Goal: Task Accomplishment & Management: Use online tool/utility

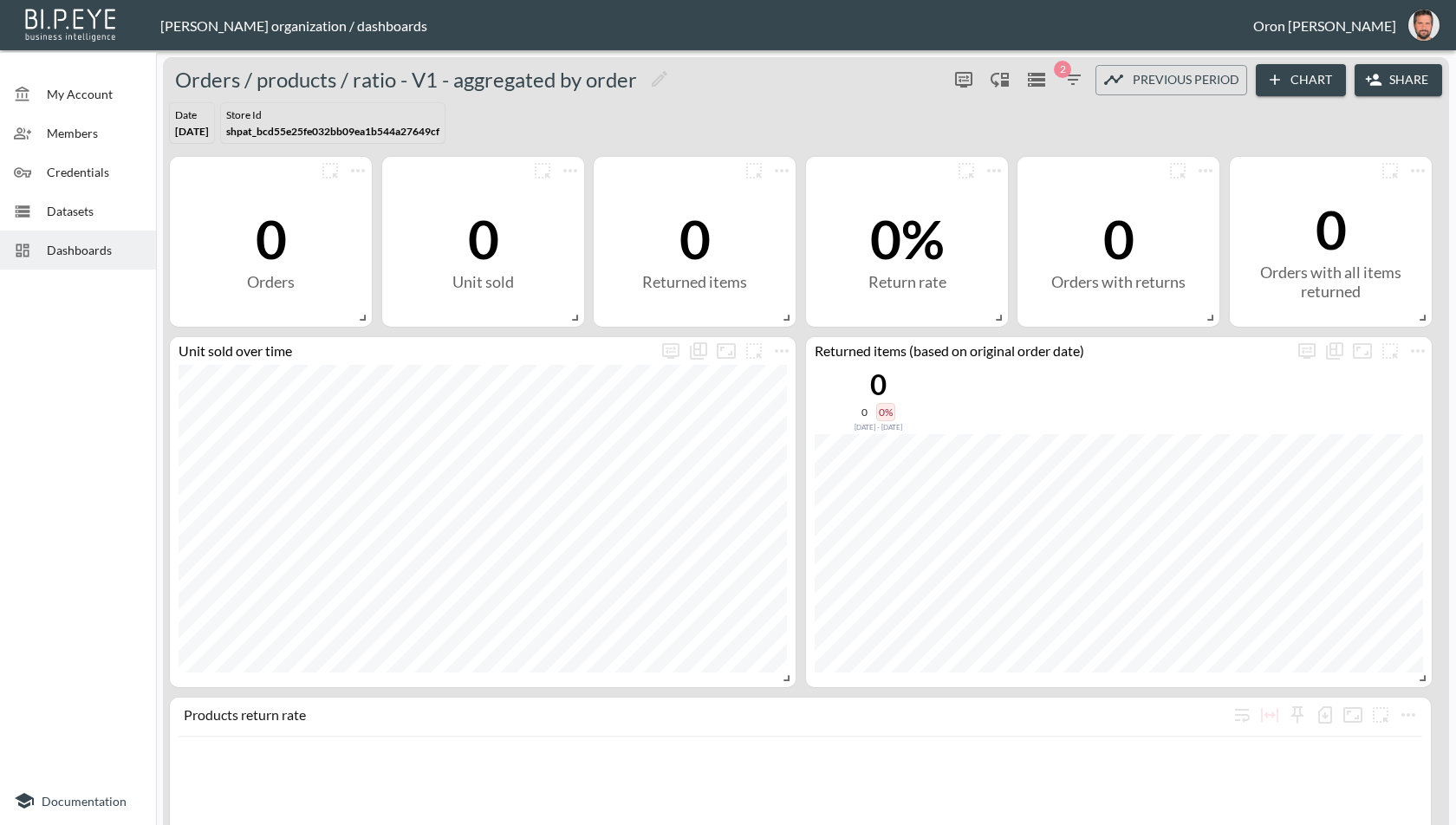
drag, startPoint x: 60, startPoint y: 243, endPoint x: 160, endPoint y: 243, distance: 100.0
click at [63, 243] on span "Dashboards" at bounding box center [95, 250] width 96 height 19
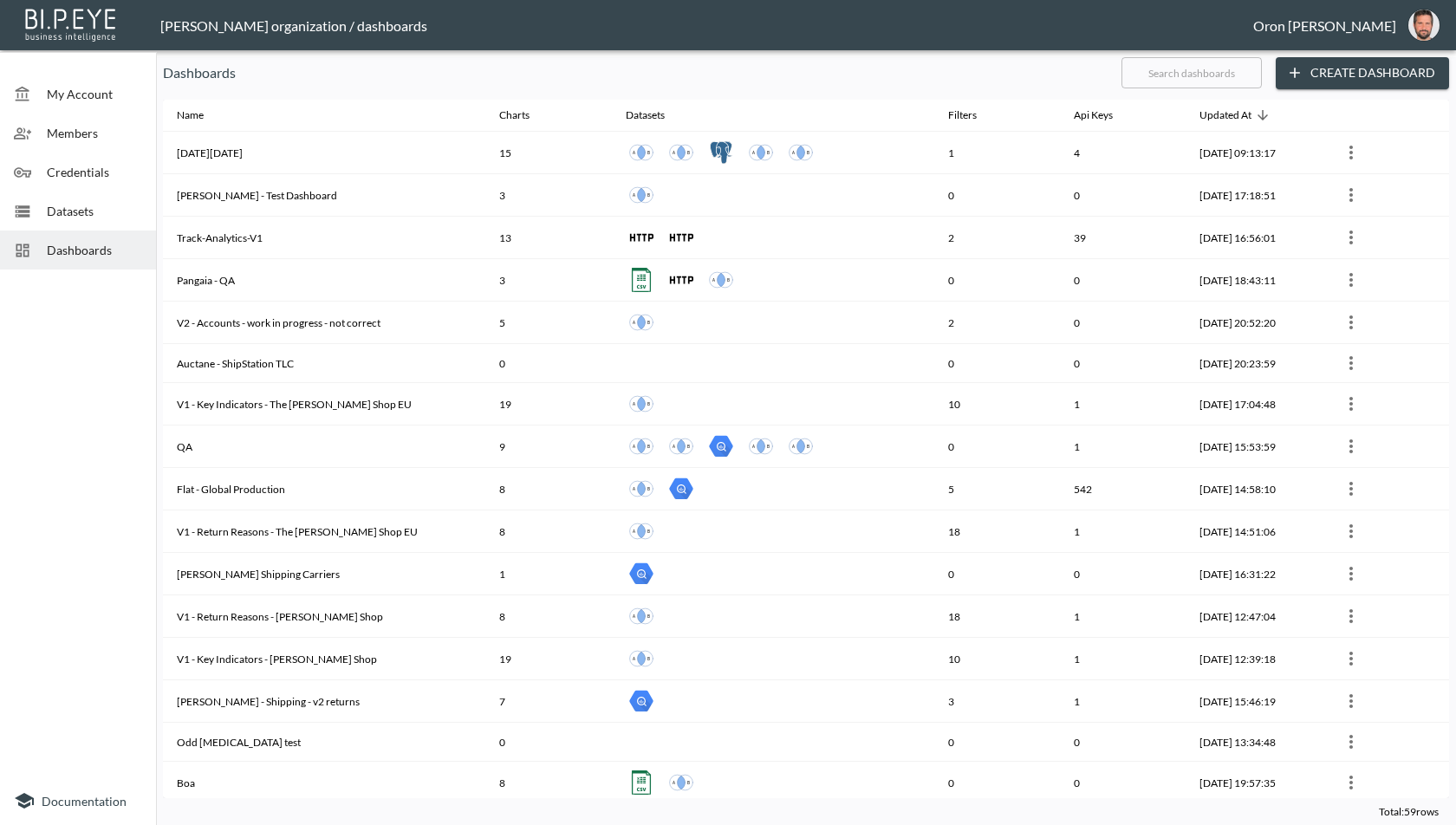
click at [1210, 86] on input "text" at bounding box center [1191, 72] width 141 height 43
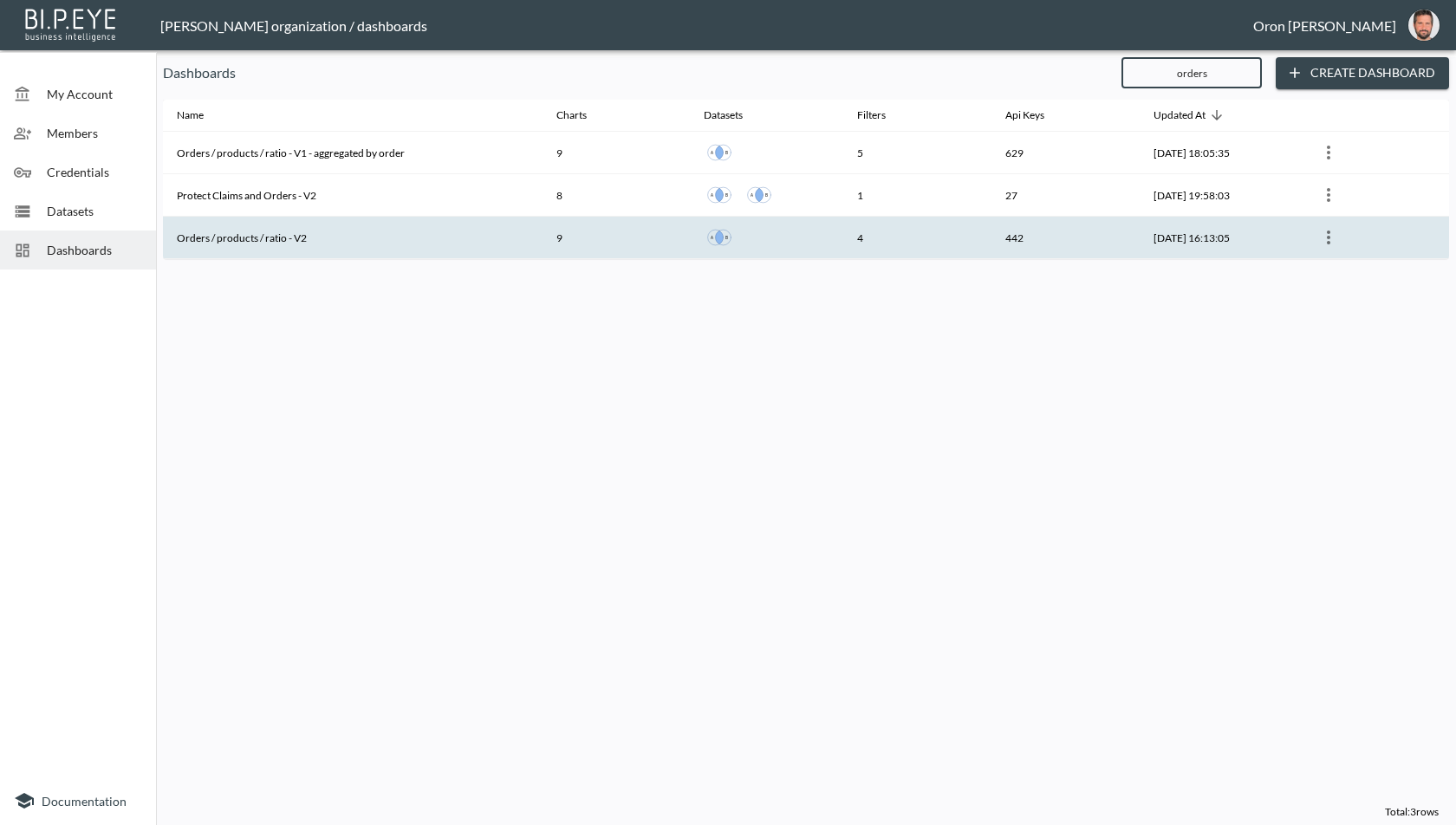
type input "orders"
click at [422, 237] on th "Orders / products / ratio - V2" at bounding box center [353, 237] width 380 height 42
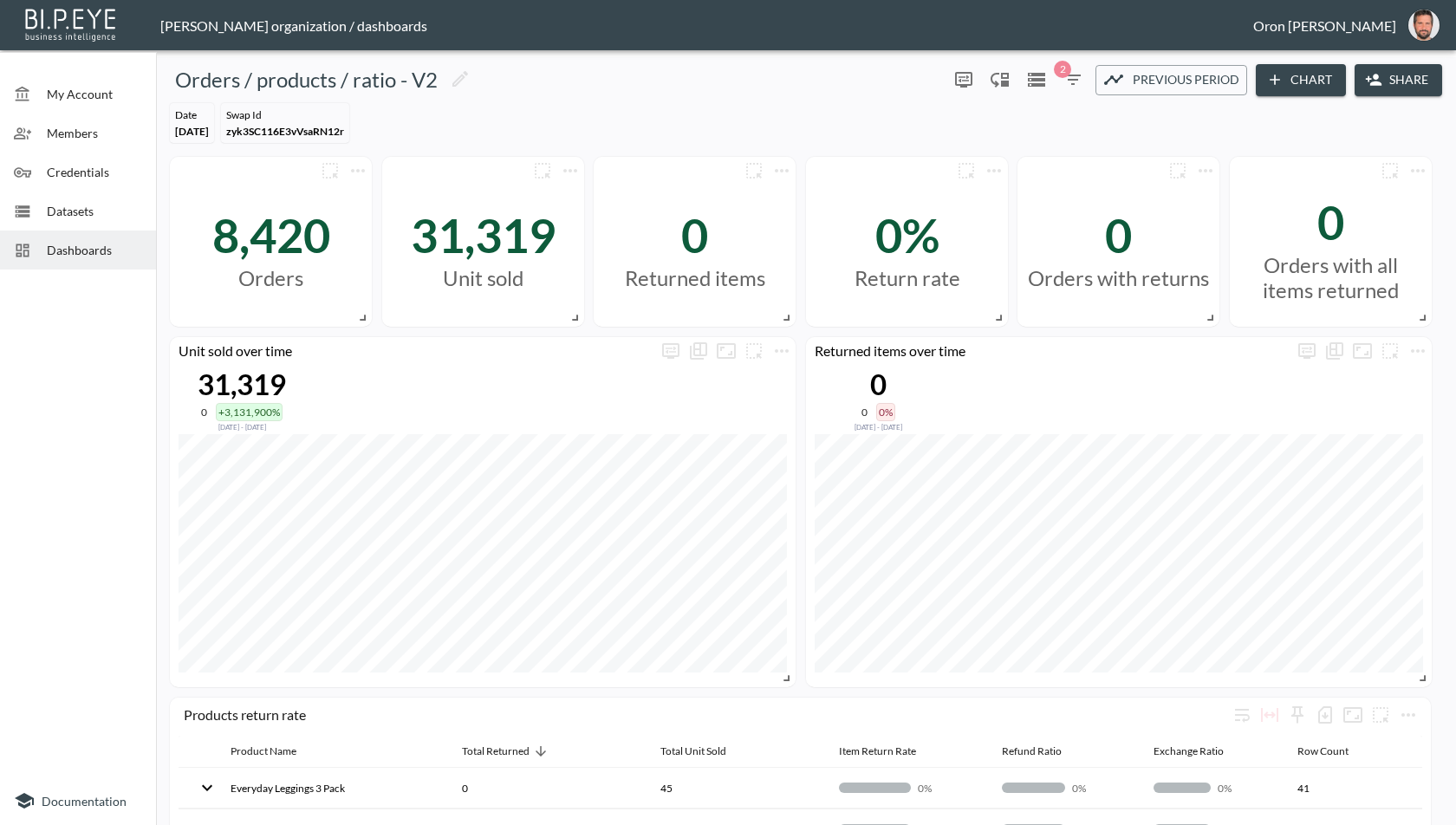
click at [1076, 76] on icon "button" at bounding box center [1072, 79] width 21 height 21
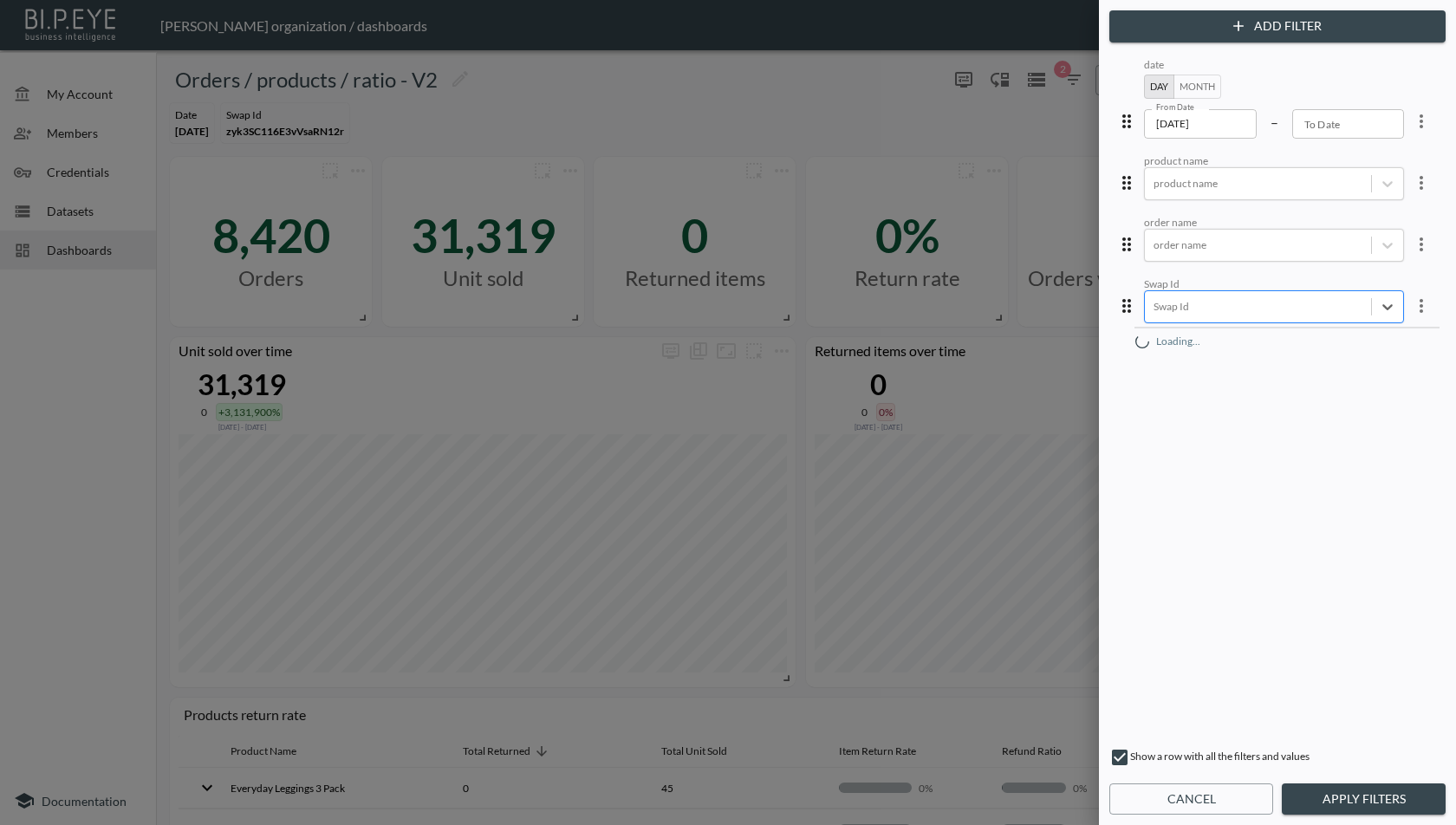
click at [1301, 305] on div at bounding box center [1258, 306] width 209 height 17
paste input "30i4oIME8K30O7vR5Eer"
type input "30i4oIME8K30O7vR5Eer"
click at [1262, 329] on div "30i4oIME8K30O7vR5Eer" at bounding box center [1286, 341] width 304 height 27
drag, startPoint x: 1377, startPoint y: 796, endPoint x: 1355, endPoint y: 622, distance: 175.4
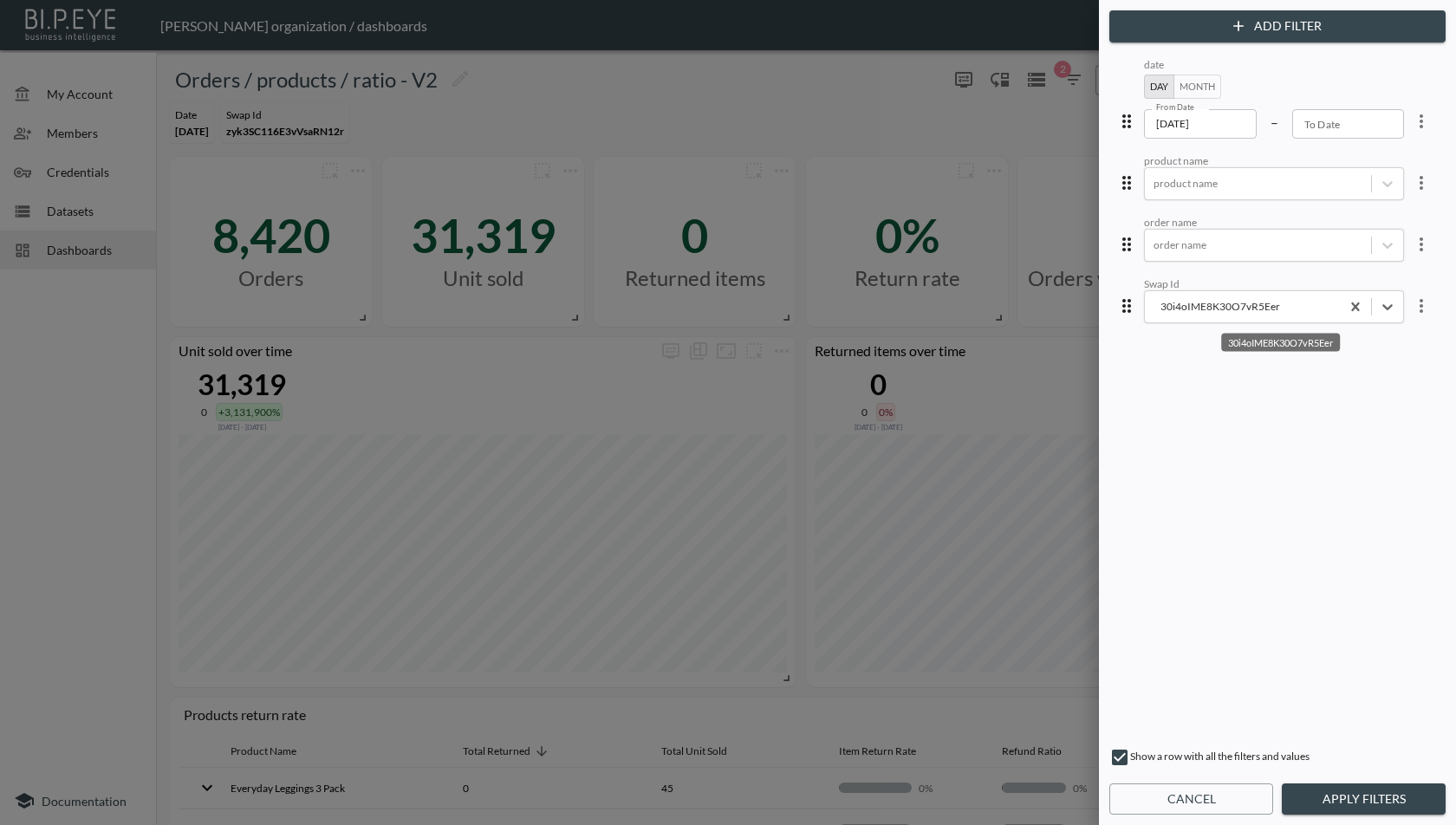
click at [1377, 796] on button "Apply Filters" at bounding box center [1363, 799] width 164 height 32
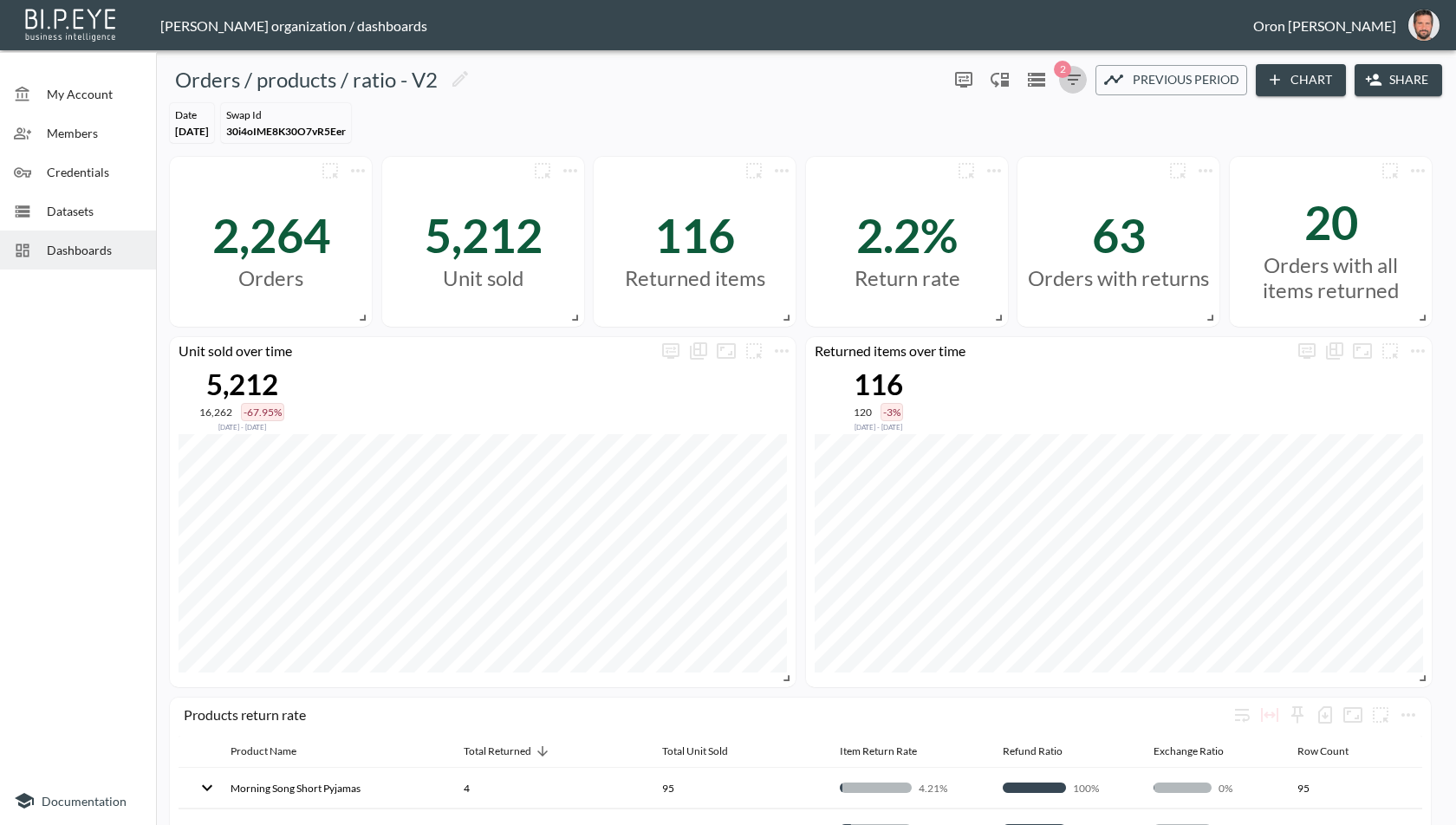
click at [1078, 79] on icon "button" at bounding box center [1072, 79] width 21 height 21
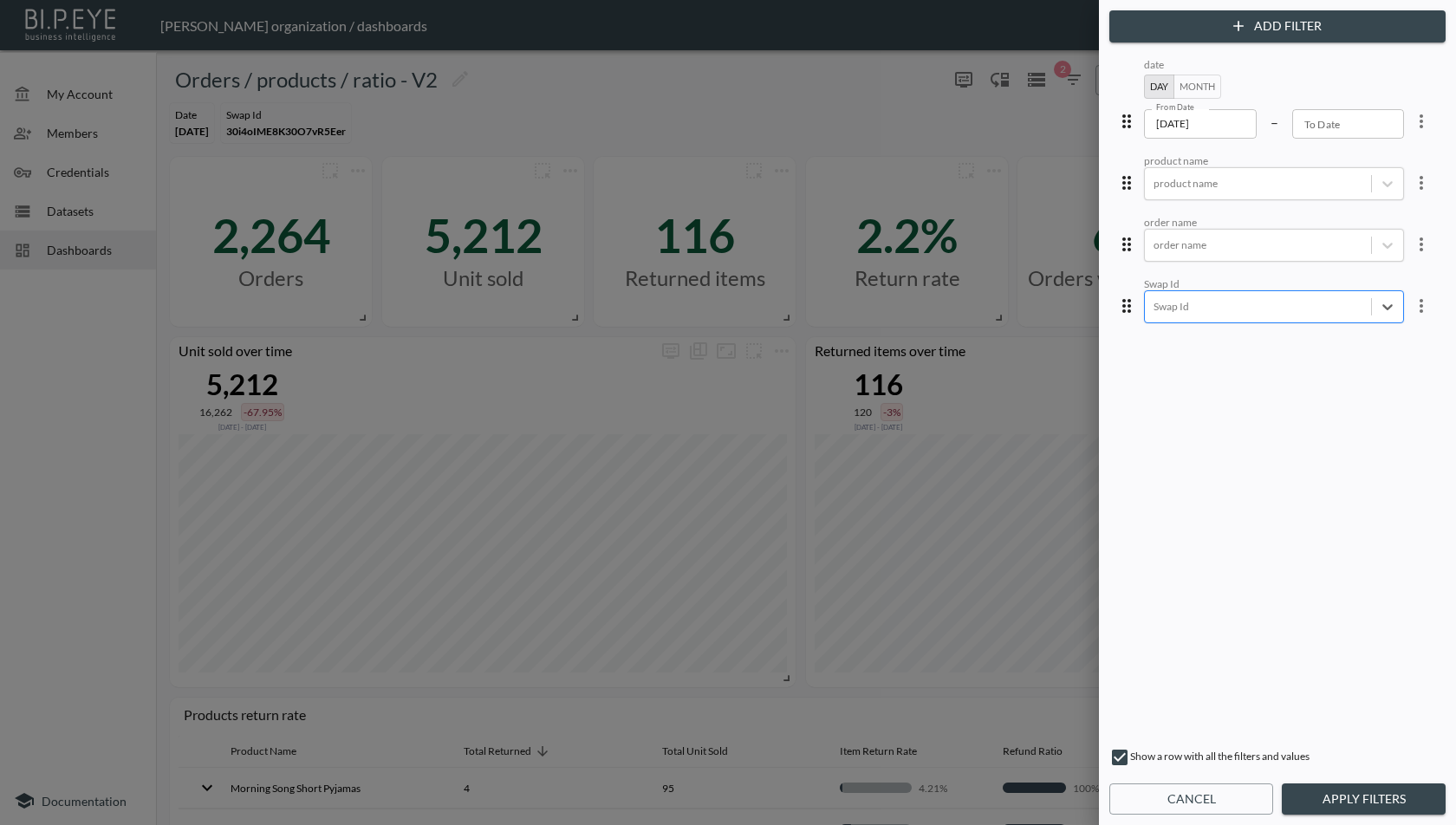
click at [1262, 305] on div at bounding box center [1258, 306] width 209 height 17
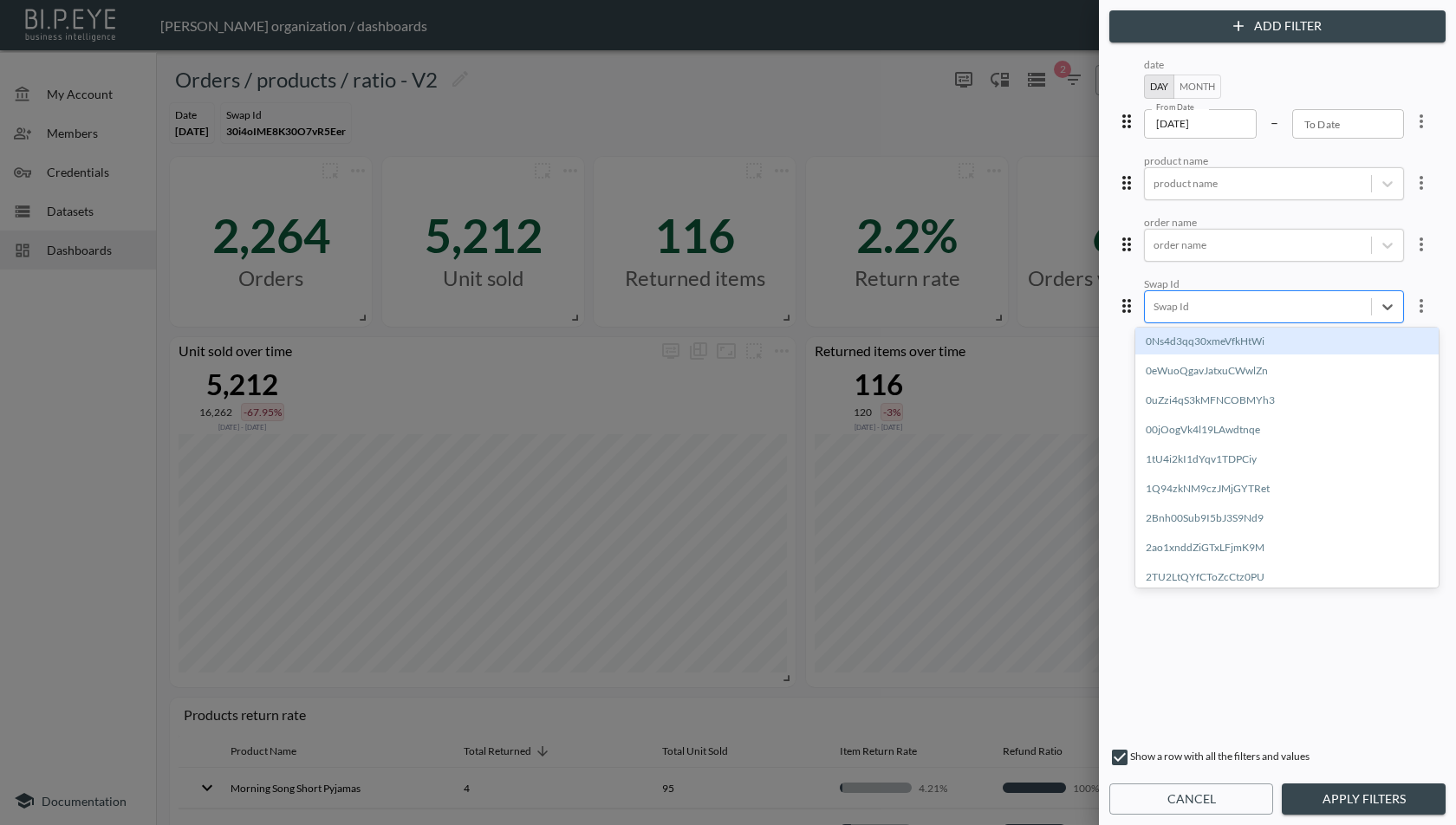
paste input "PCgCB8TYH0nLElrW83Cw"
type input "PCgCB8TYH0nLElrW83Cw"
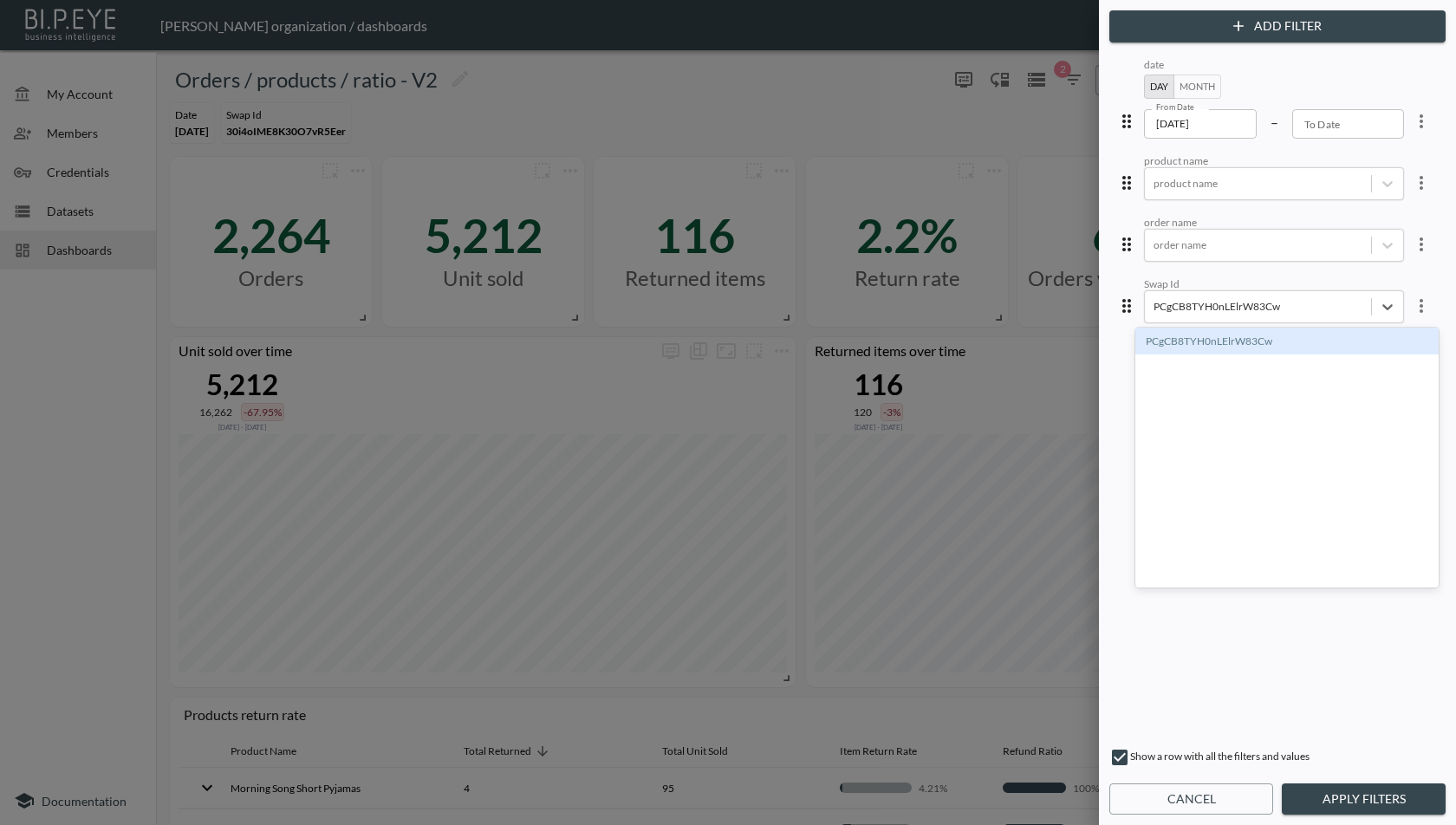
click at [1218, 335] on div "PCgCB8TYH0nLElrW83Cw" at bounding box center [1286, 341] width 304 height 27
click at [1364, 788] on button "Apply Filters" at bounding box center [1363, 799] width 164 height 32
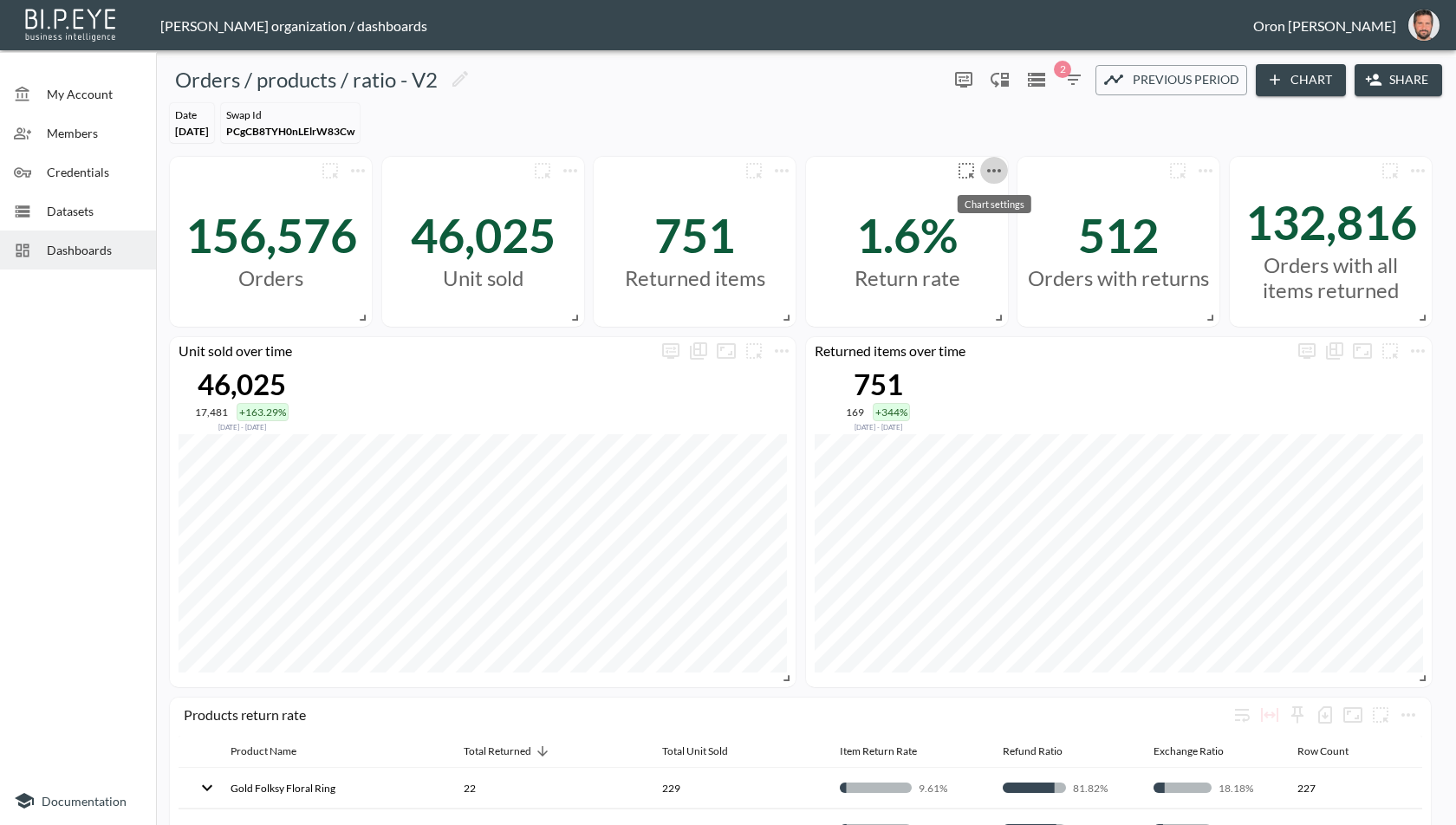
click at [996, 172] on icon "more" at bounding box center [993, 170] width 21 height 21
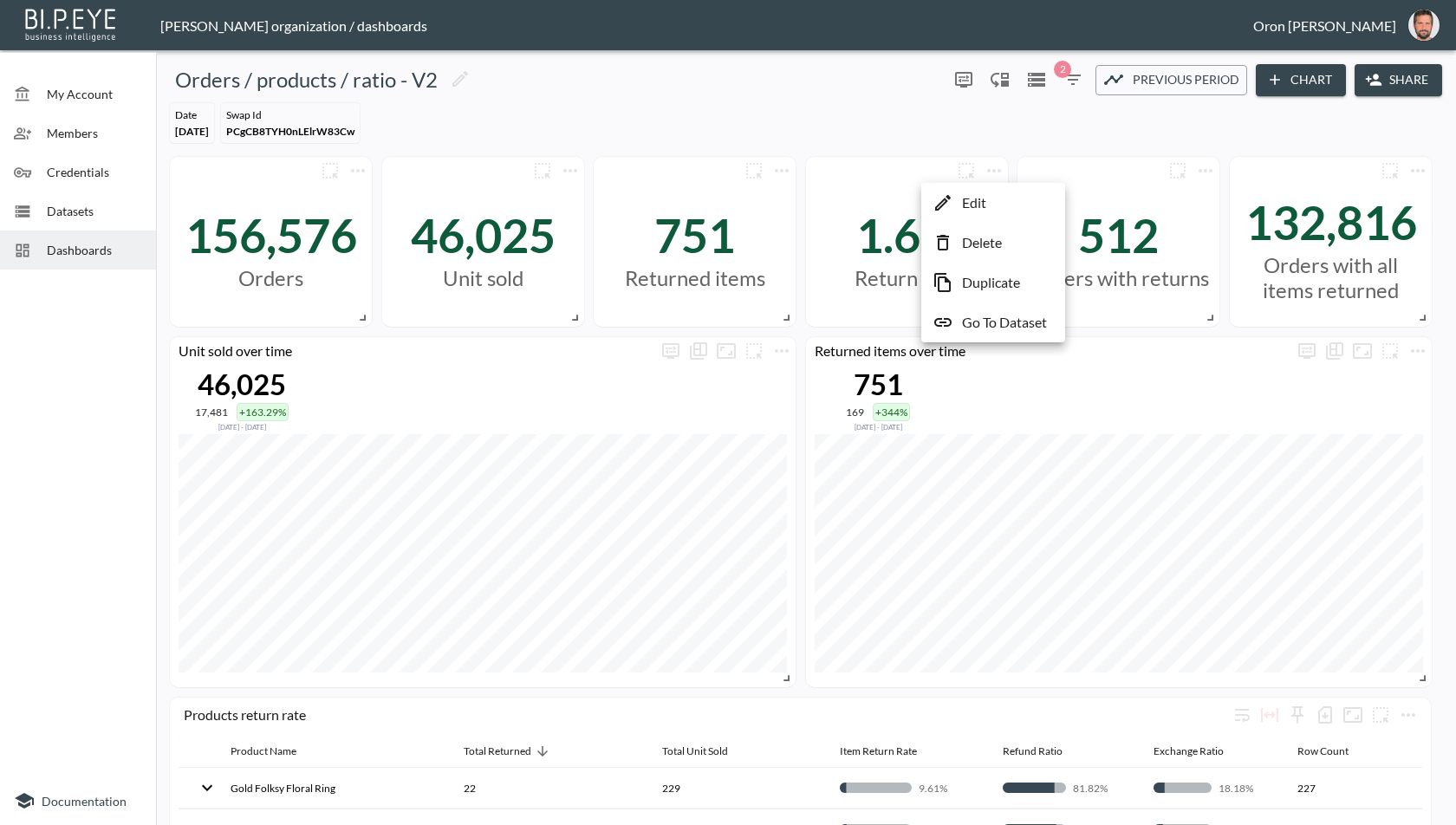
click at [996, 204] on li "Edit" at bounding box center [993, 203] width 135 height 31
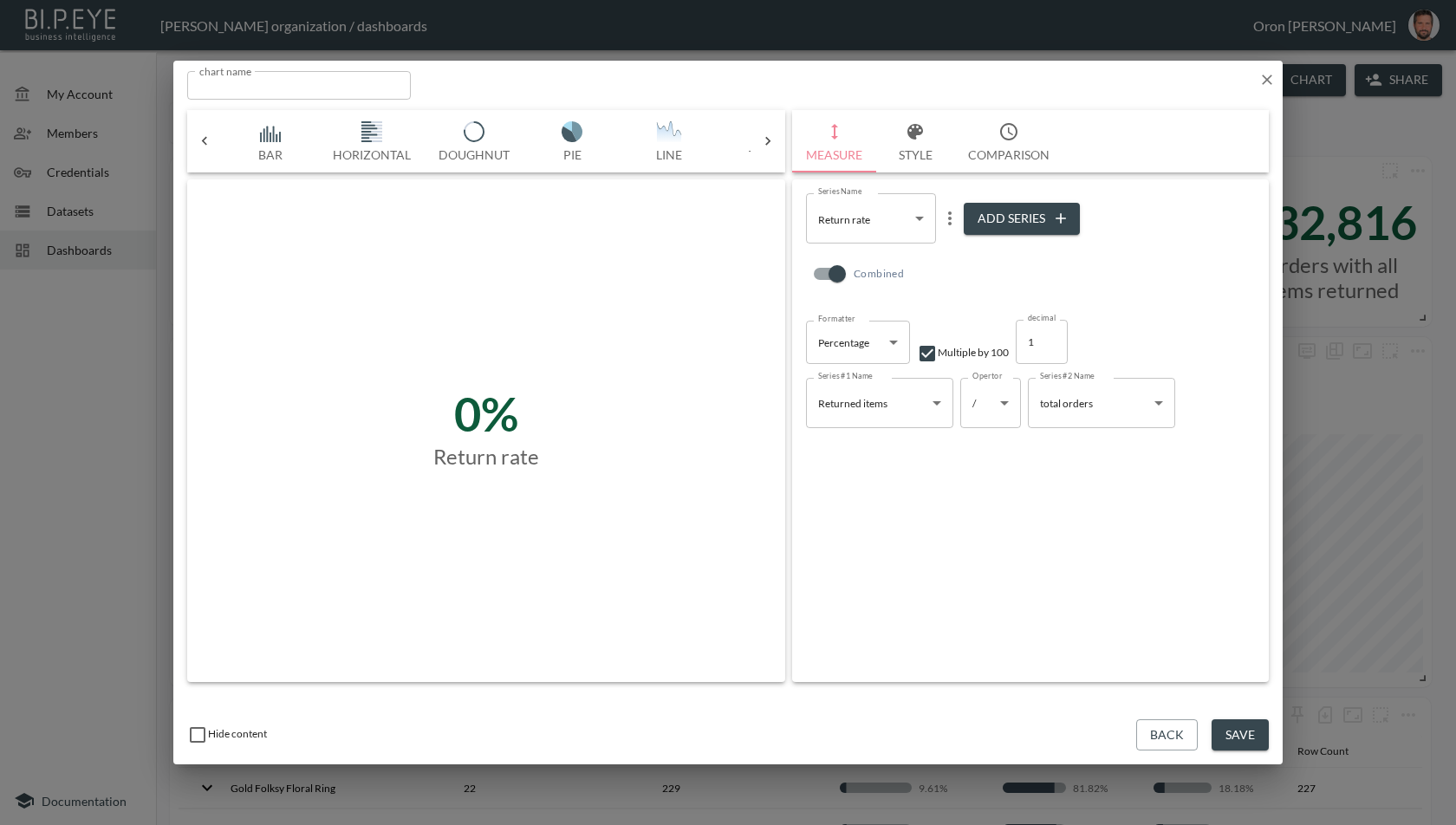
scroll to position [0, 91]
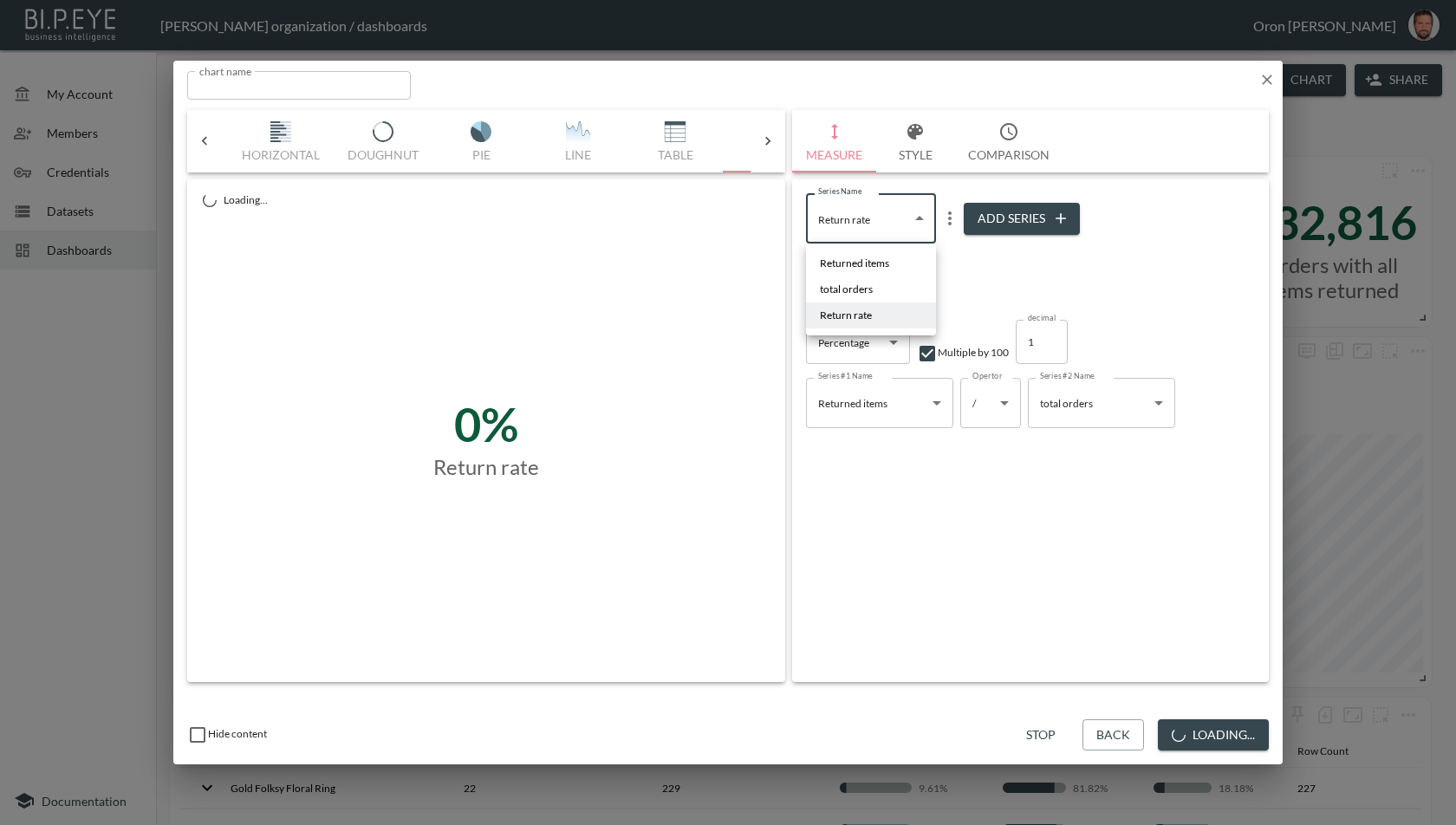
click at [865, 214] on body "BI.P.EYE, Interactive Analytics Dashboards - app [PERSON_NAME] organization / d…" at bounding box center [728, 412] width 1456 height 825
click at [865, 260] on span "Returned items" at bounding box center [853, 264] width 69 height 16
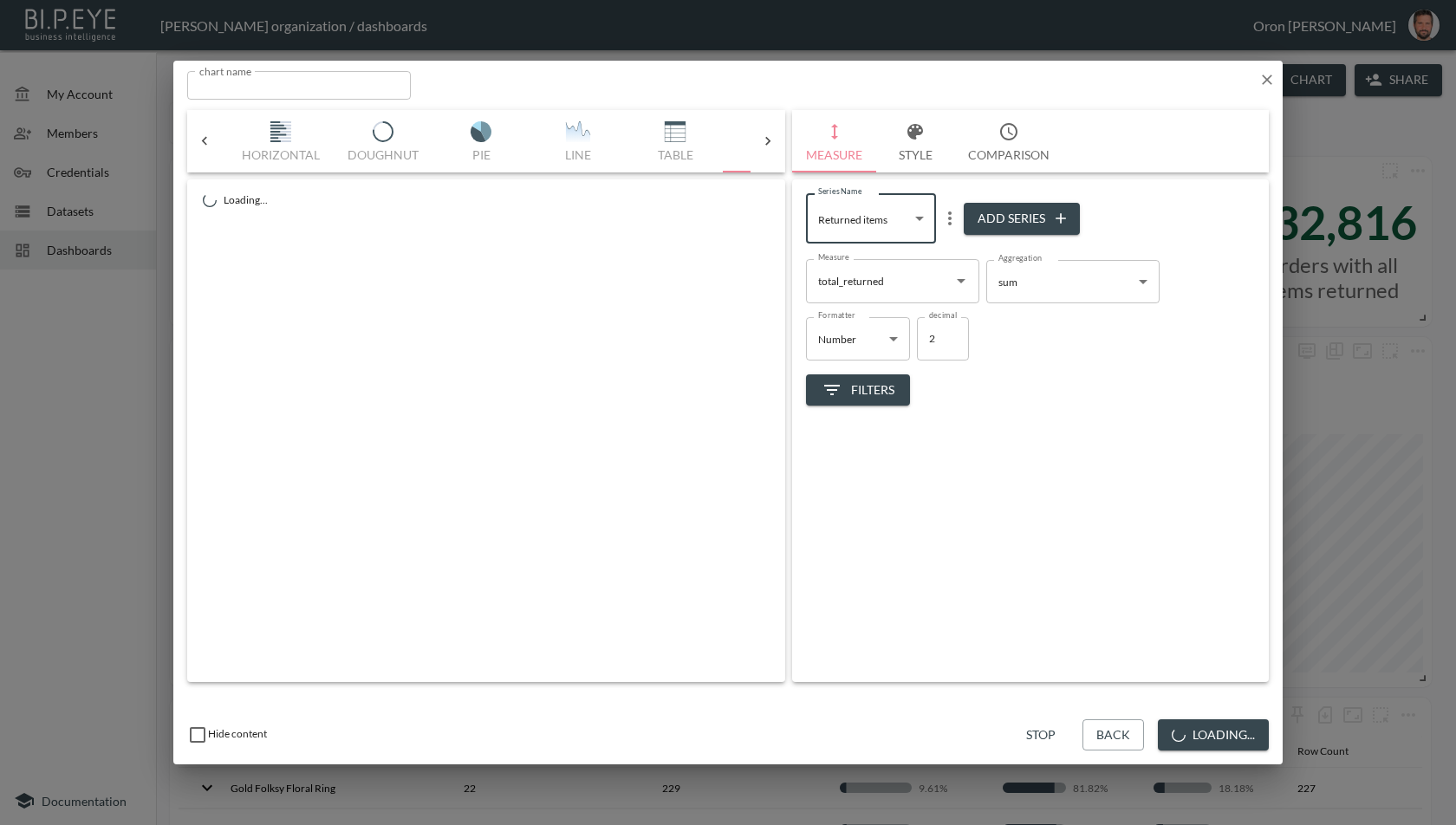
click at [865, 205] on body "BI.P.EYE, Interactive Analytics Dashboards - app [PERSON_NAME] organization / d…" at bounding box center [728, 412] width 1456 height 825
drag, startPoint x: 861, startPoint y: 283, endPoint x: 870, endPoint y: 259, distance: 25.6
click at [862, 282] on span "total orders" at bounding box center [846, 289] width 53 height 16
type input "3a65b3b0-4950-4583-83f4-c2e0482f4c4c"
click at [950, 212] on icon "more" at bounding box center [950, 218] width 4 height 14
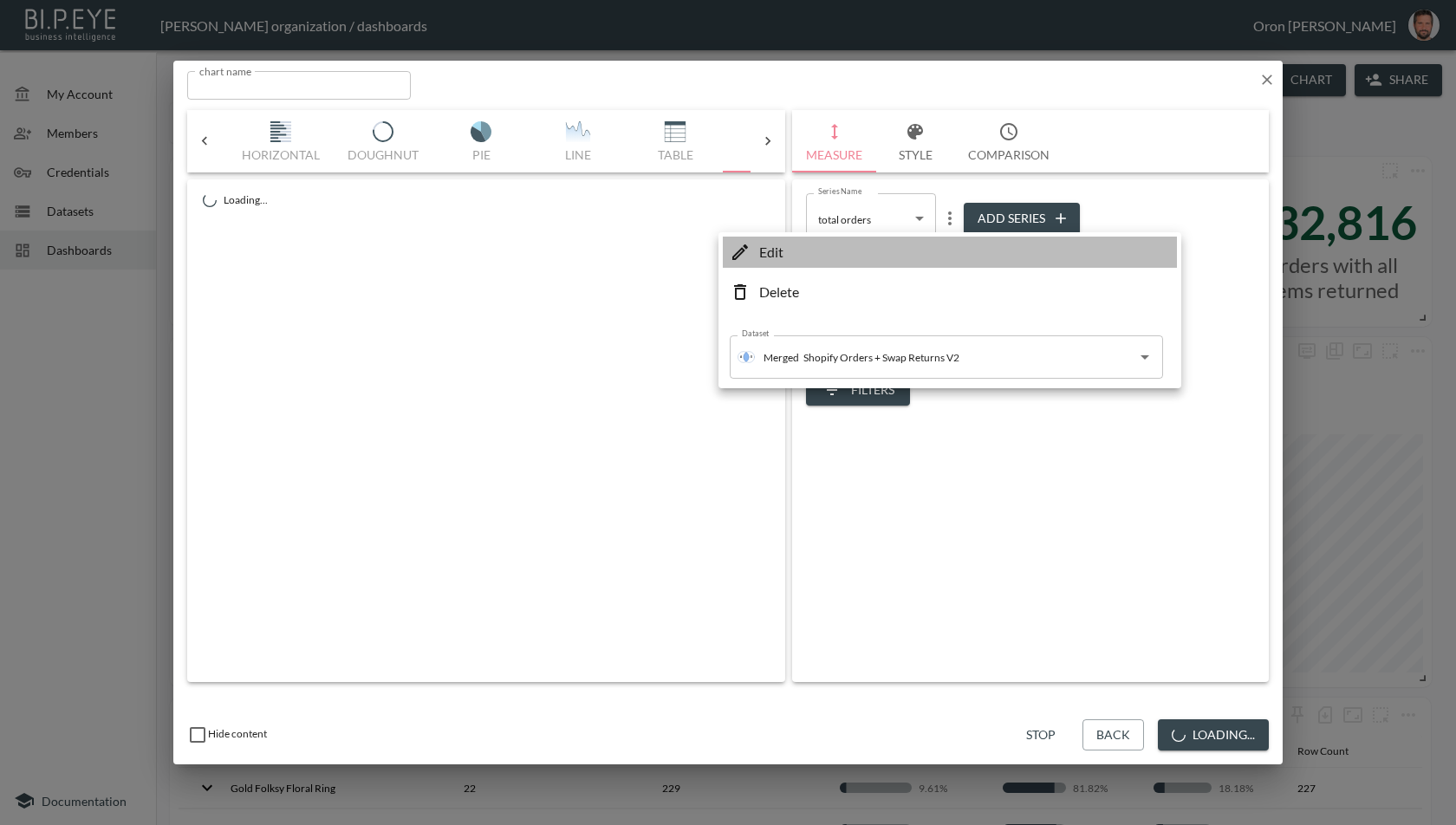
click at [911, 254] on li "Edit" at bounding box center [949, 252] width 454 height 31
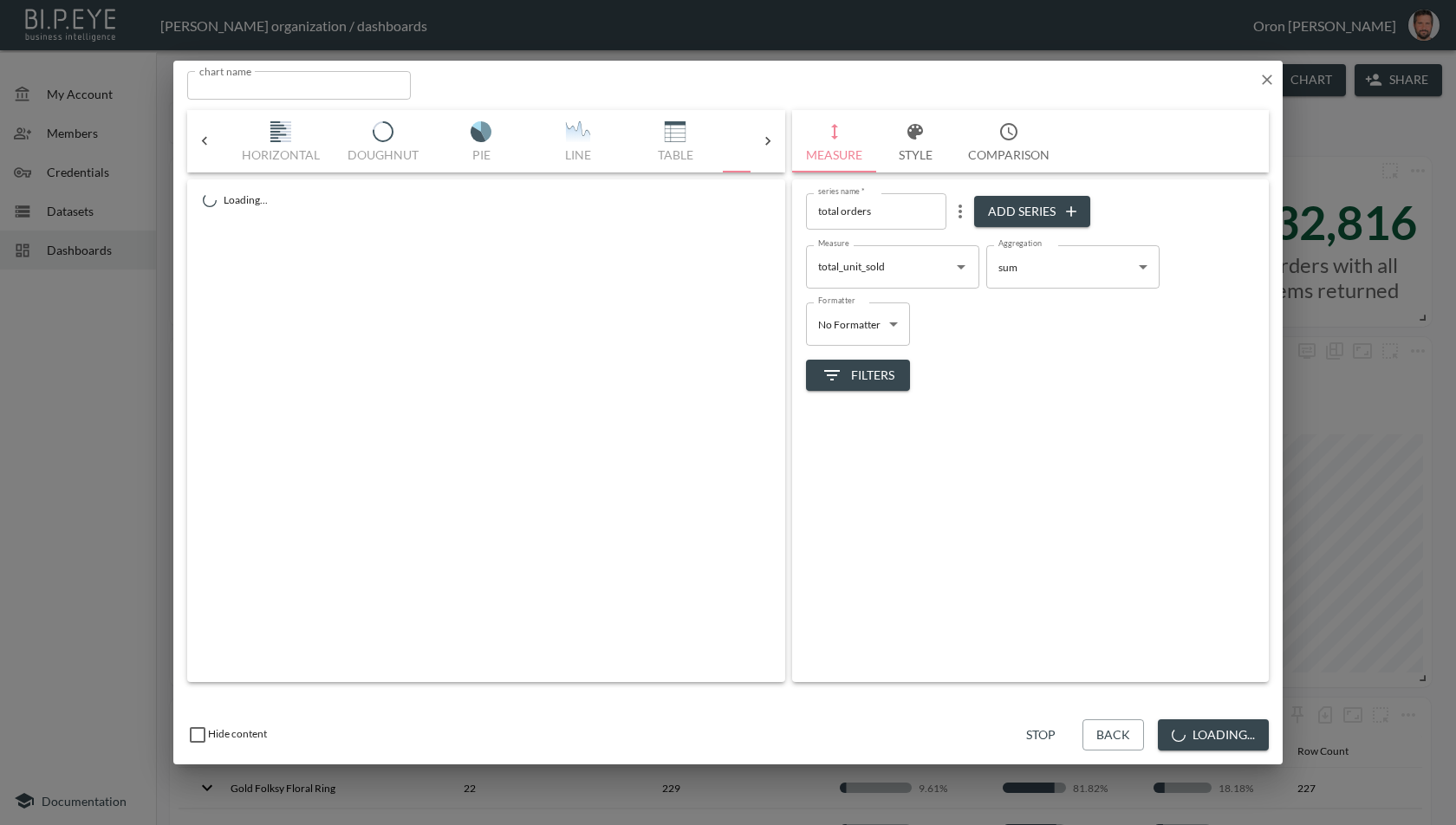
click at [891, 212] on input "total orders" at bounding box center [876, 211] width 141 height 35
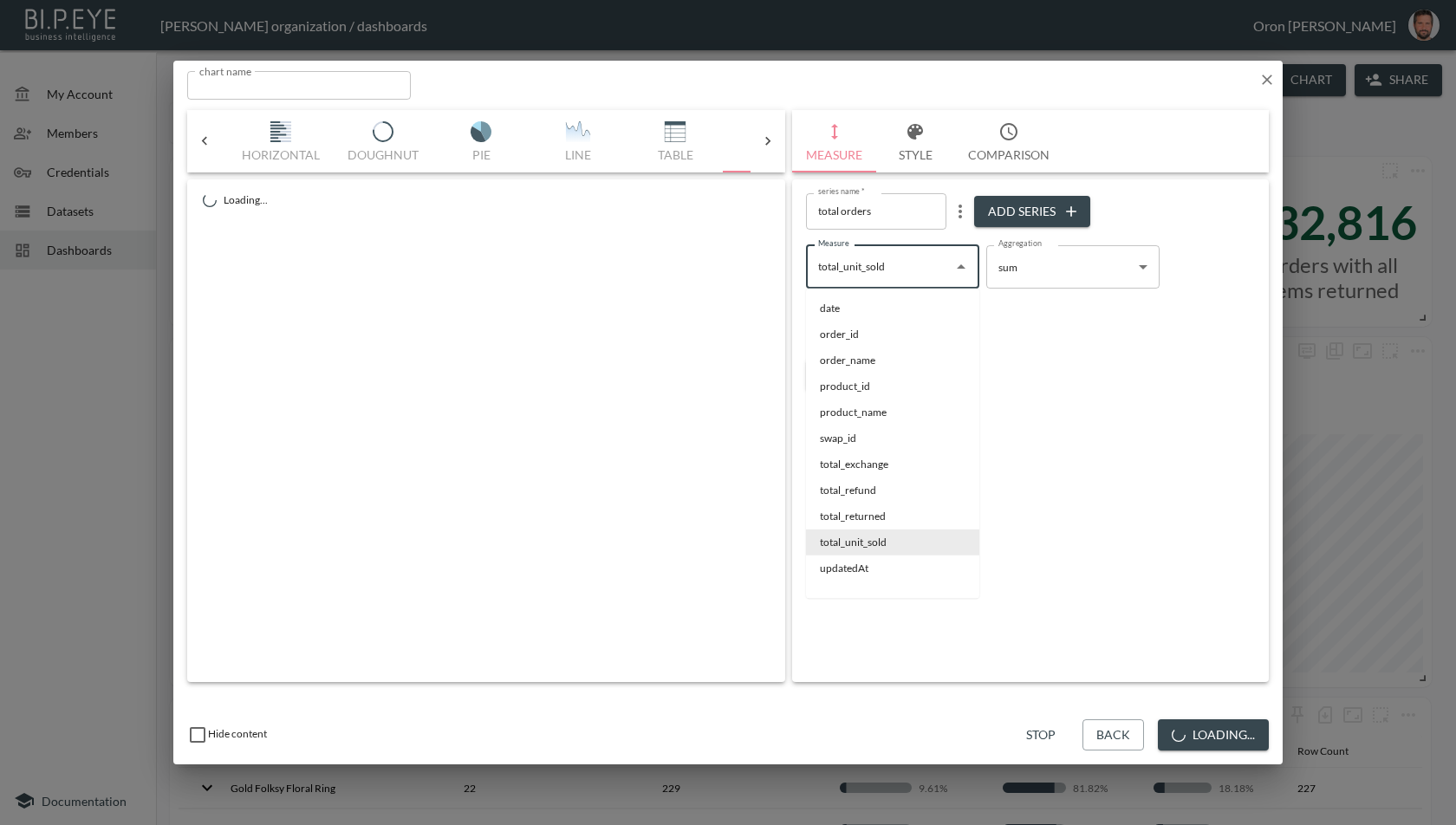
click at [908, 260] on input "total_unit_sold" at bounding box center [879, 267] width 132 height 27
click at [908, 260] on div "total_unit_sold Measure" at bounding box center [892, 267] width 173 height 43
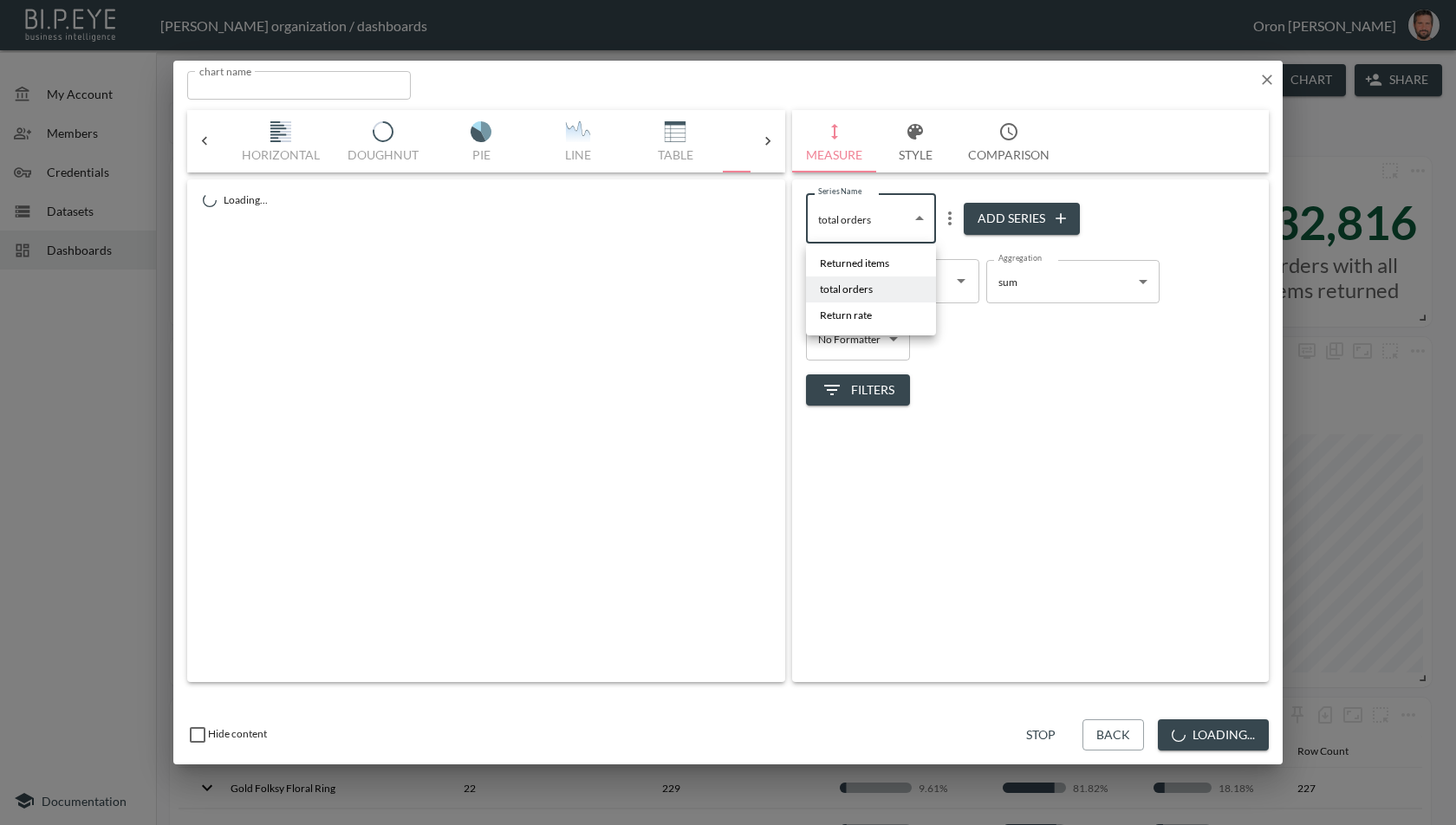
click at [894, 211] on body "BI.P.EYE, Interactive Analytics Dashboards - app [PERSON_NAME] organization / d…" at bounding box center [728, 412] width 1456 height 825
click at [953, 216] on div at bounding box center [728, 412] width 1456 height 825
click at [950, 216] on icon "more" at bounding box center [949, 218] width 21 height 21
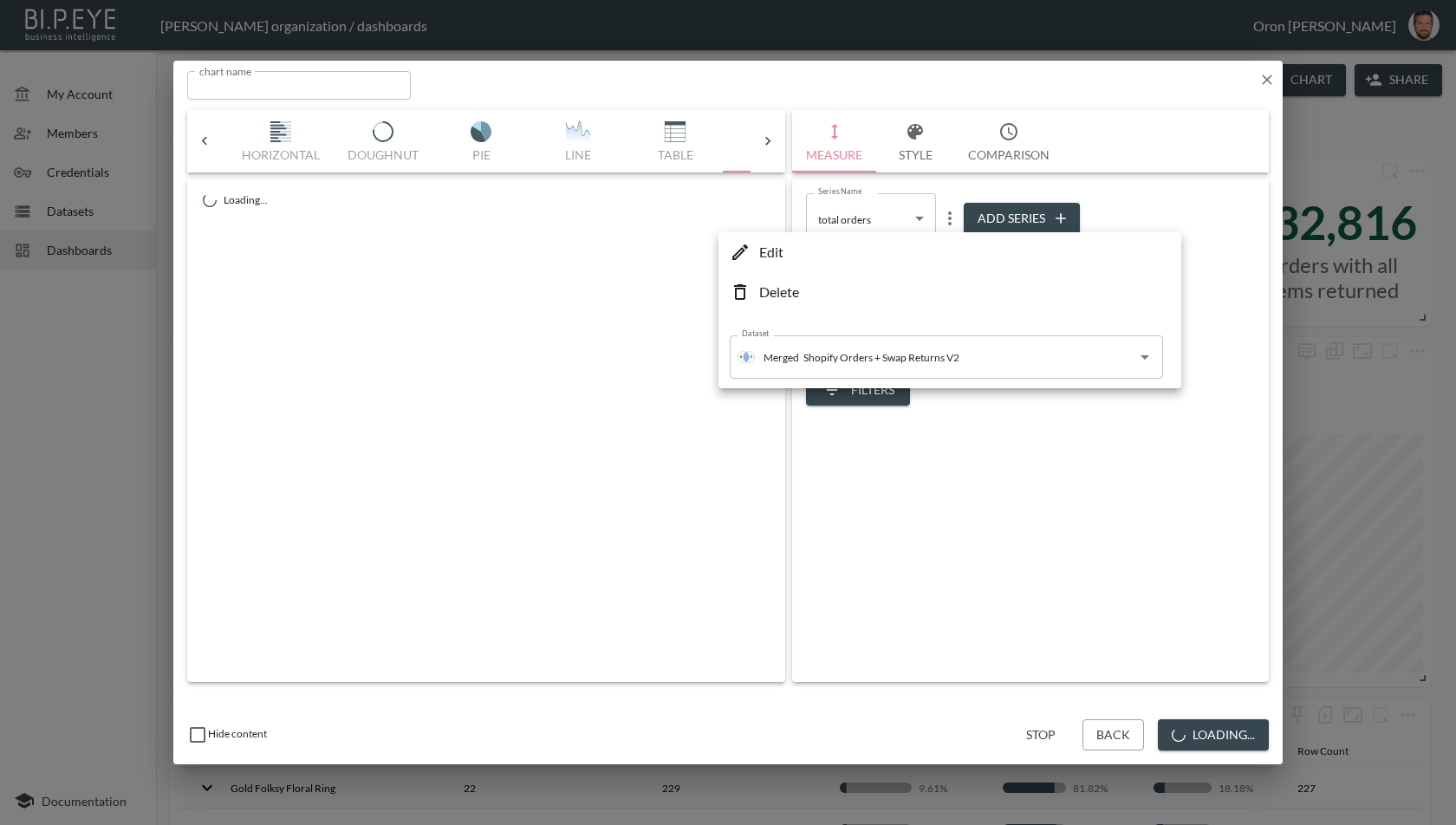
click at [937, 248] on li "Edit" at bounding box center [949, 252] width 454 height 31
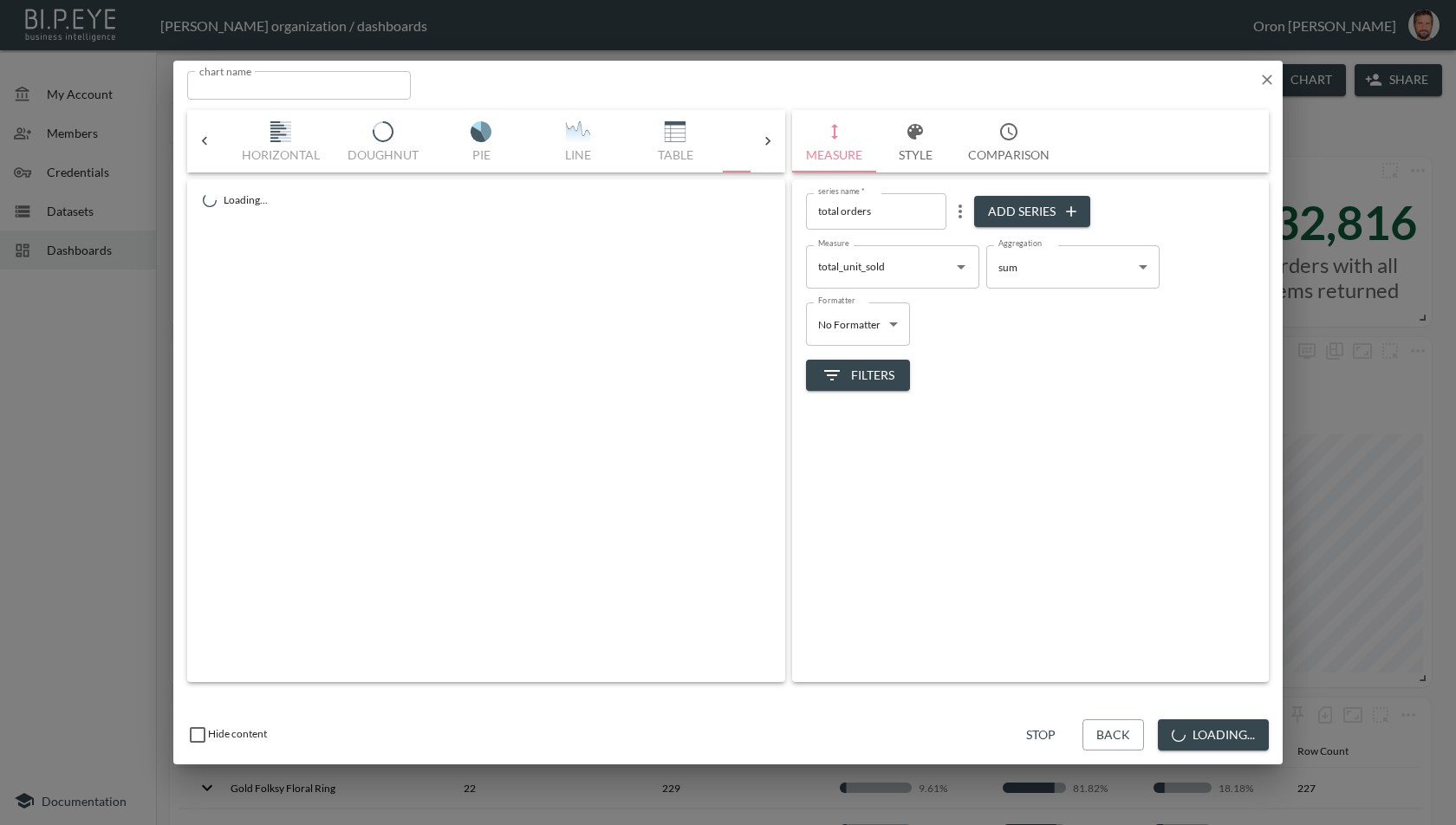
click at [866, 215] on input "total orders" at bounding box center [876, 211] width 141 height 35
paste input "_unit_sold"
type input "total_unit_sold"
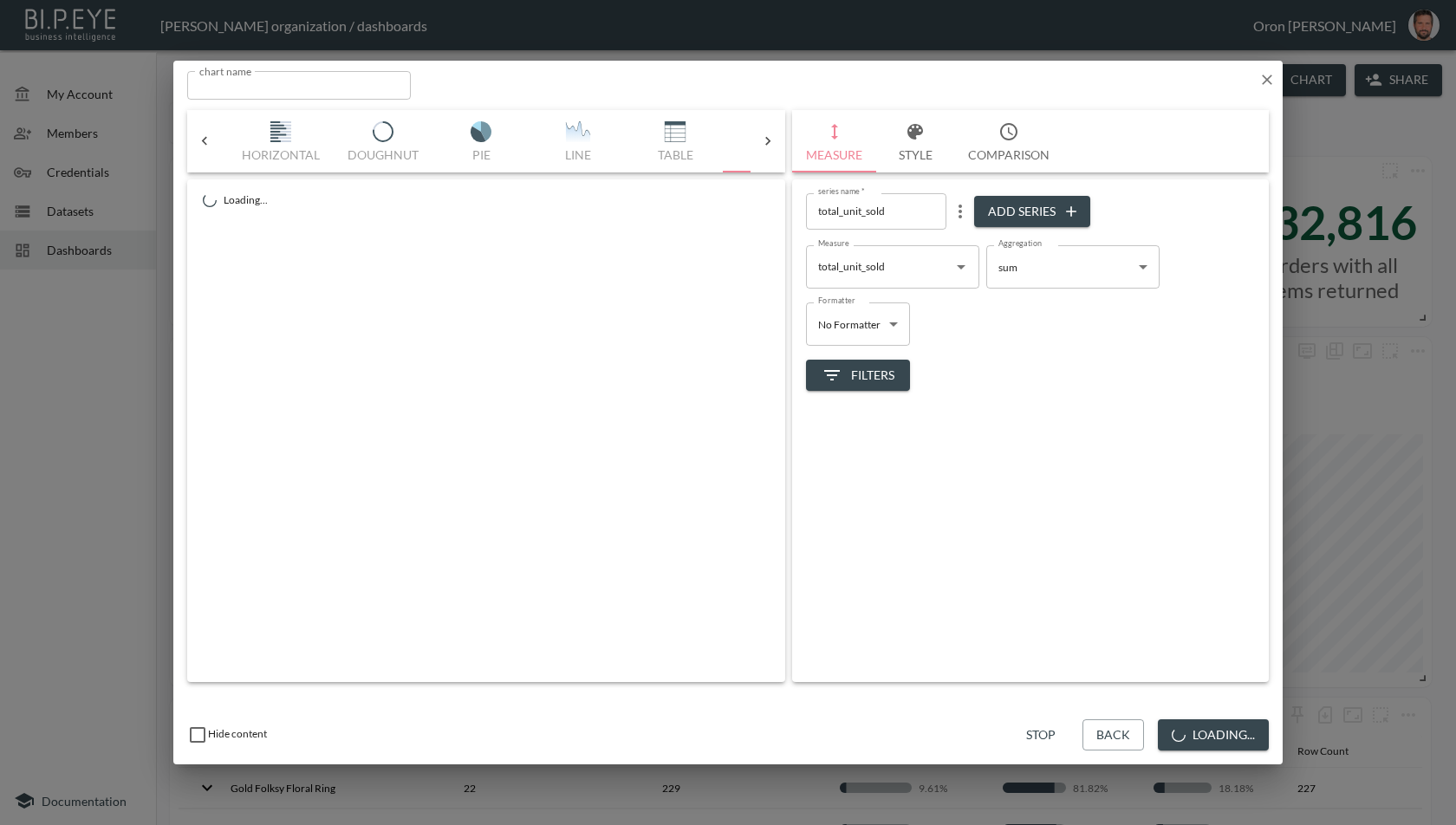
click at [1037, 381] on div "Filters" at bounding box center [1030, 368] width 449 height 46
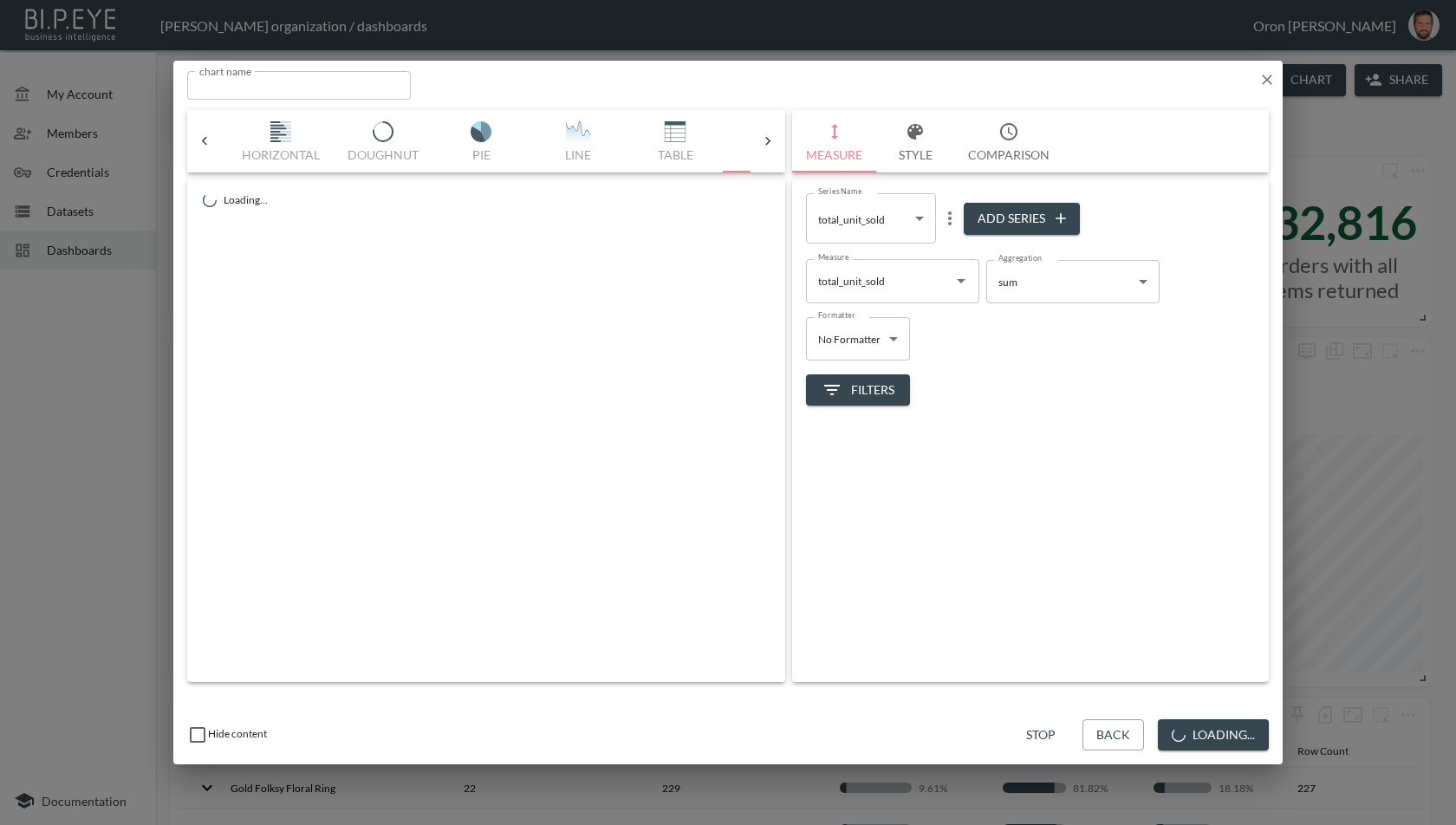
click at [896, 219] on body "BI.P.EYE, Interactive Analytics Dashboards - app [PERSON_NAME] organization / d…" at bounding box center [728, 412] width 1456 height 825
drag, startPoint x: 876, startPoint y: 313, endPoint x: 913, endPoint y: 324, distance: 38.6
click at [878, 313] on li "Return rate" at bounding box center [870, 315] width 130 height 26
type input "58dfbcc9-b077-454b-b05d-a14b2ff4e62e"
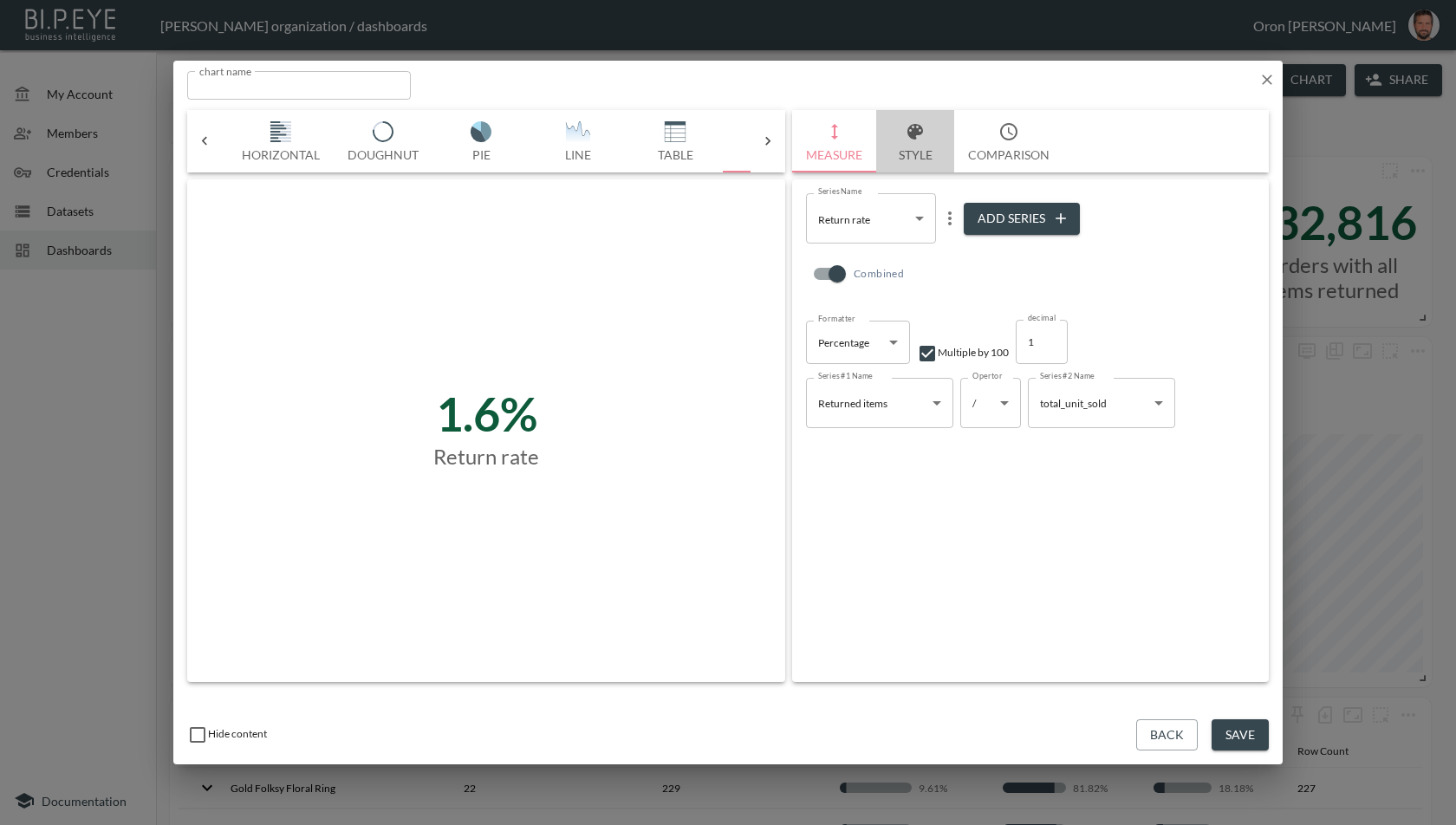
click at [928, 149] on button "Style" at bounding box center [915, 142] width 78 height 62
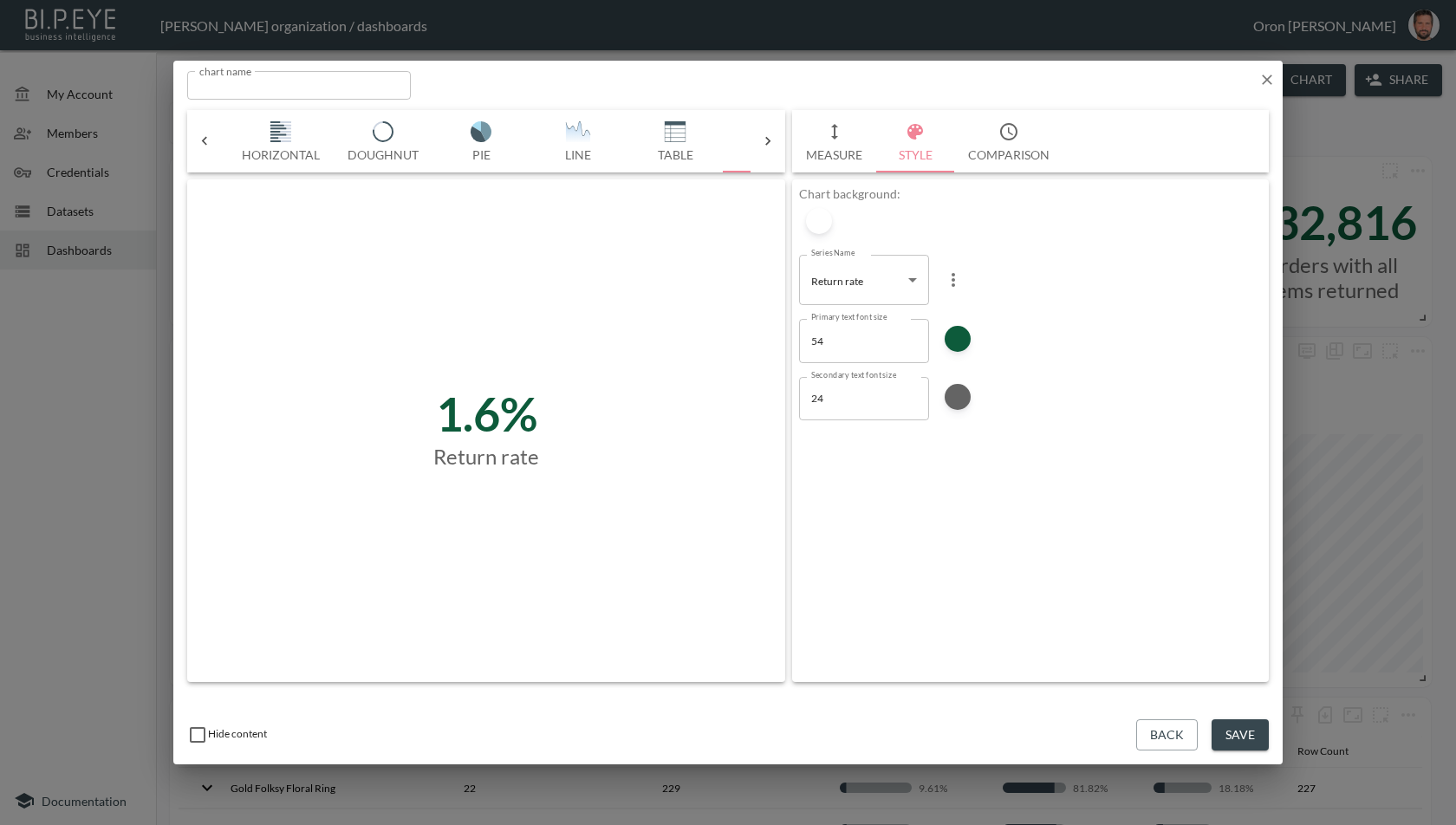
click at [850, 144] on button "Measure" at bounding box center [834, 142] width 84 height 62
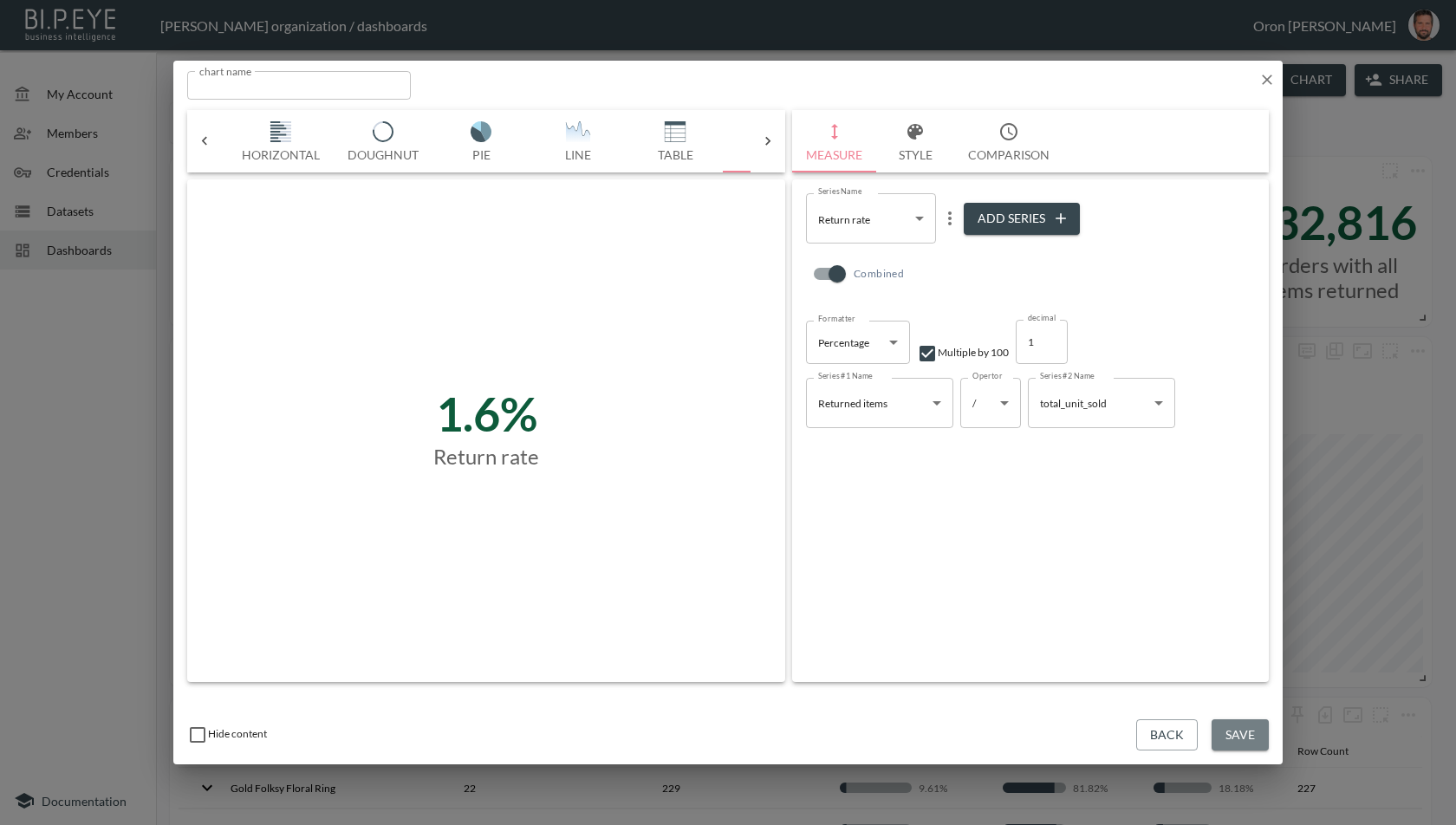
click at [1238, 734] on button "Save" at bounding box center [1239, 734] width 58 height 32
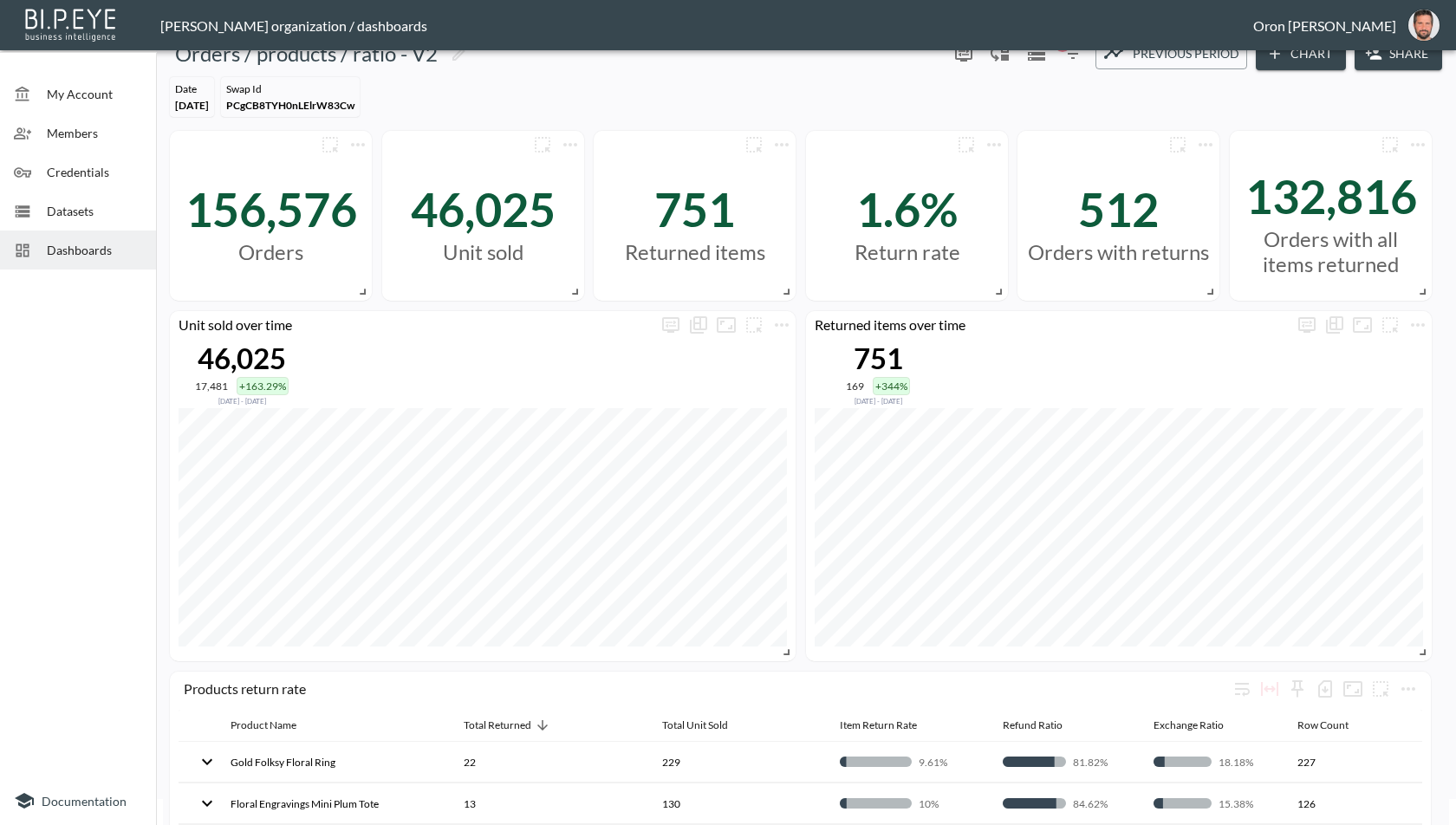
scroll to position [0, 0]
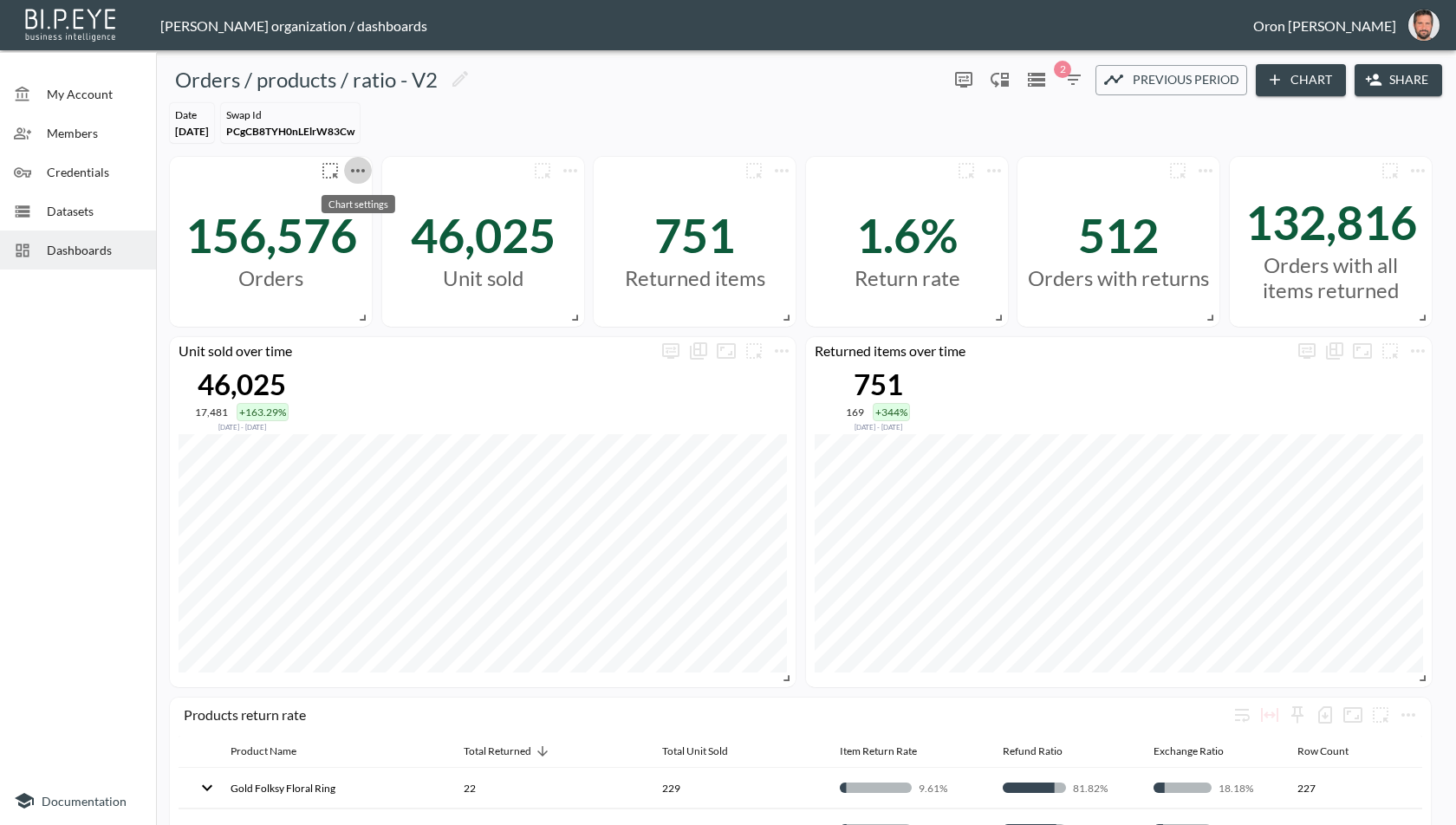
click at [363, 170] on icon "more" at bounding box center [357, 171] width 14 height 4
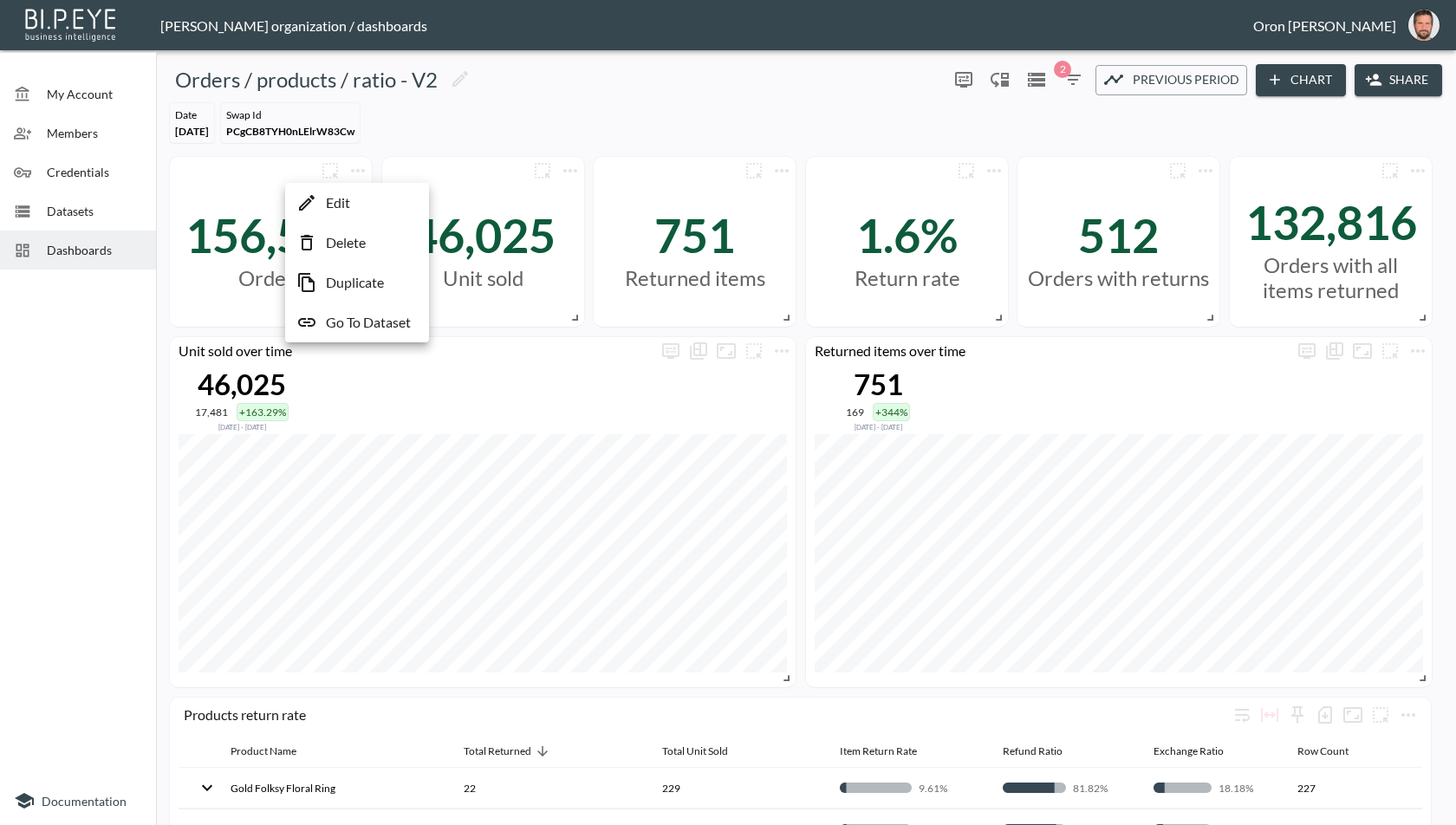
click at [366, 198] on li "Edit" at bounding box center [356, 203] width 135 height 31
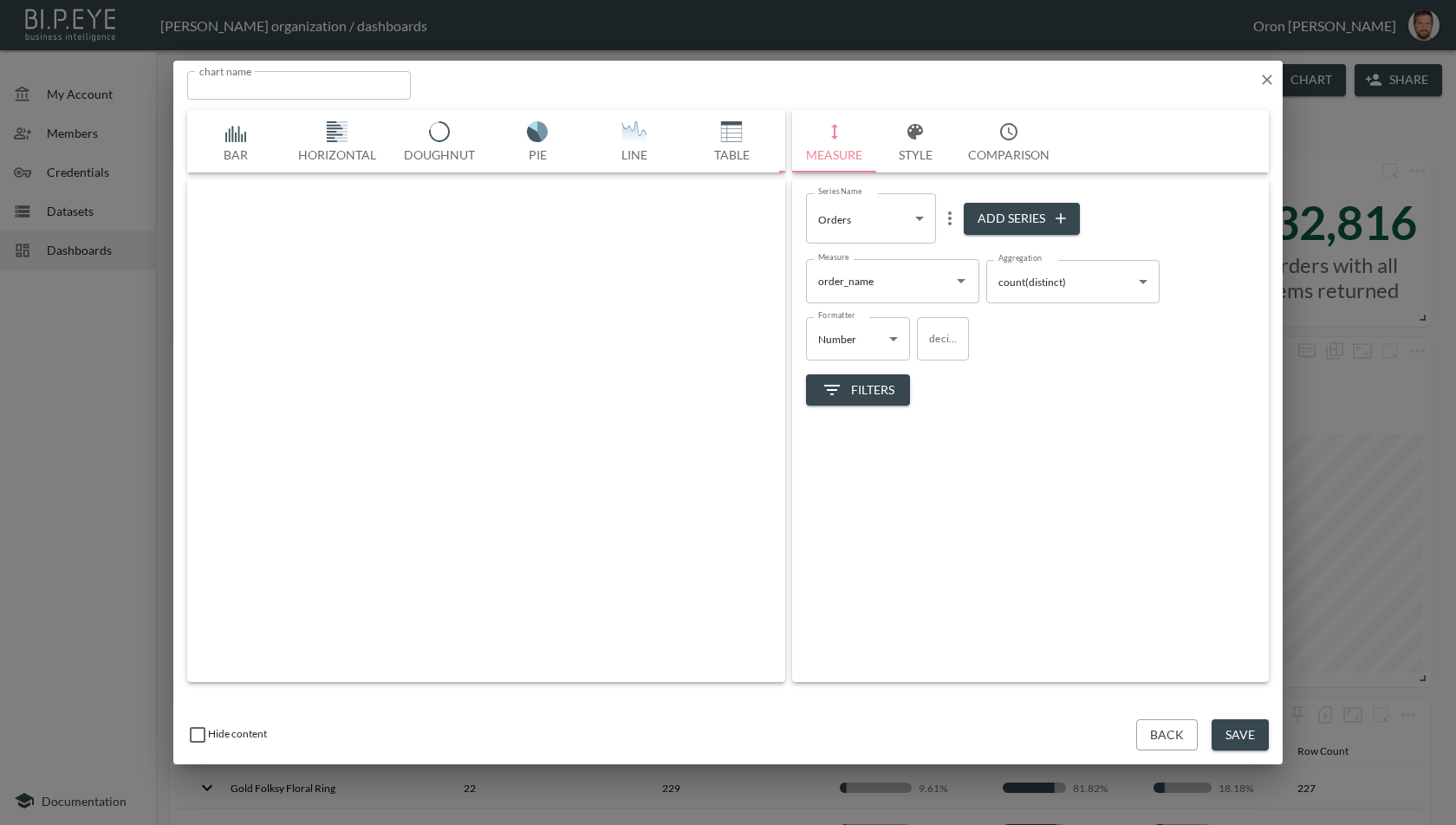
scroll to position [0, 91]
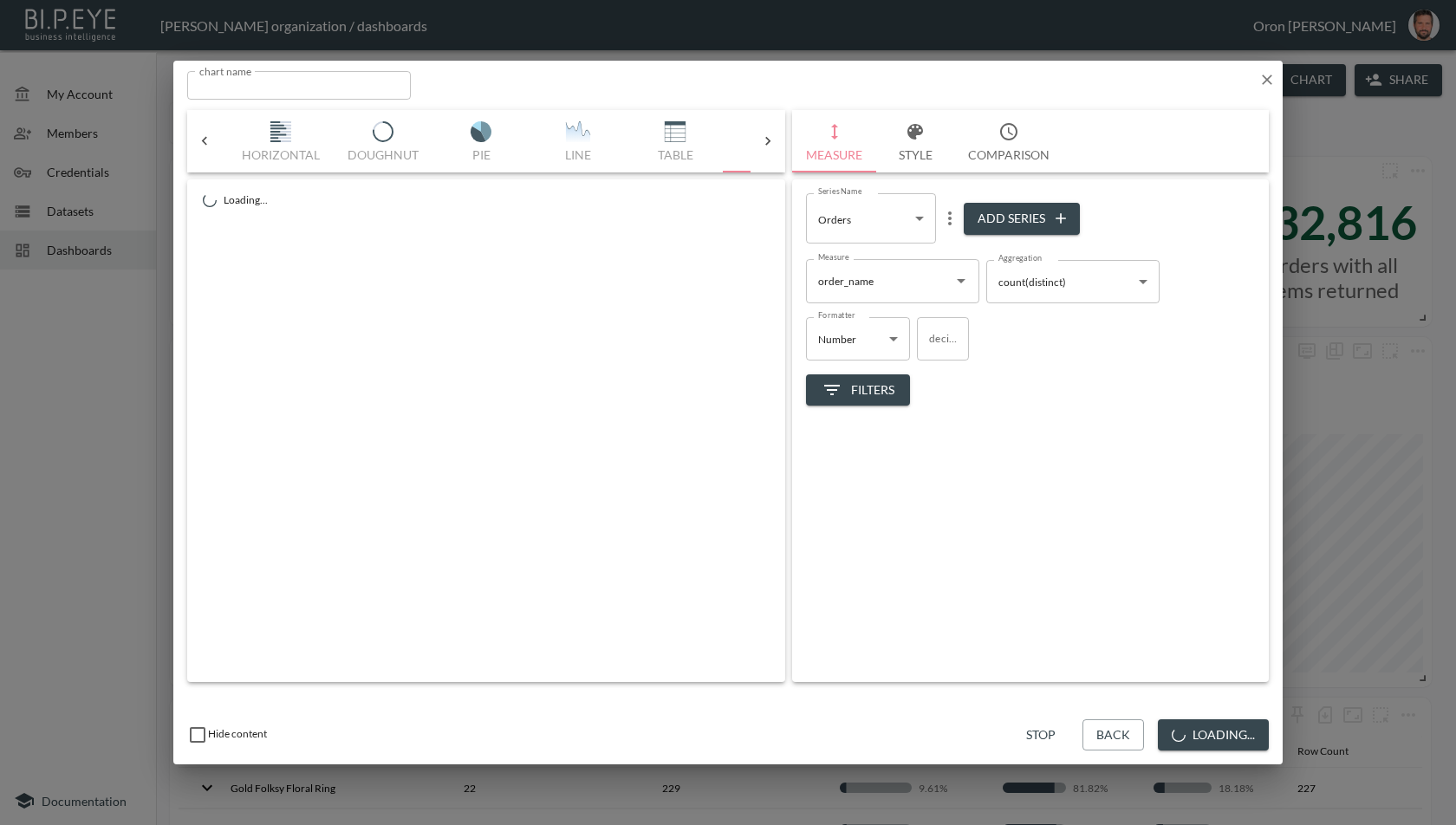
click at [1265, 79] on icon "button" at bounding box center [1267, 79] width 11 height 11
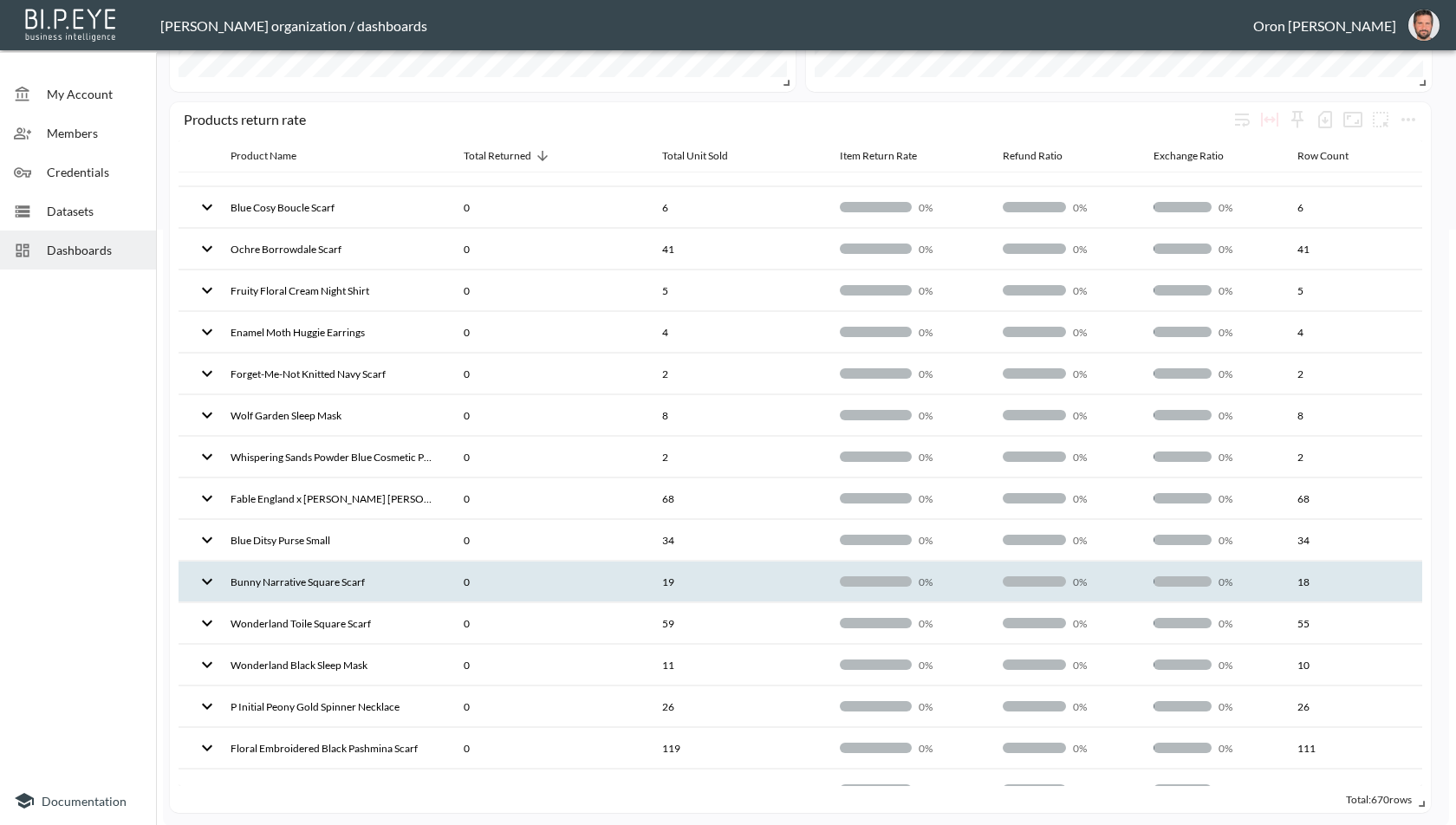
scroll to position [20502, 0]
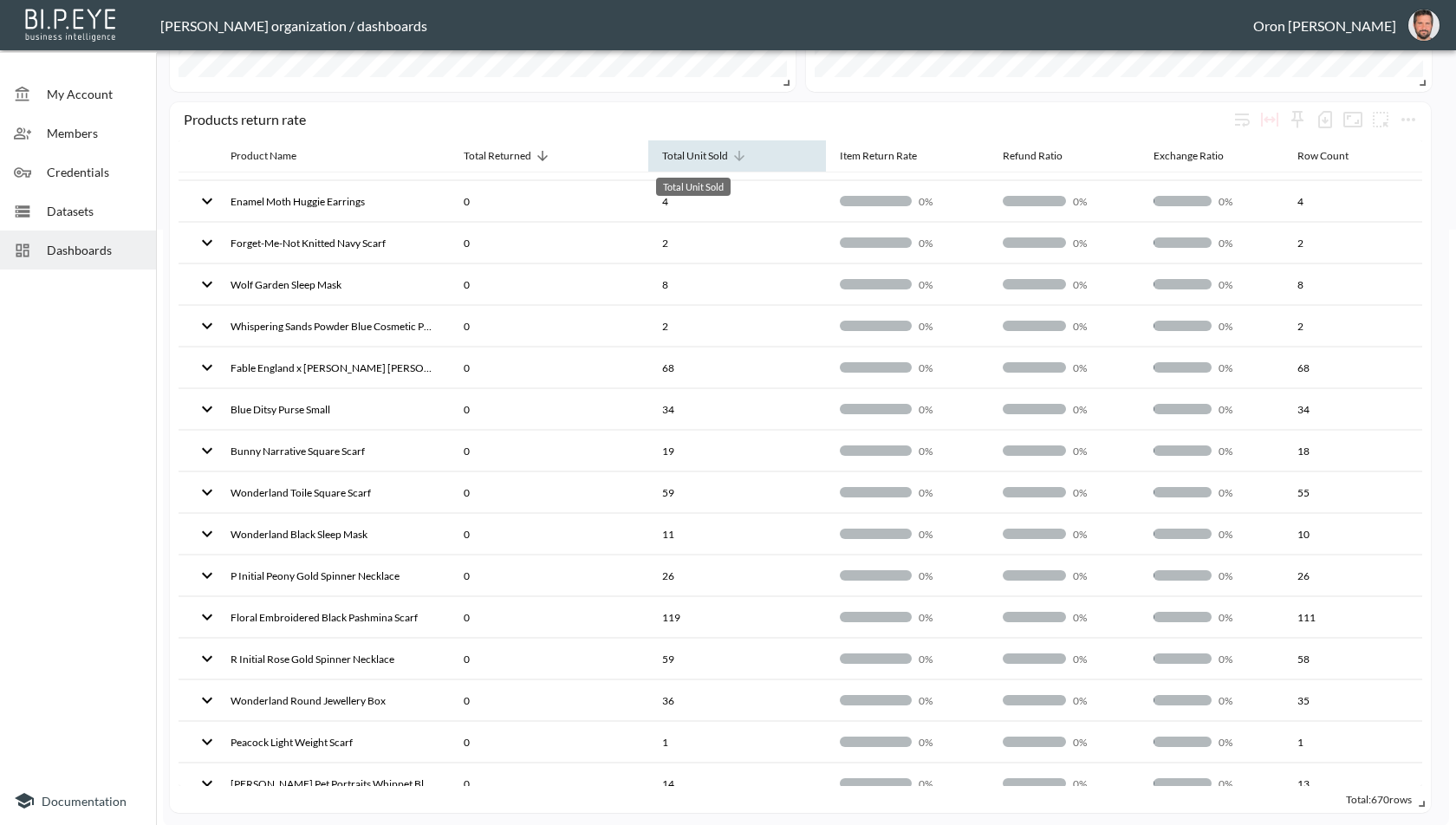
click at [674, 162] on div "Total Unit Sold" at bounding box center [694, 155] width 65 height 21
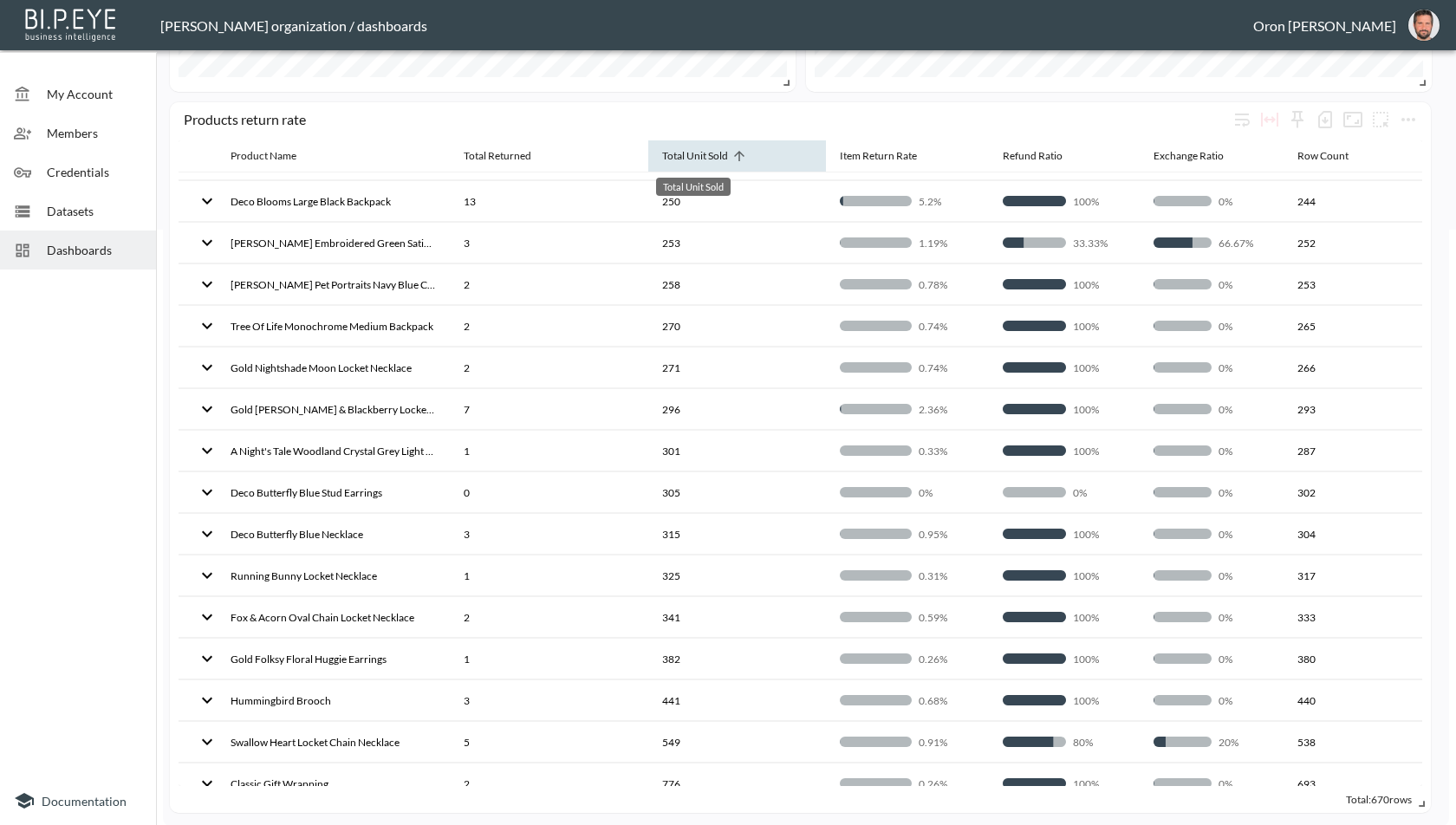
click at [674, 162] on div "Total Unit Sold" at bounding box center [694, 155] width 65 height 21
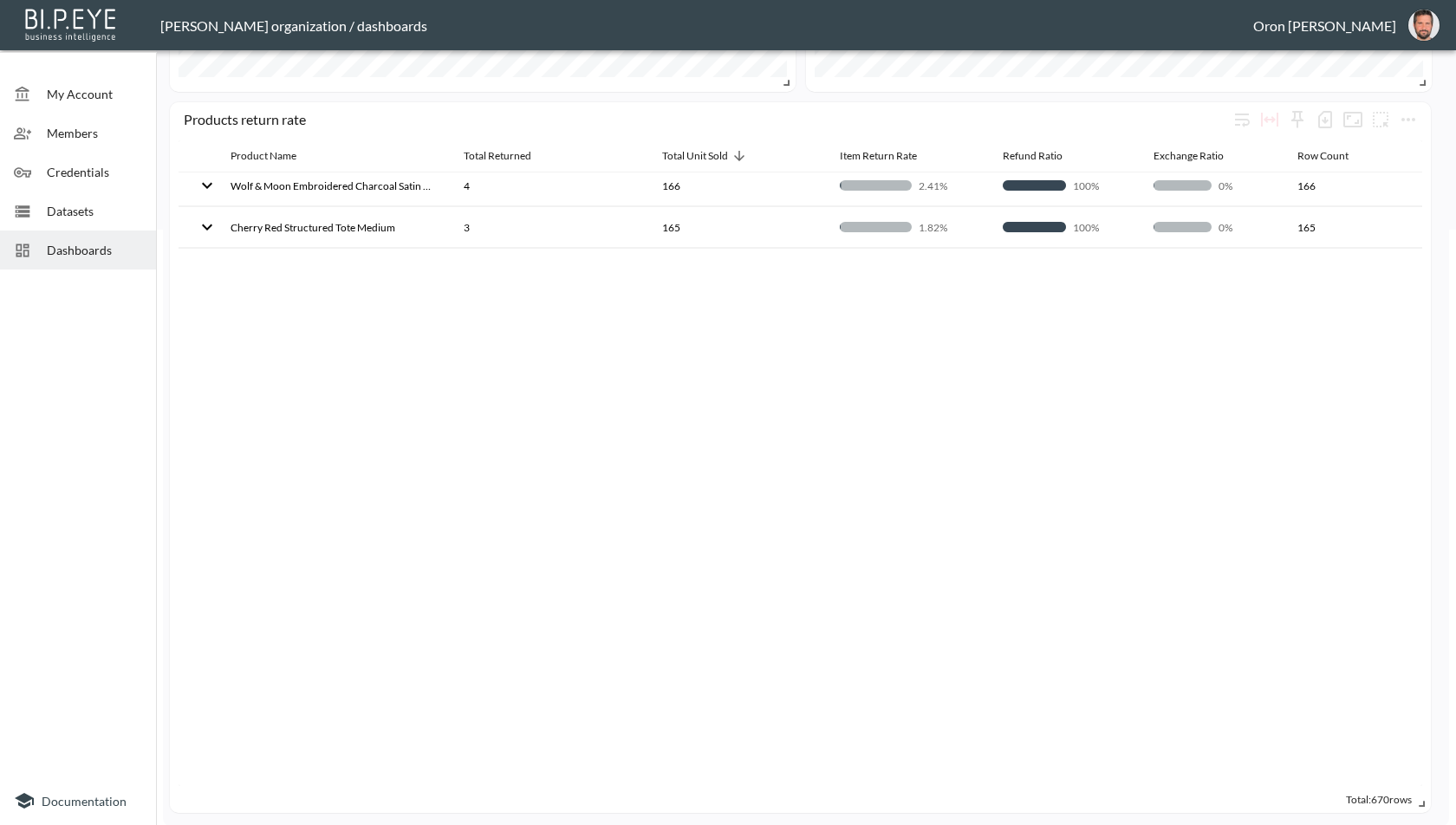
scroll to position [0, 0]
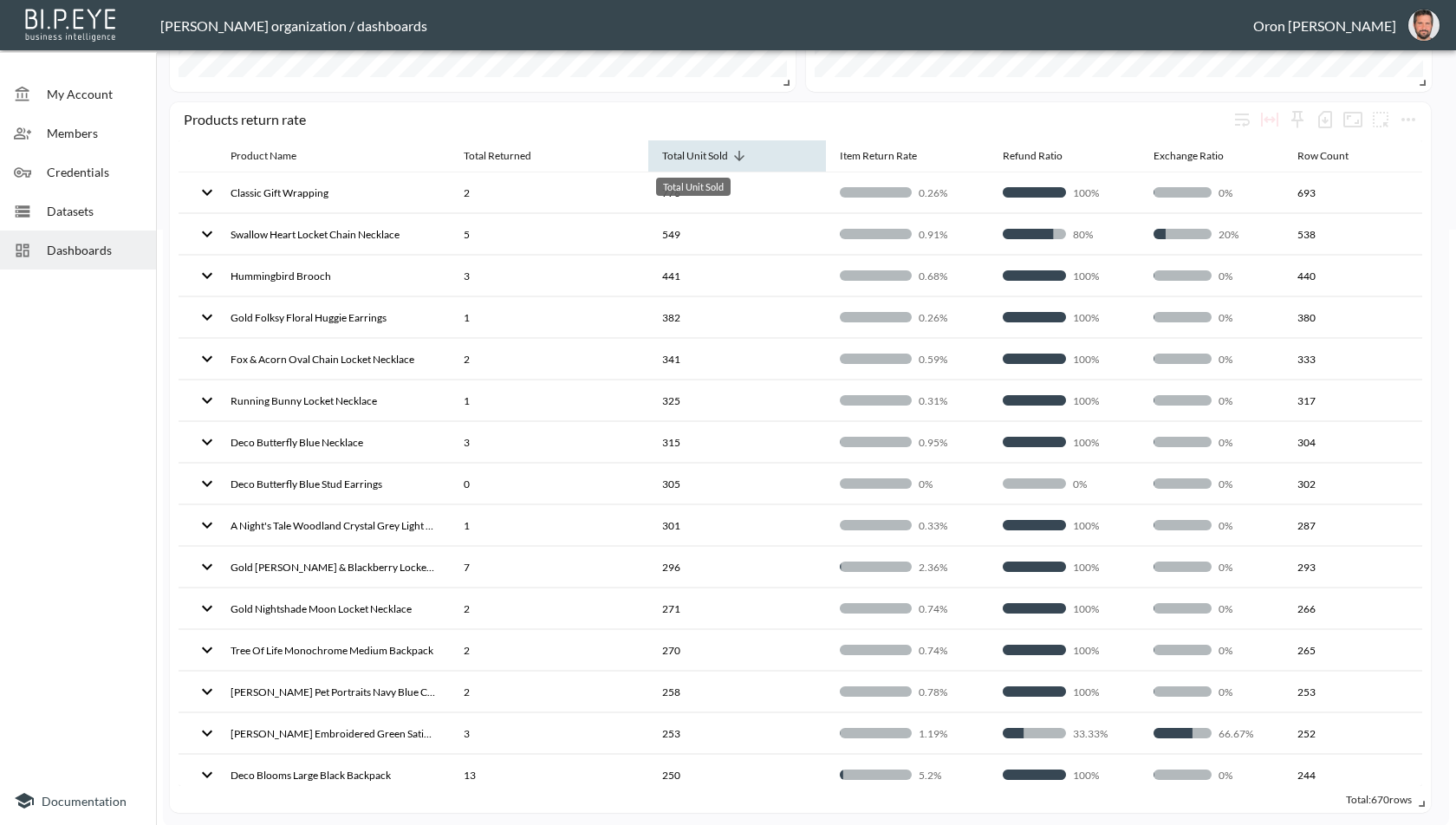
click at [670, 156] on div "Total Unit Sold" at bounding box center [694, 155] width 65 height 21
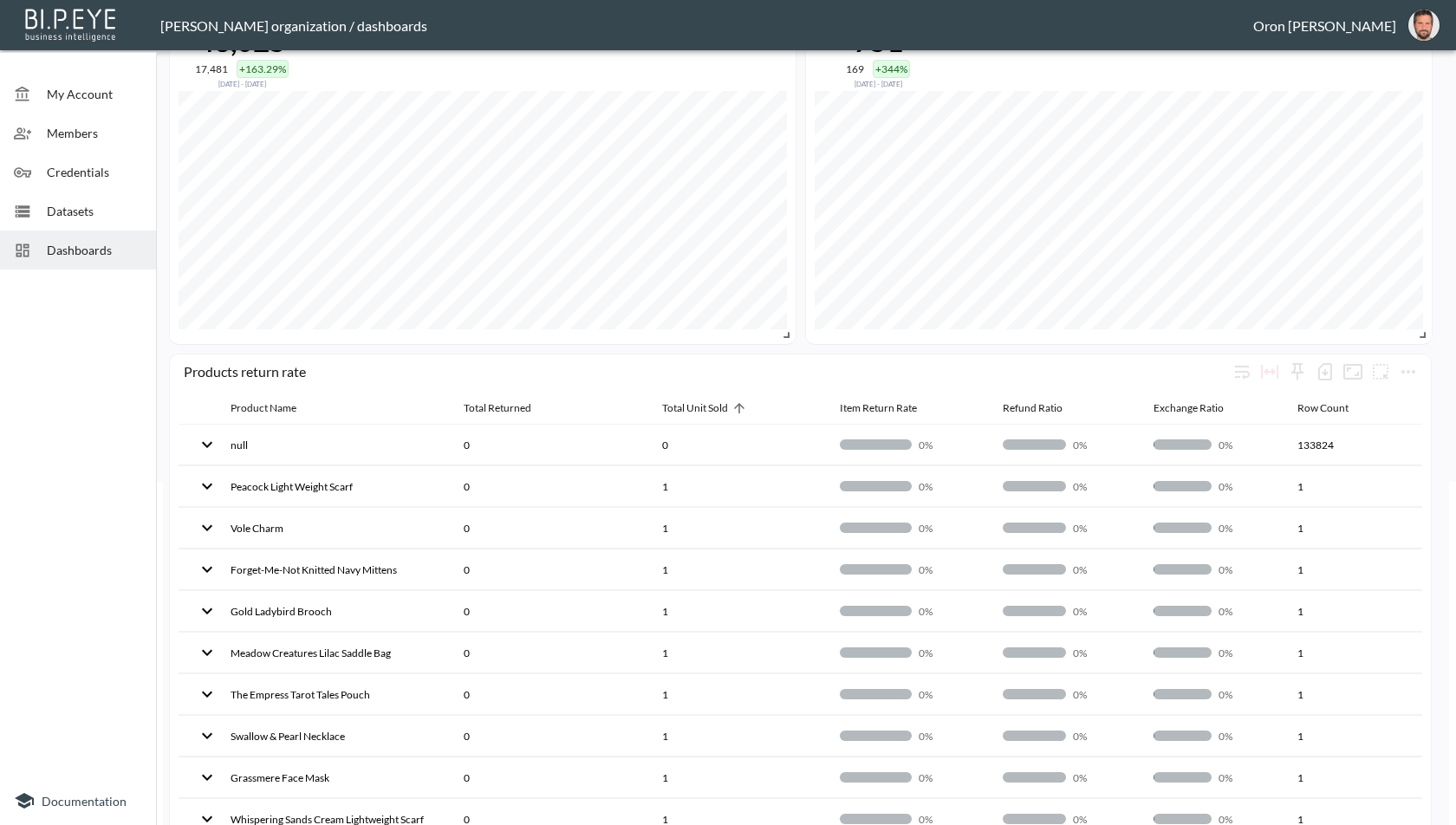
scroll to position [345, 0]
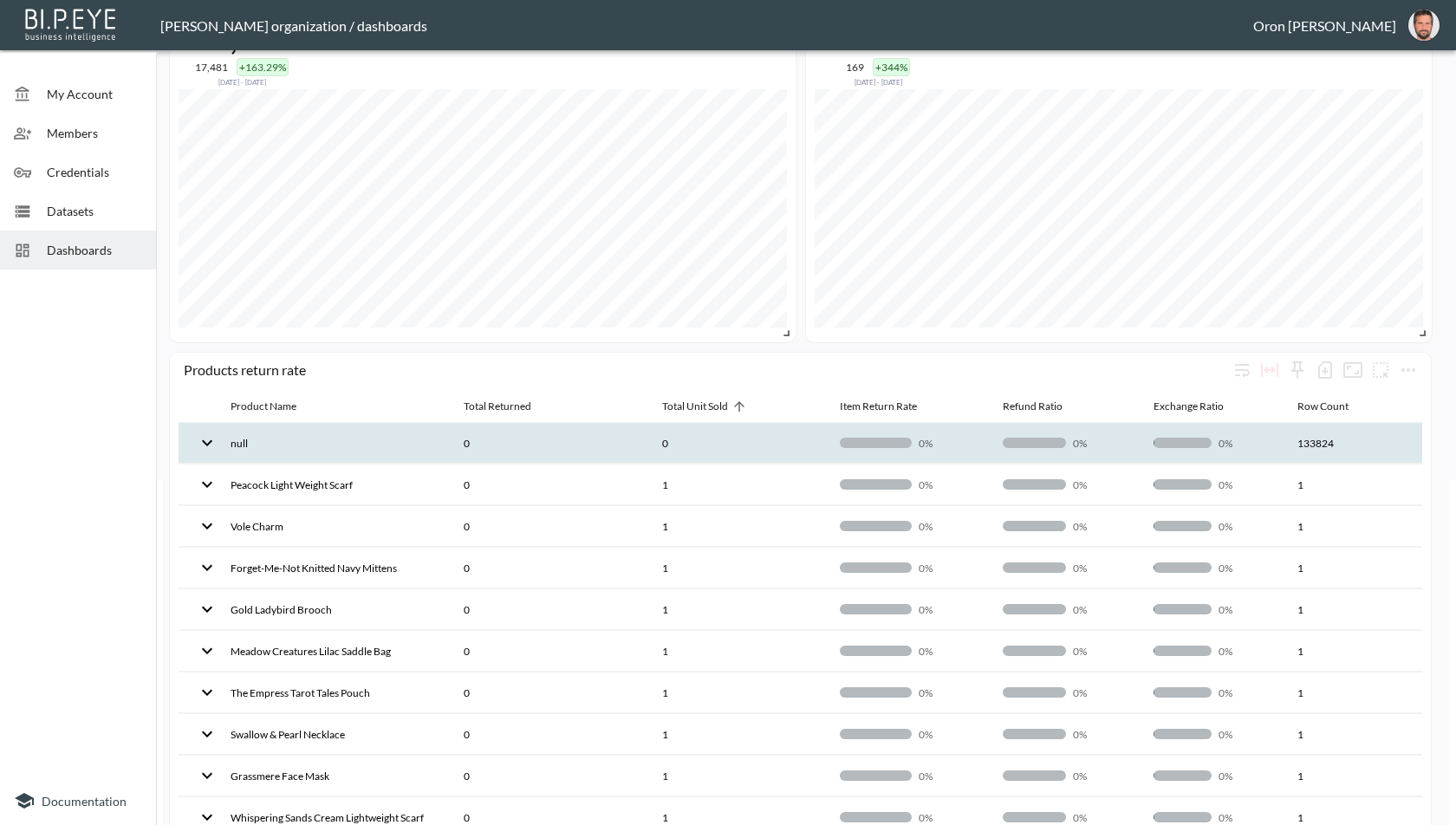
click at [773, 441] on th "0" at bounding box center [737, 443] width 178 height 41
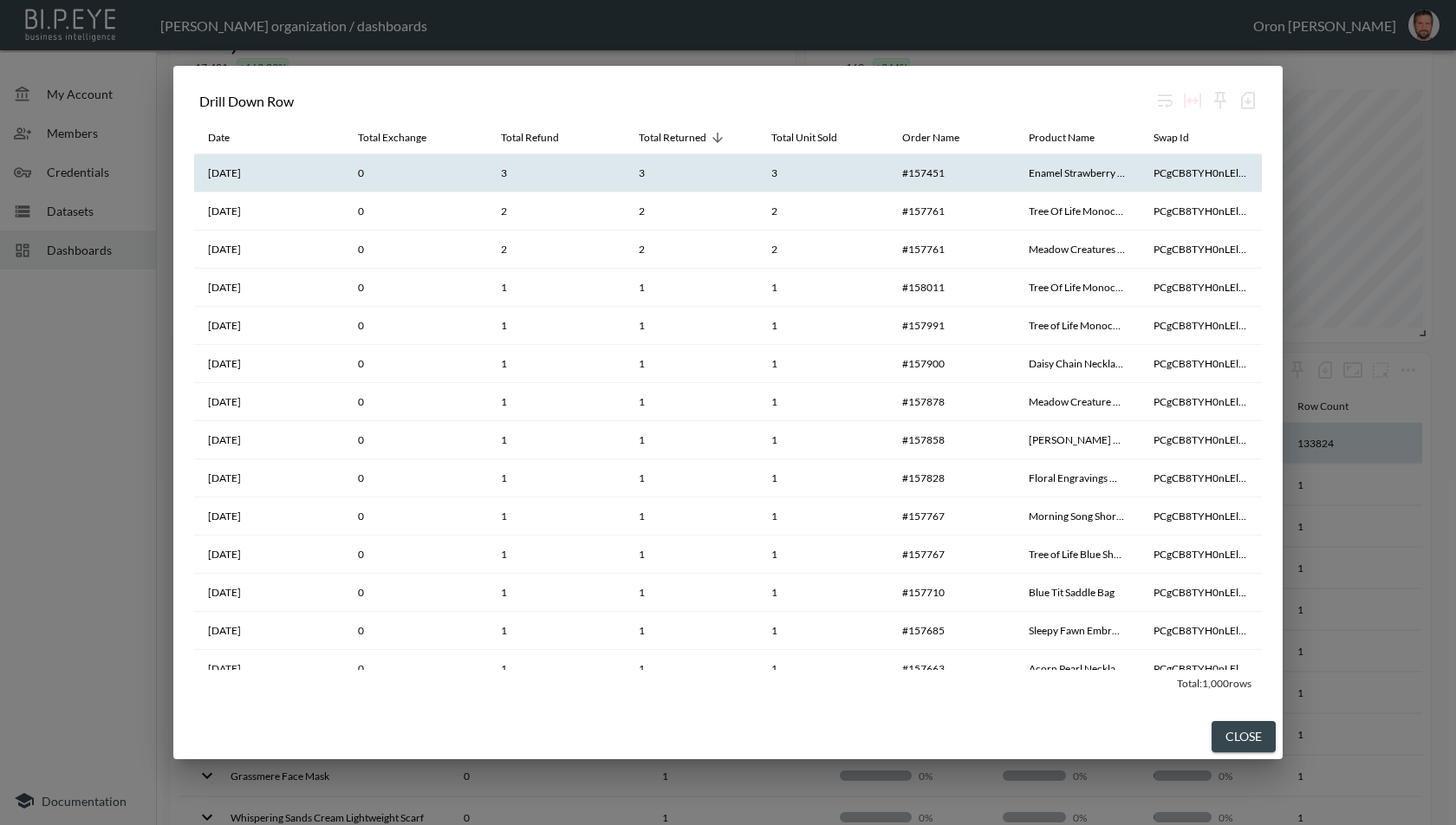
click at [1042, 179] on th "Enamel Strawberry Long Necklace" at bounding box center [1076, 173] width 124 height 38
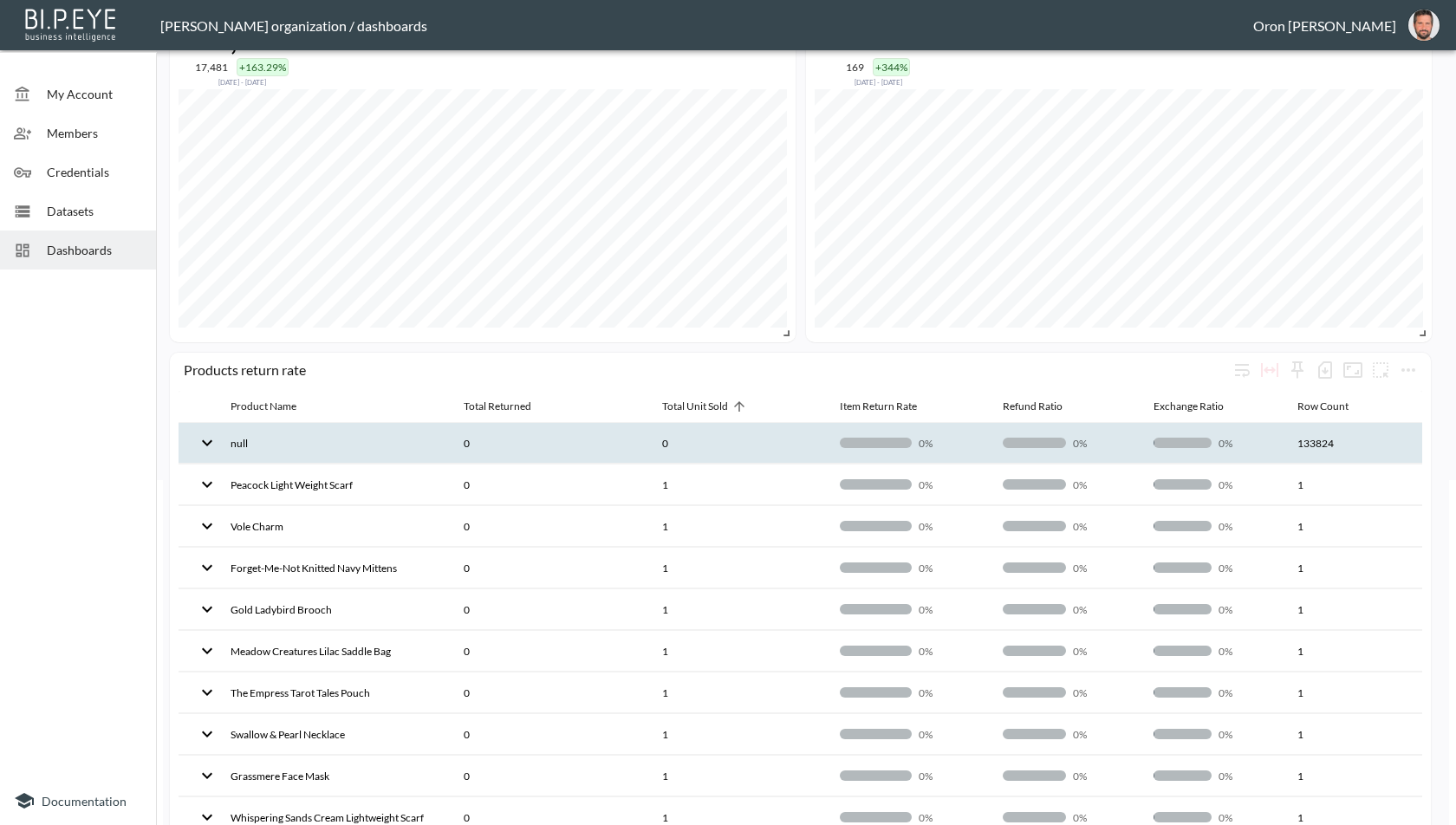
click at [514, 428] on th "0" at bounding box center [548, 443] width 198 height 41
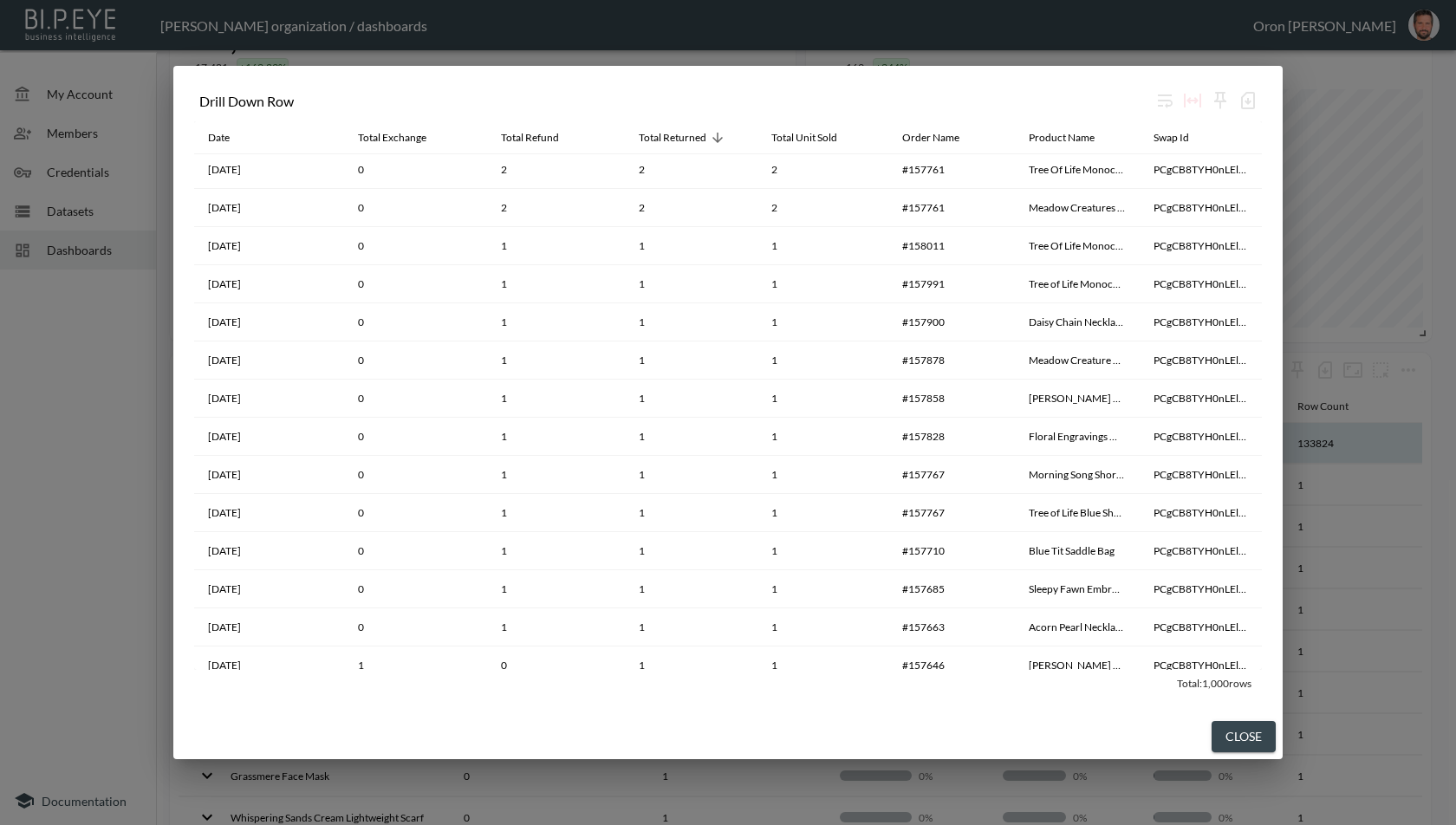
scroll to position [0, 0]
click at [1251, 731] on button "Close" at bounding box center [1243, 736] width 64 height 32
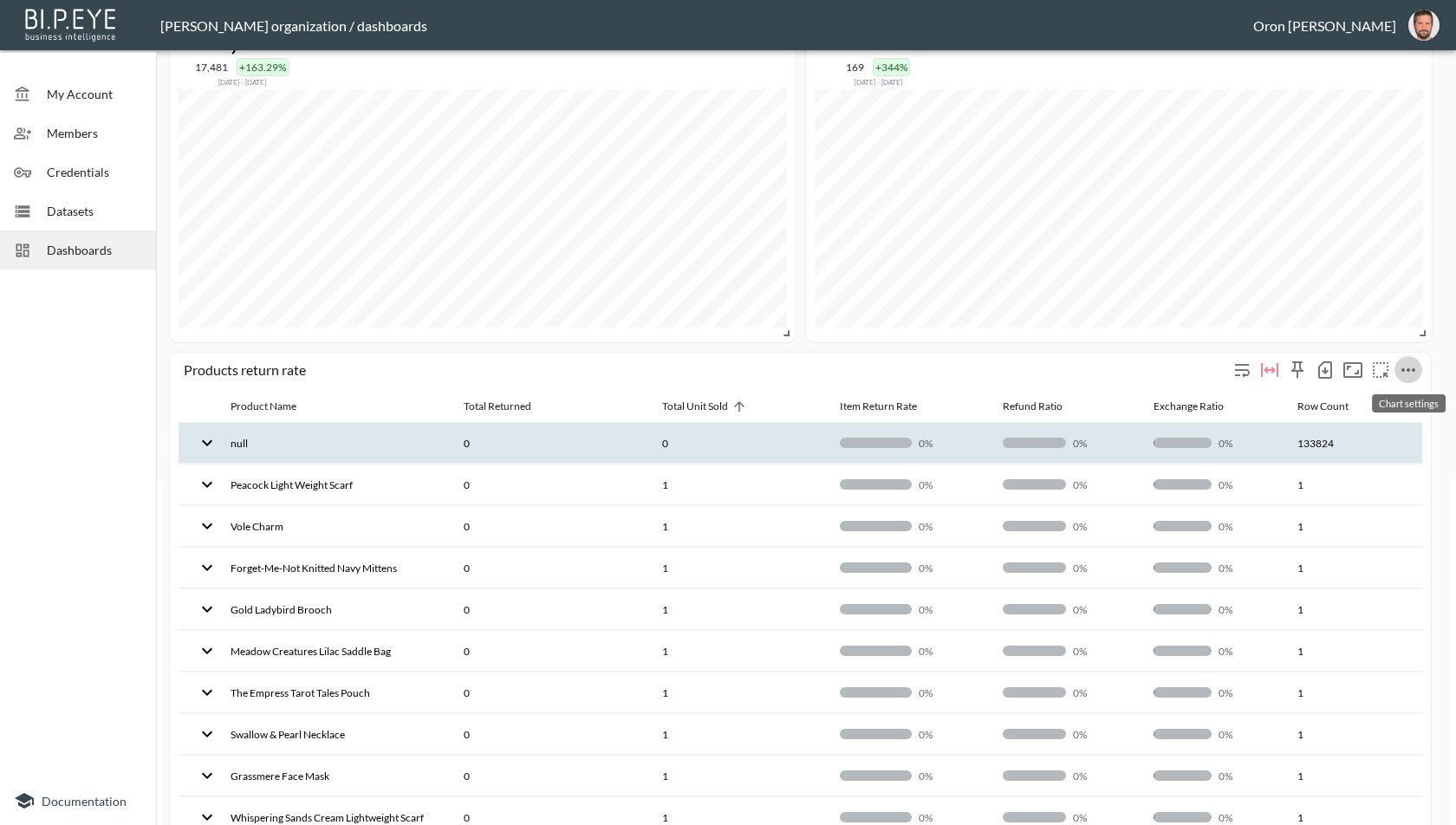
click at [1418, 365] on icon "more" at bounding box center [1407, 369] width 21 height 21
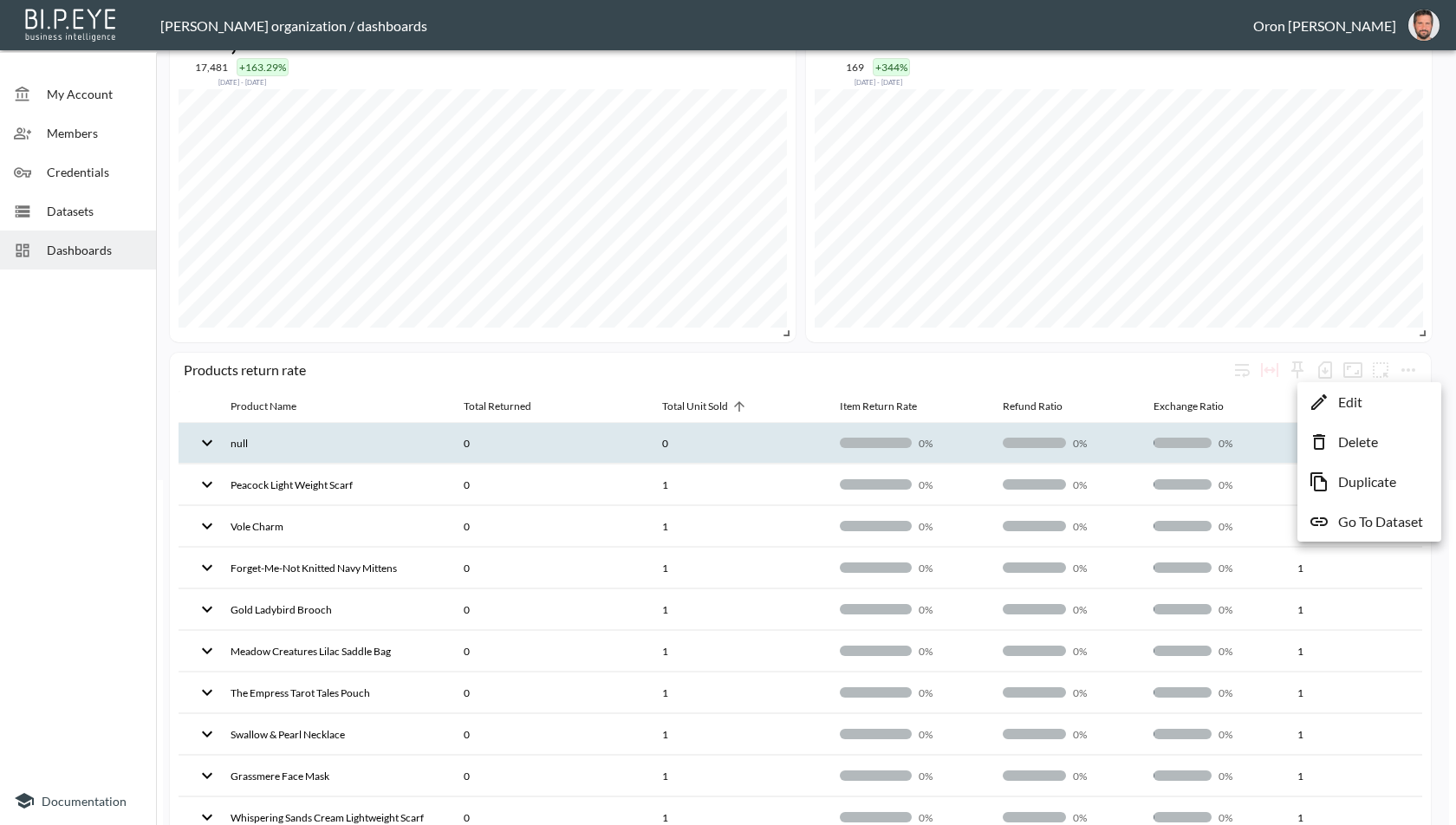
click at [1397, 389] on li "Edit" at bounding box center [1369, 402] width 135 height 31
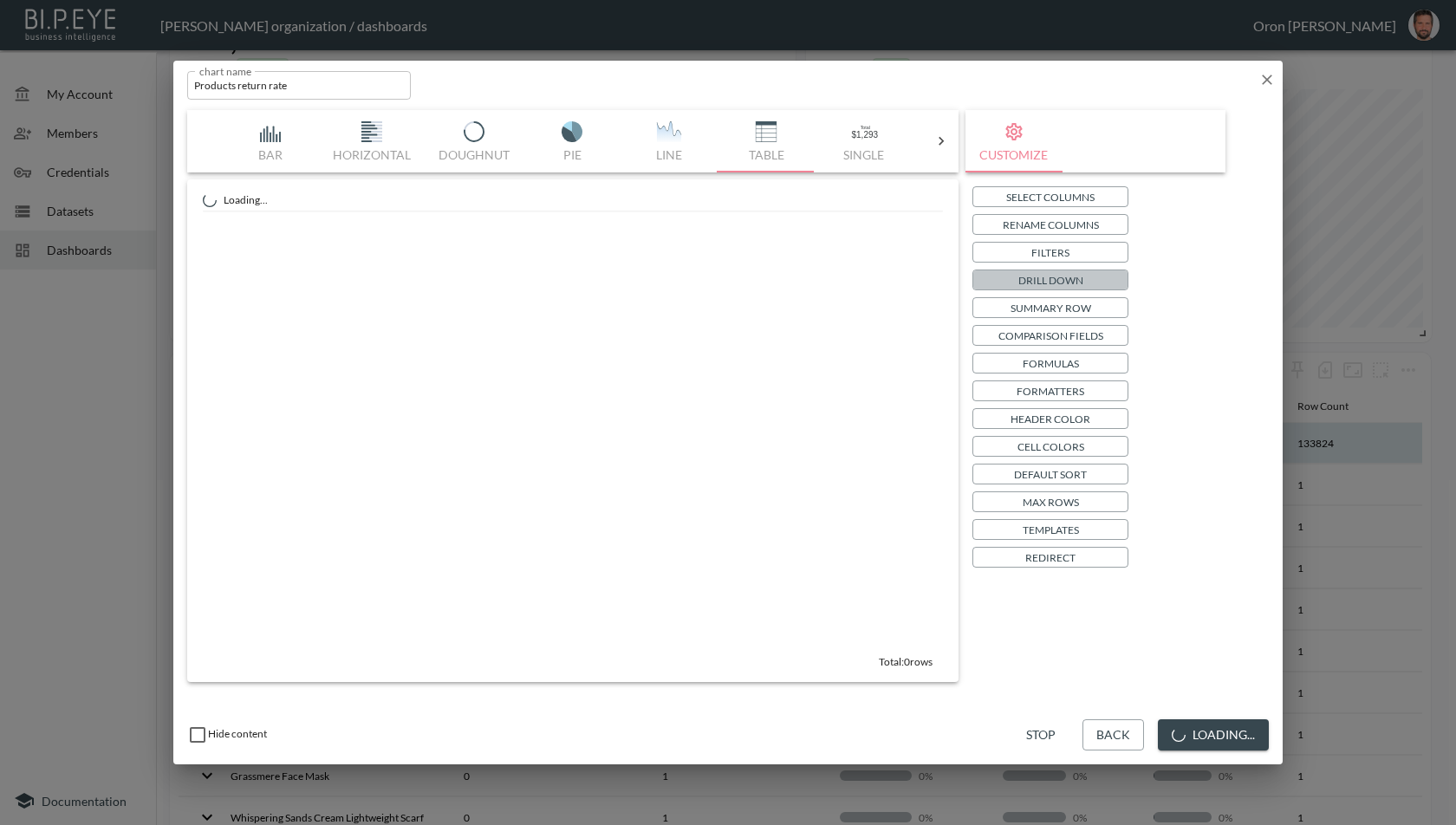
click at [1069, 269] on button "Drill Down" at bounding box center [1051, 279] width 156 height 21
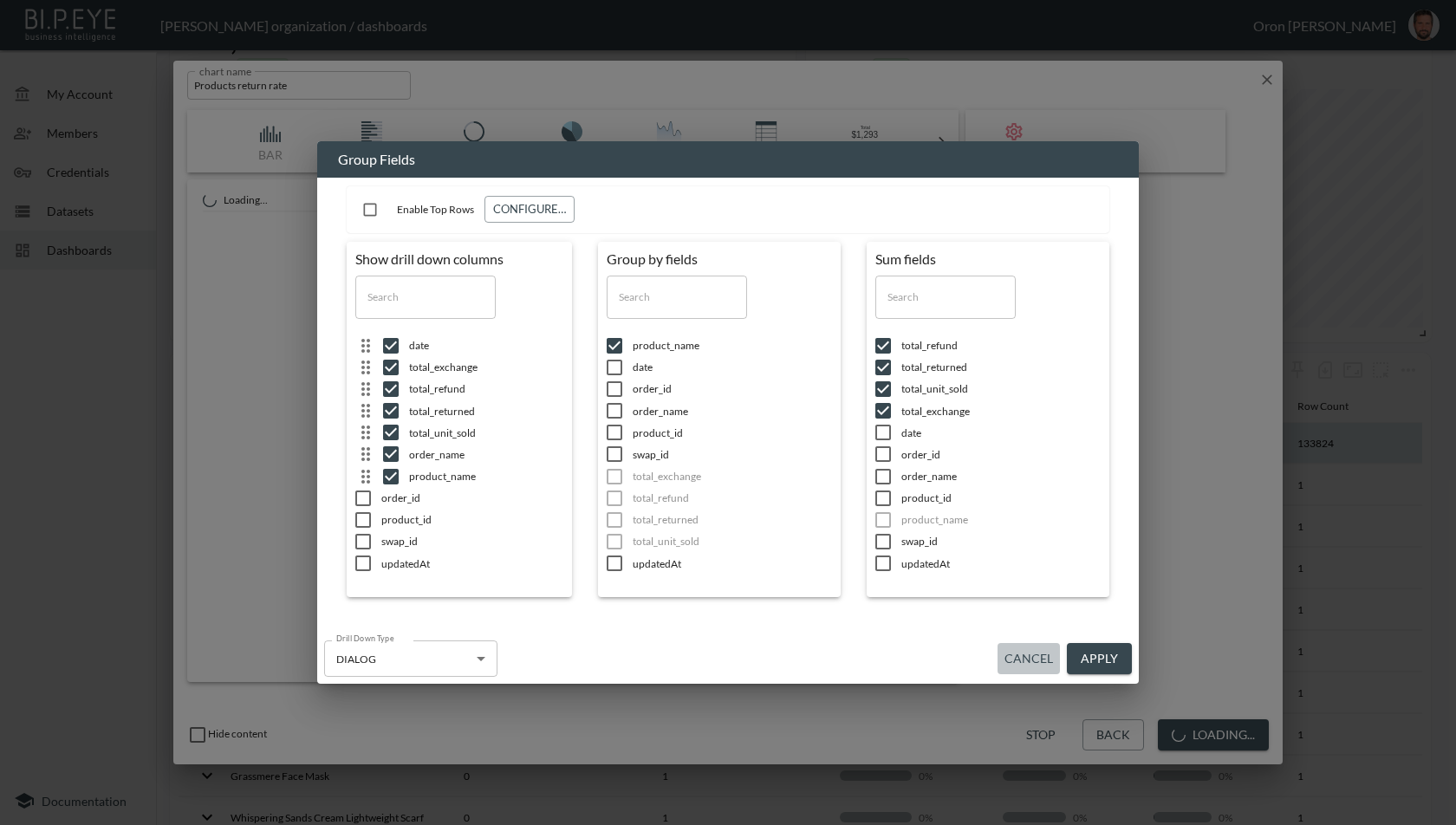
drag, startPoint x: 1019, startPoint y: 656, endPoint x: 1031, endPoint y: 610, distance: 47.5
click at [1019, 656] on button "Cancel" at bounding box center [1028, 658] width 62 height 32
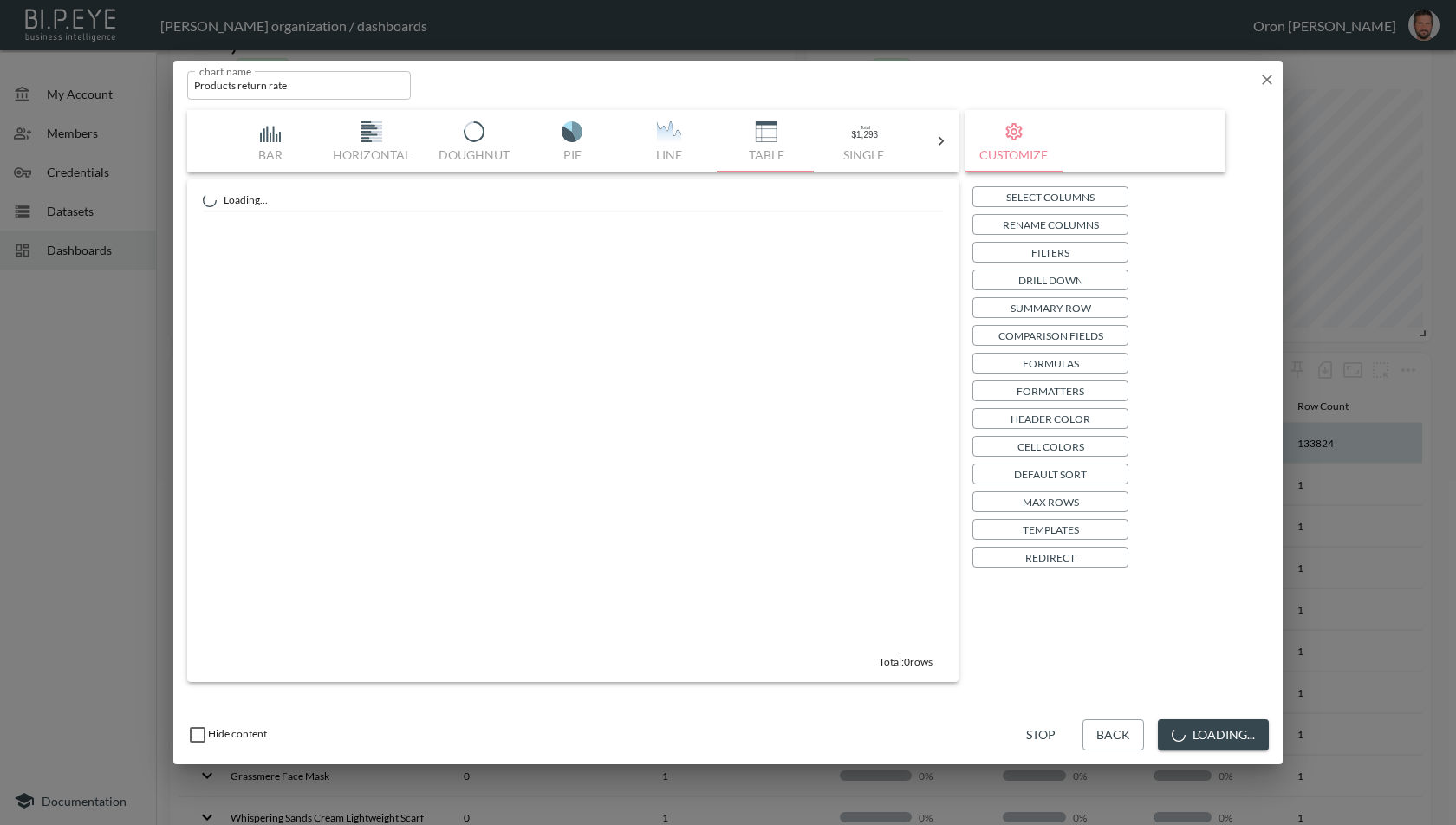
click at [1075, 384] on p "Formatters" at bounding box center [1050, 391] width 67 height 19
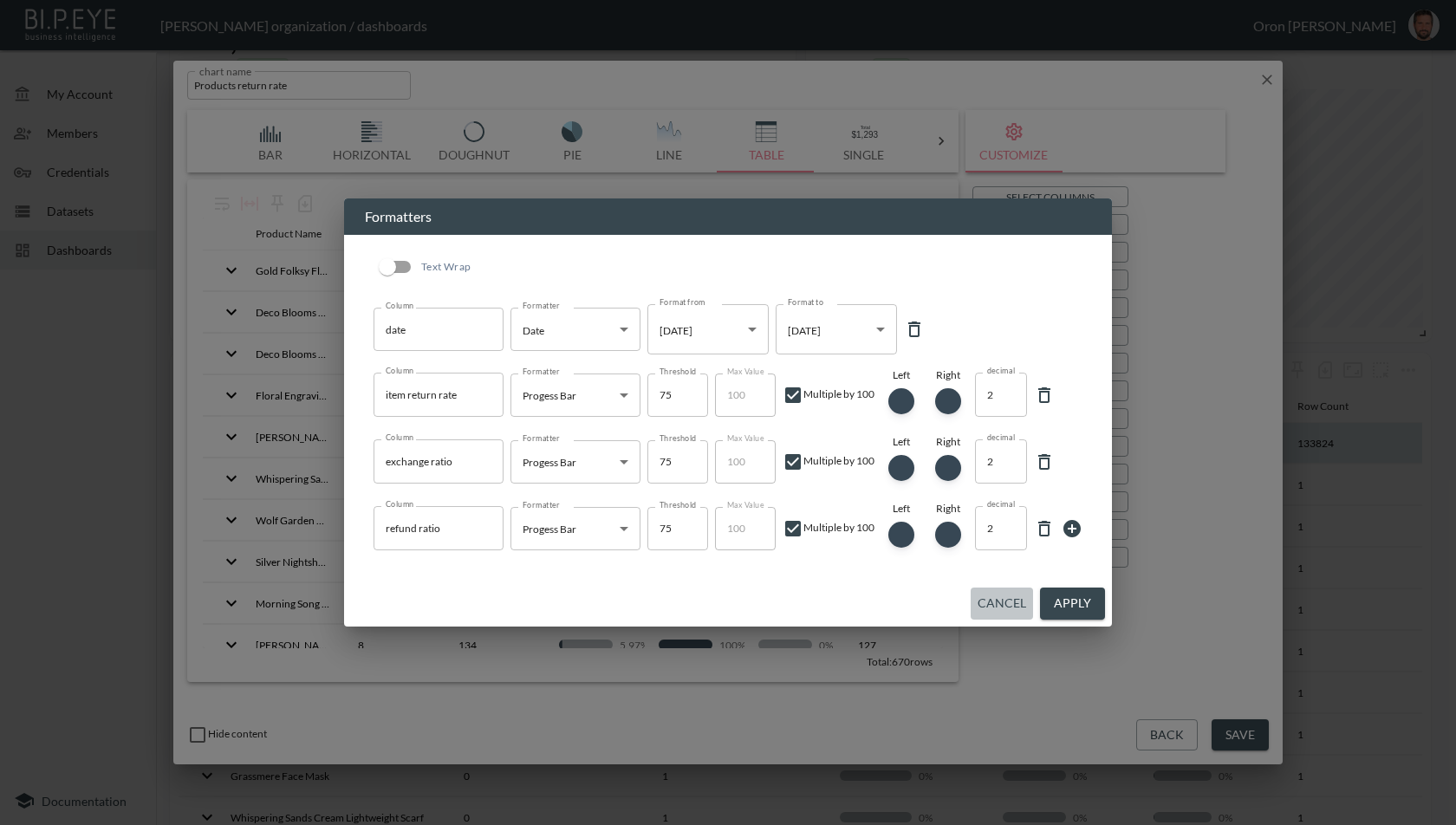
click at [1011, 596] on button "Cancel" at bounding box center [1002, 603] width 62 height 32
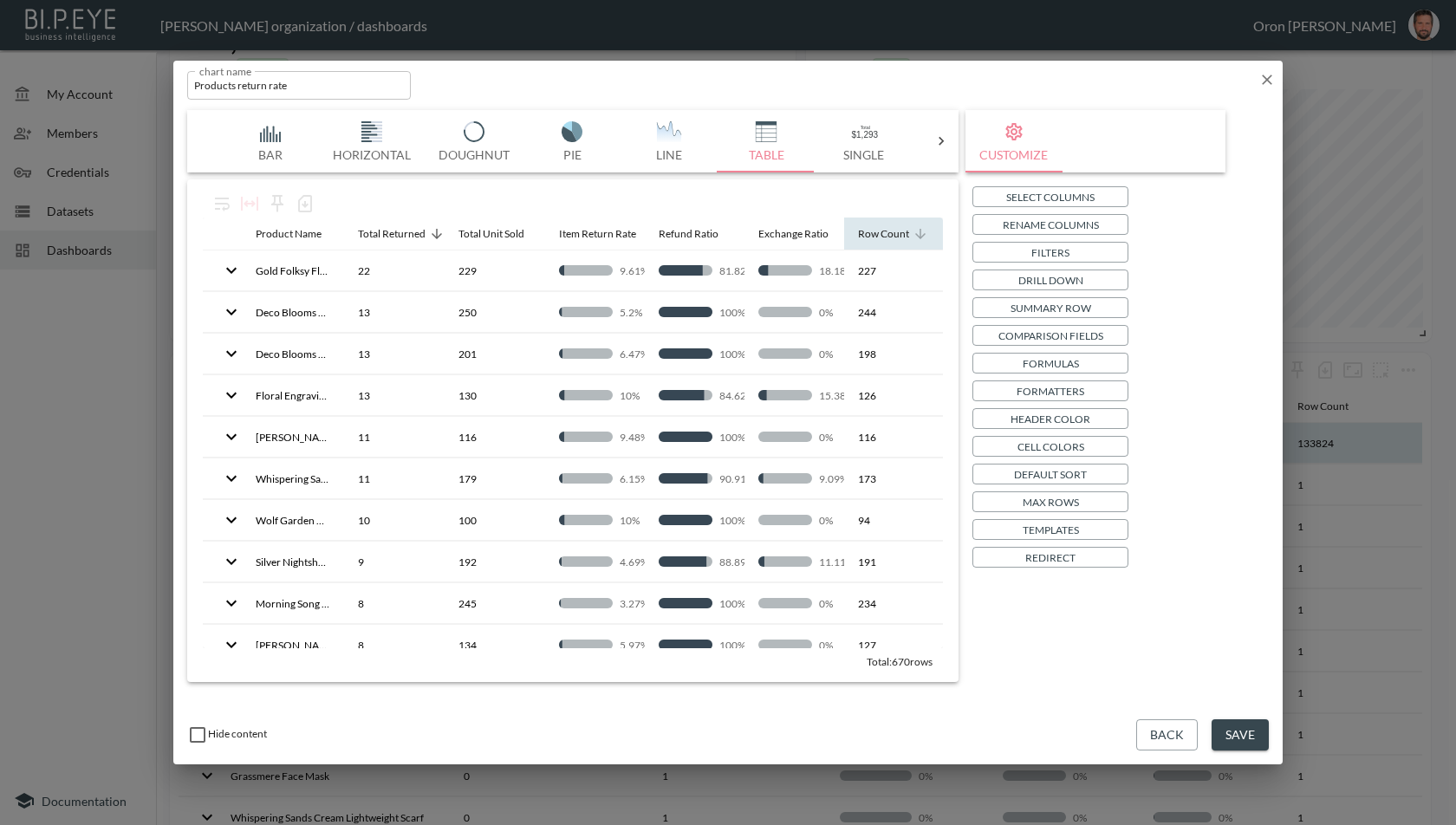
click at [872, 234] on div "Row Count" at bounding box center [883, 233] width 51 height 21
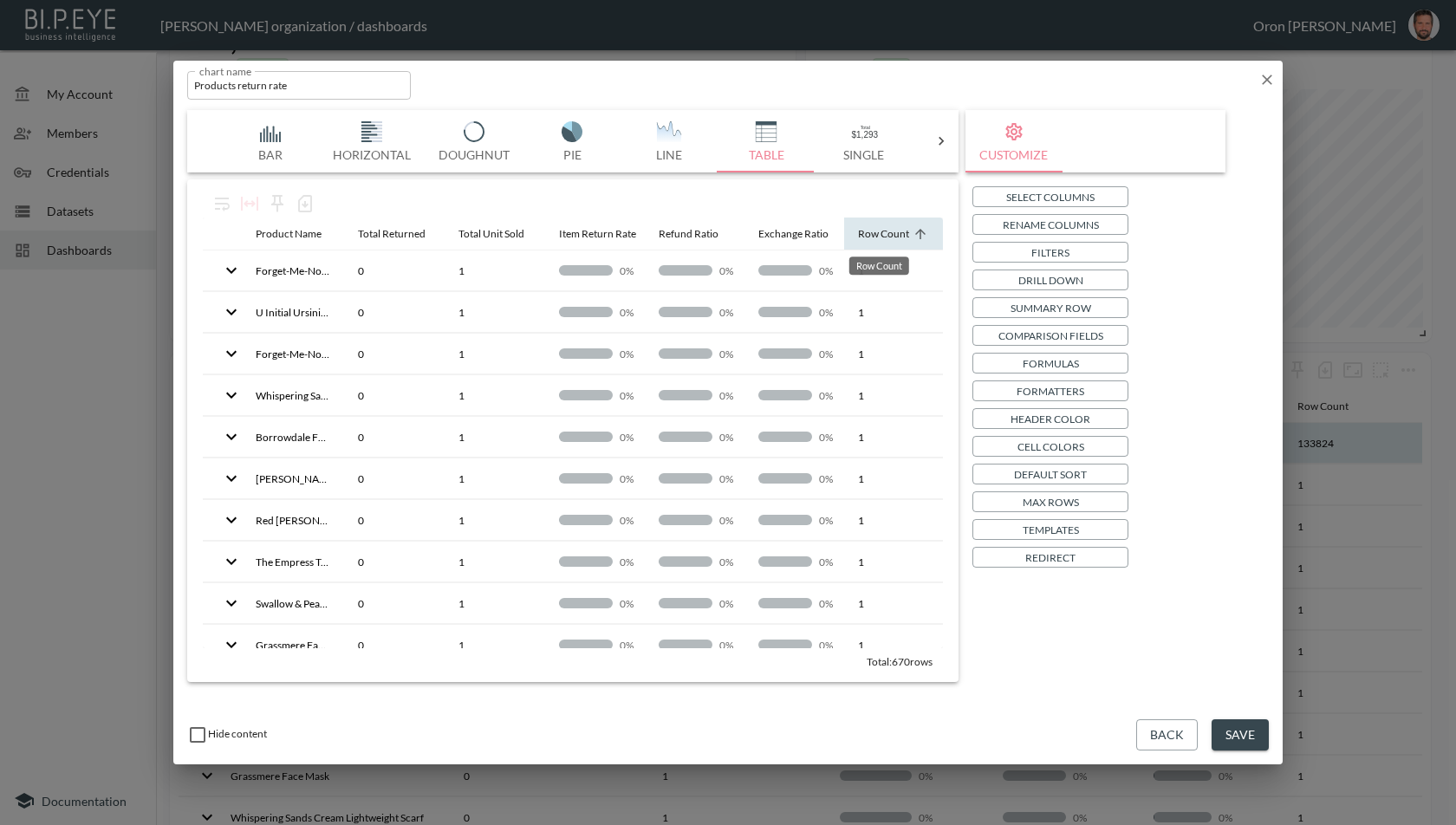
click at [872, 234] on div "Row Count" at bounding box center [883, 233] width 51 height 21
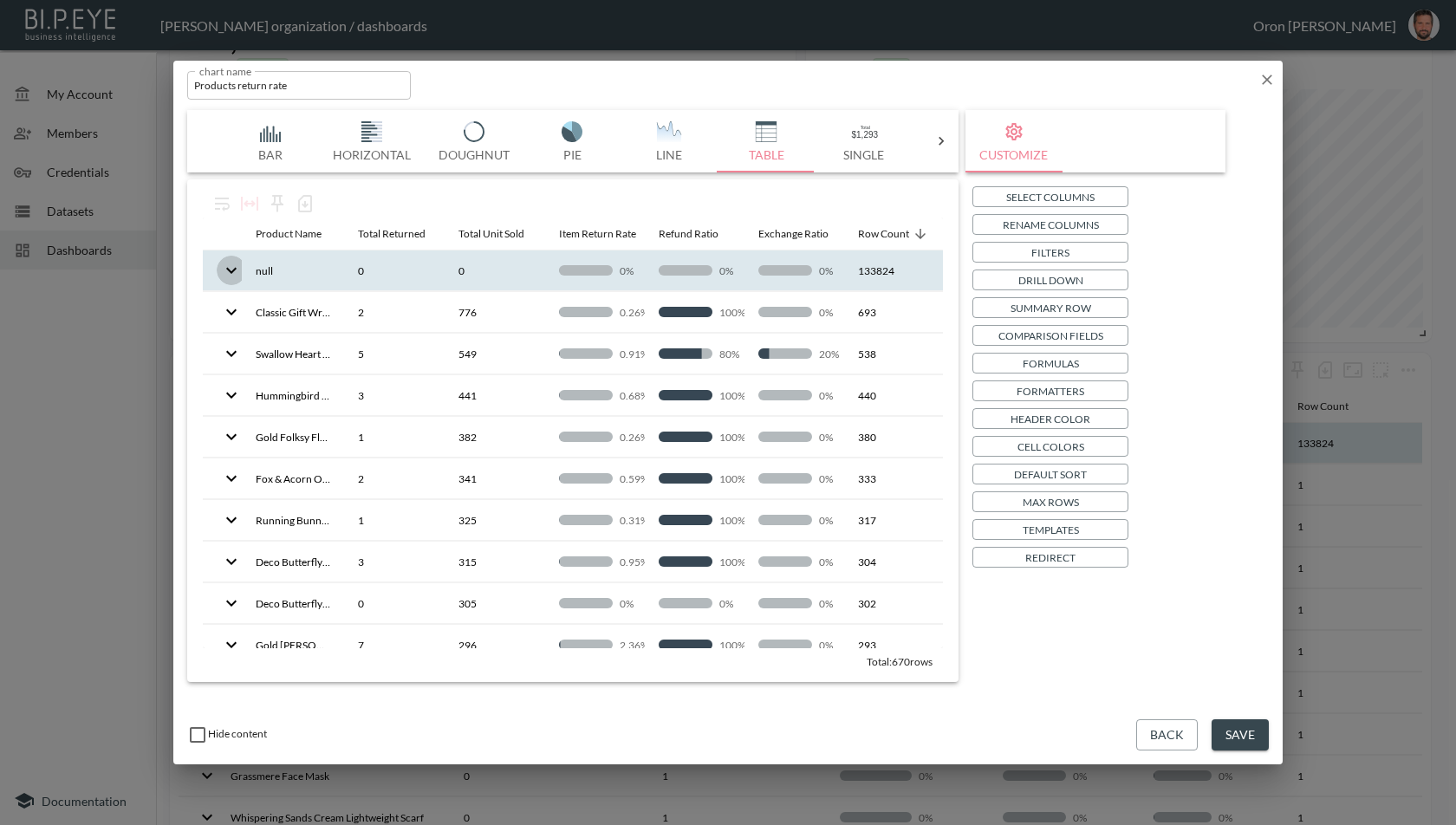
click at [226, 264] on icon "expand row" at bounding box center [230, 269] width 21 height 21
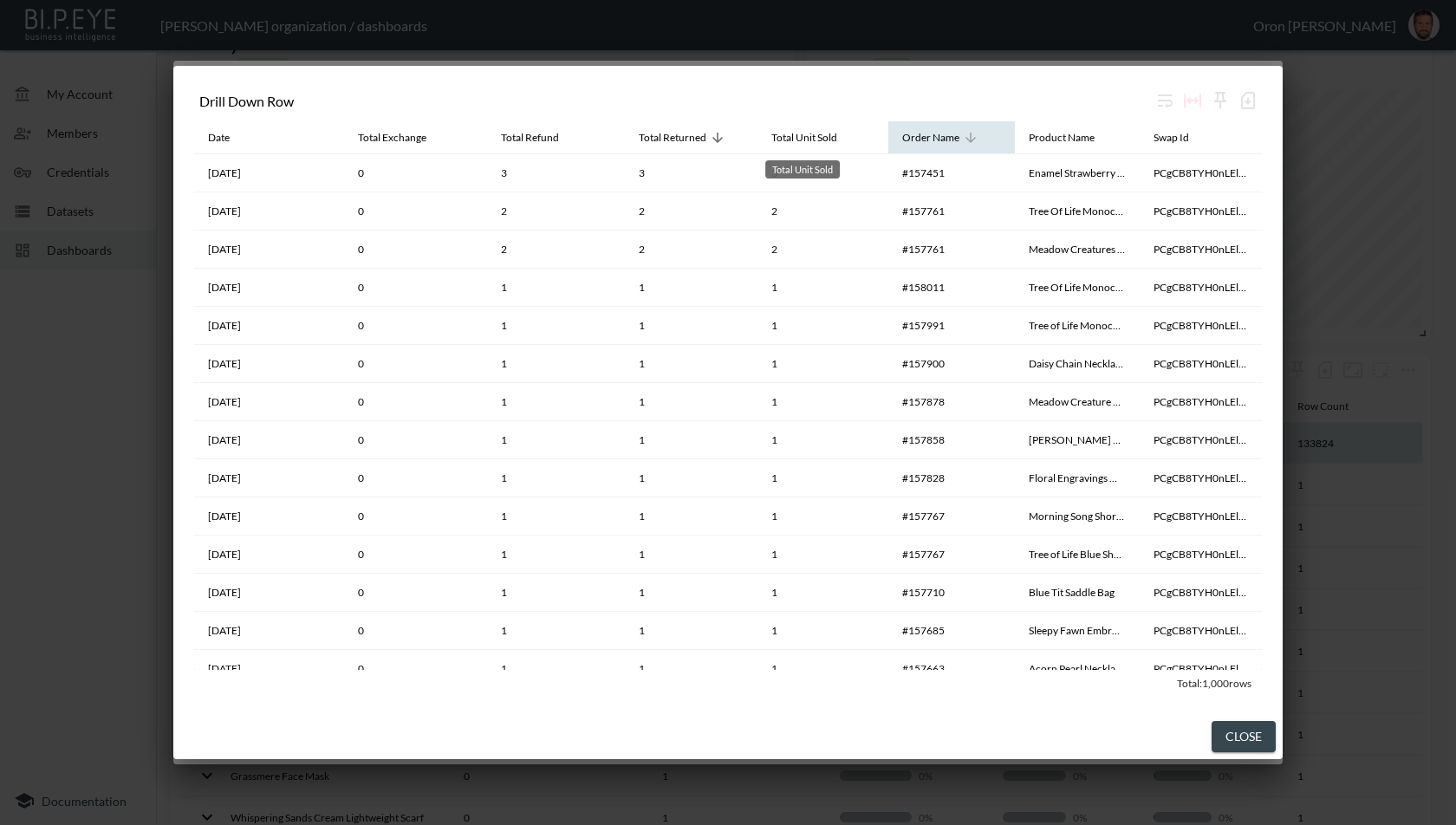
drag, startPoint x: 1037, startPoint y: 133, endPoint x: 927, endPoint y: 141, distance: 110.3
click at [880, 143] on tr "Date Total Exchange Total Refund Total Returned Total Unit Sold Order Name Prod…" at bounding box center [728, 138] width 1067 height 33
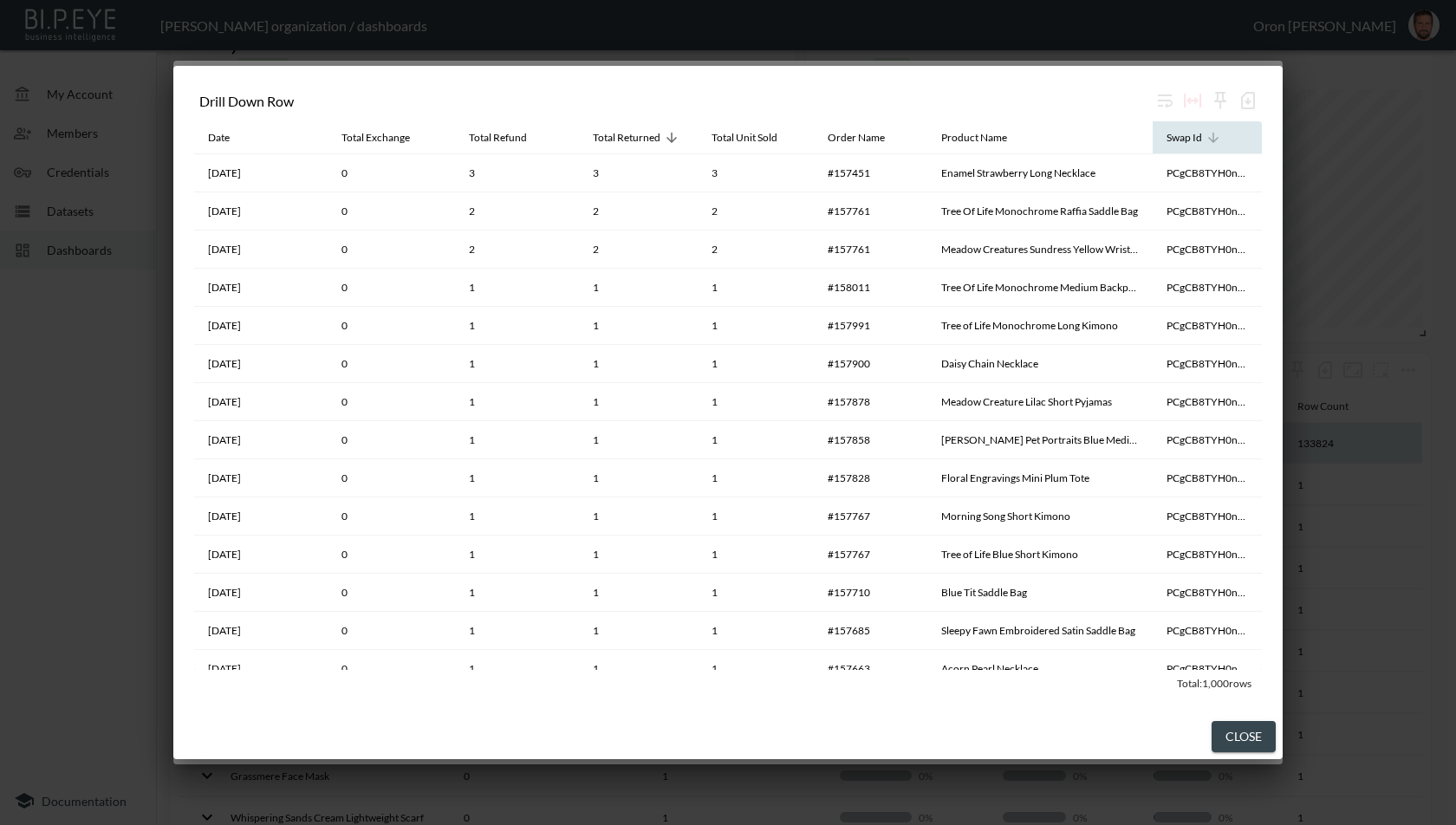
drag, startPoint x: 1134, startPoint y: 139, endPoint x: 1201, endPoint y: 144, distance: 67.2
click at [1255, 139] on tr "Date Total Exchange Total Refund Total Returned Total Unit Sold Order Name Prod…" at bounding box center [728, 138] width 1067 height 33
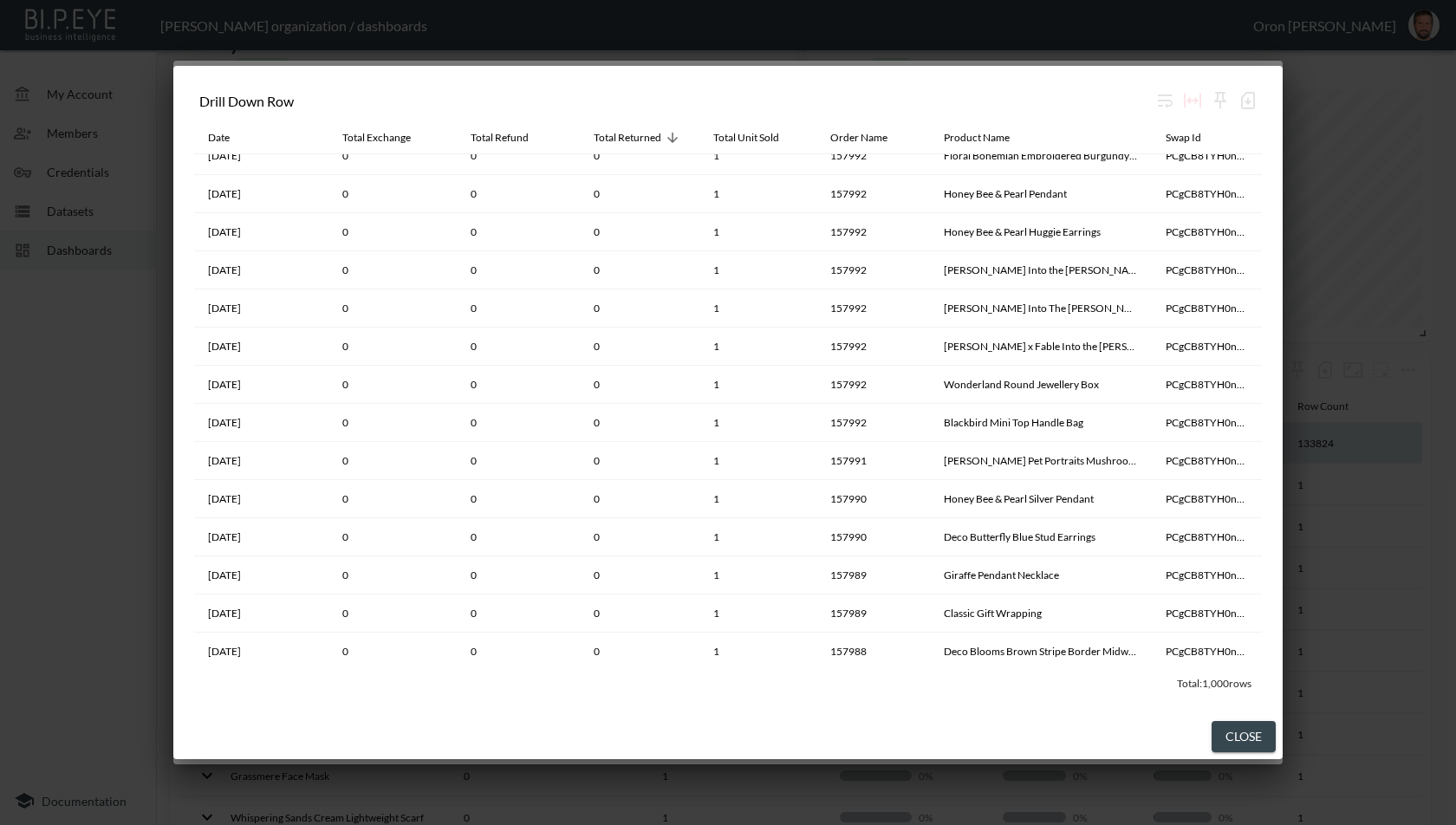
scroll to position [5436, 0]
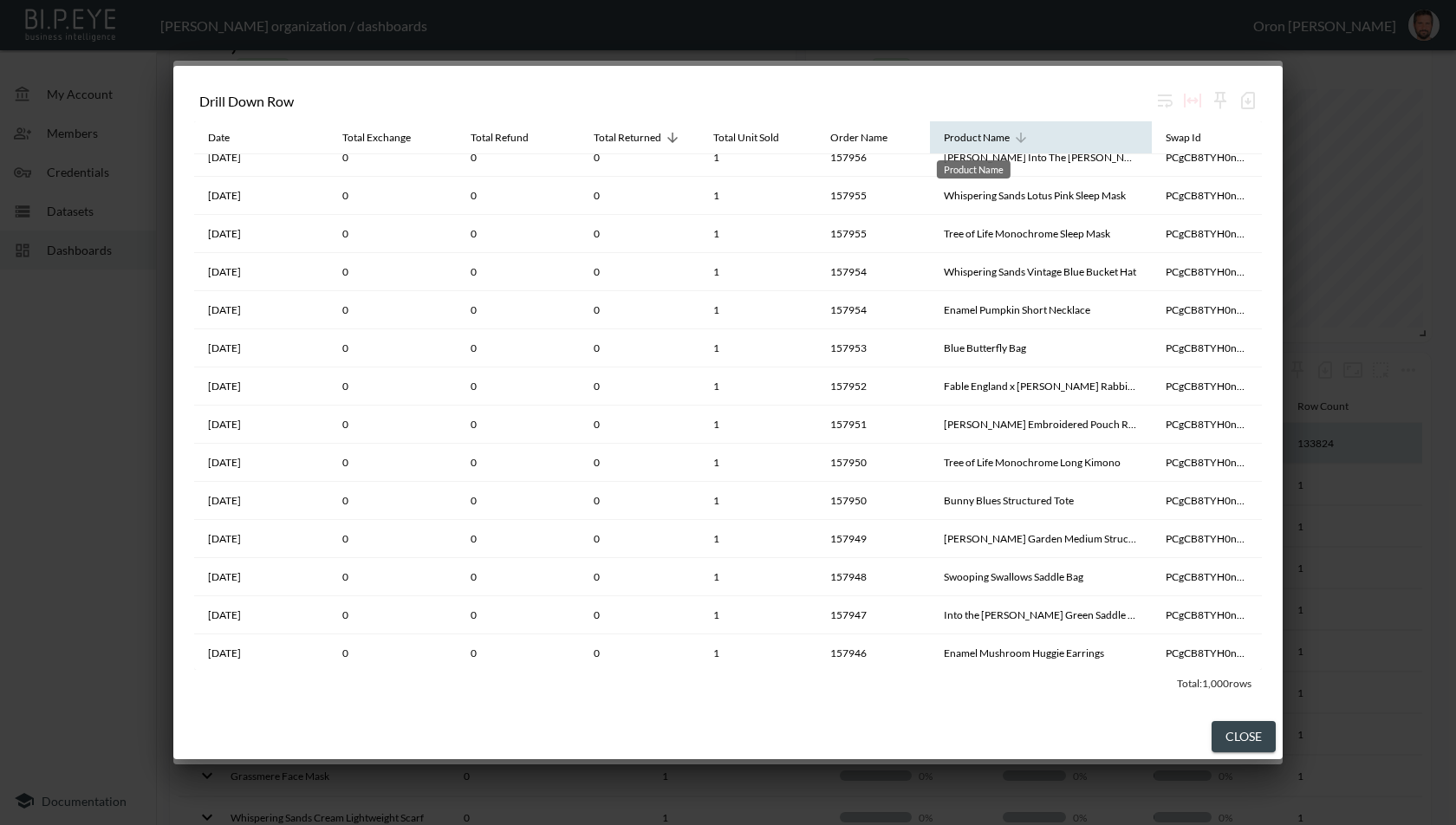
click at [995, 135] on div "Product Name" at bounding box center [976, 137] width 65 height 21
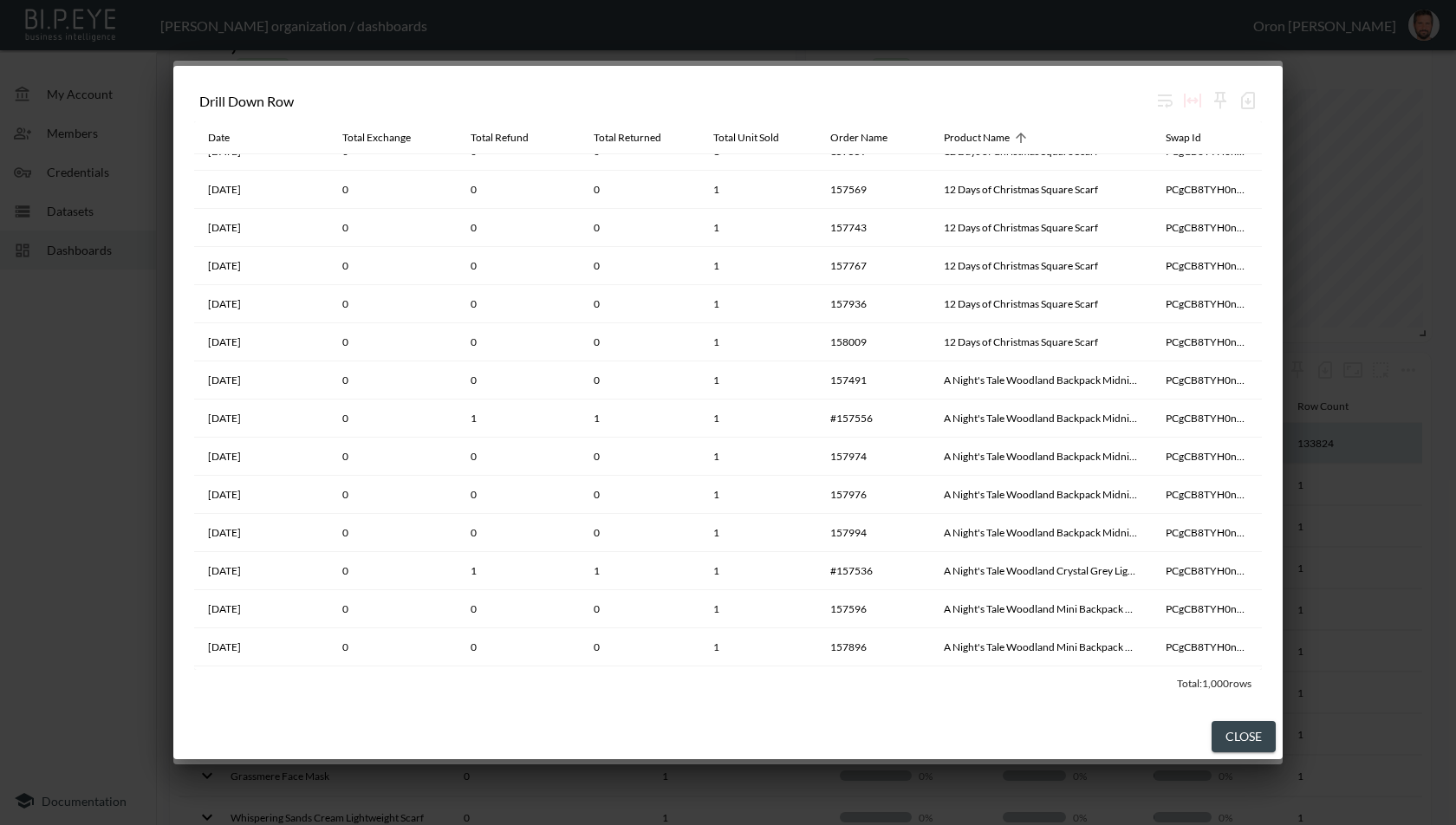
scroll to position [0, 0]
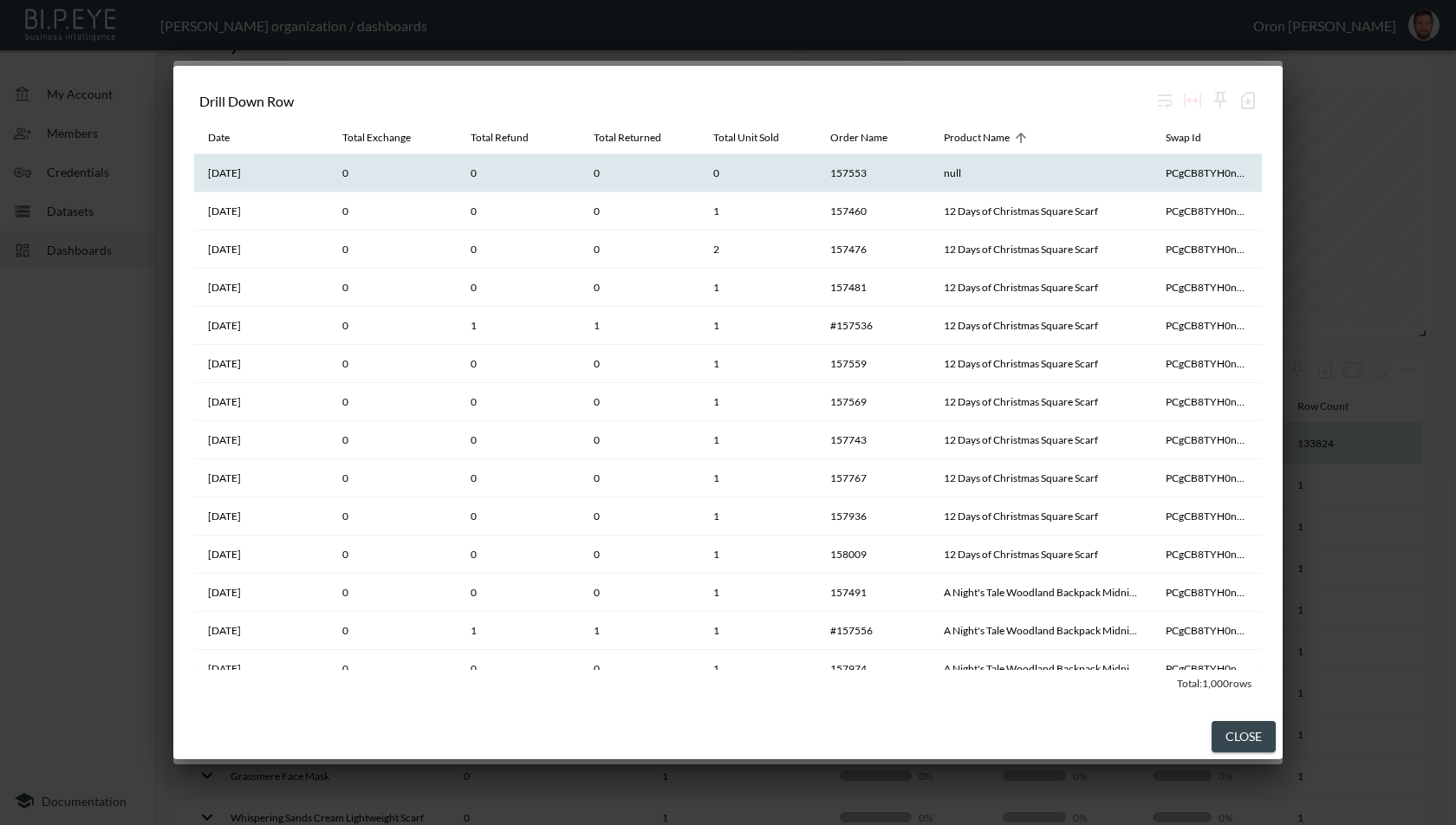
click at [855, 174] on th "157553" at bounding box center [873, 173] width 114 height 38
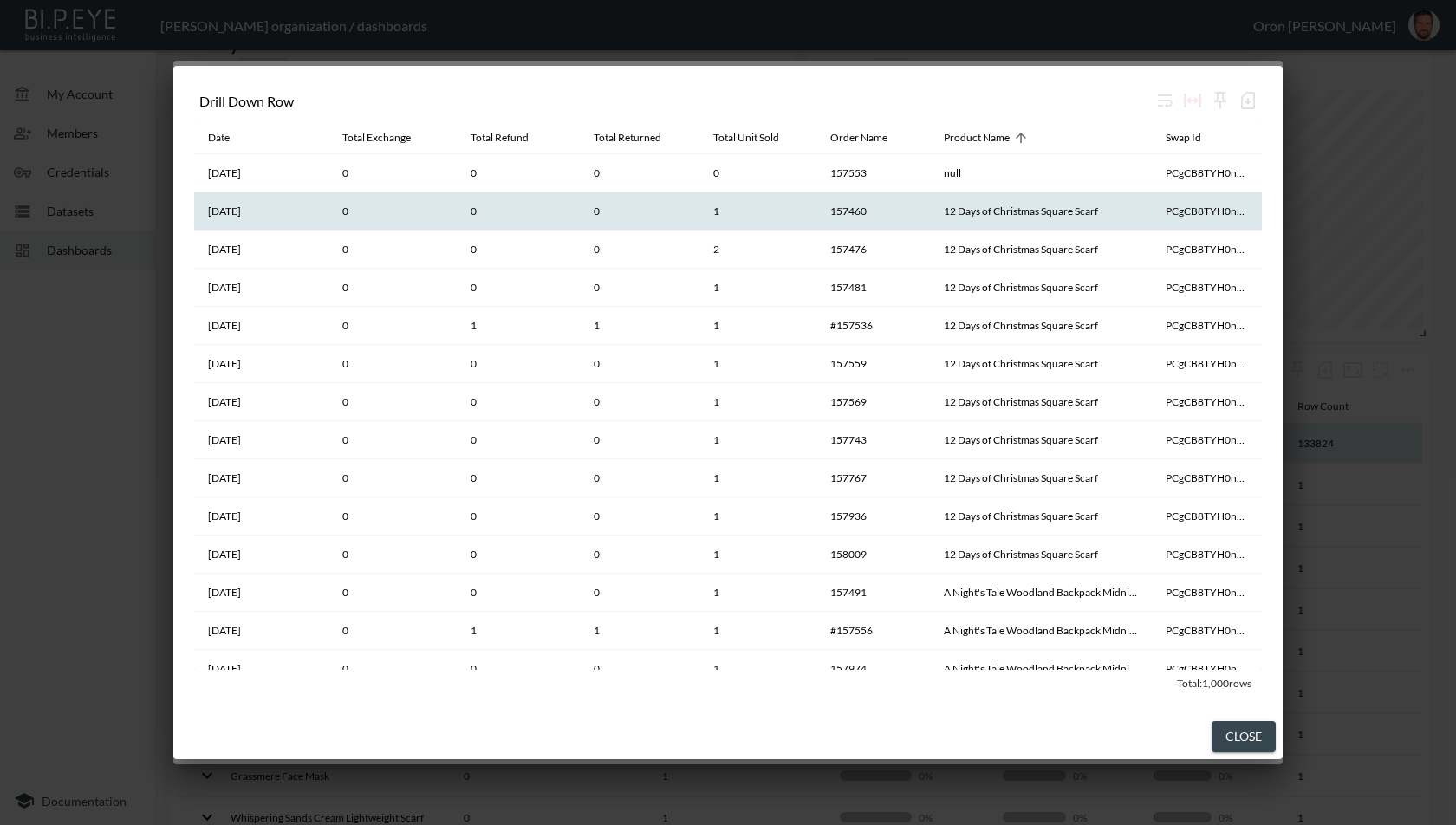
click at [887, 219] on th "157460" at bounding box center [873, 211] width 114 height 38
click at [1224, 732] on button "Close" at bounding box center [1243, 736] width 64 height 32
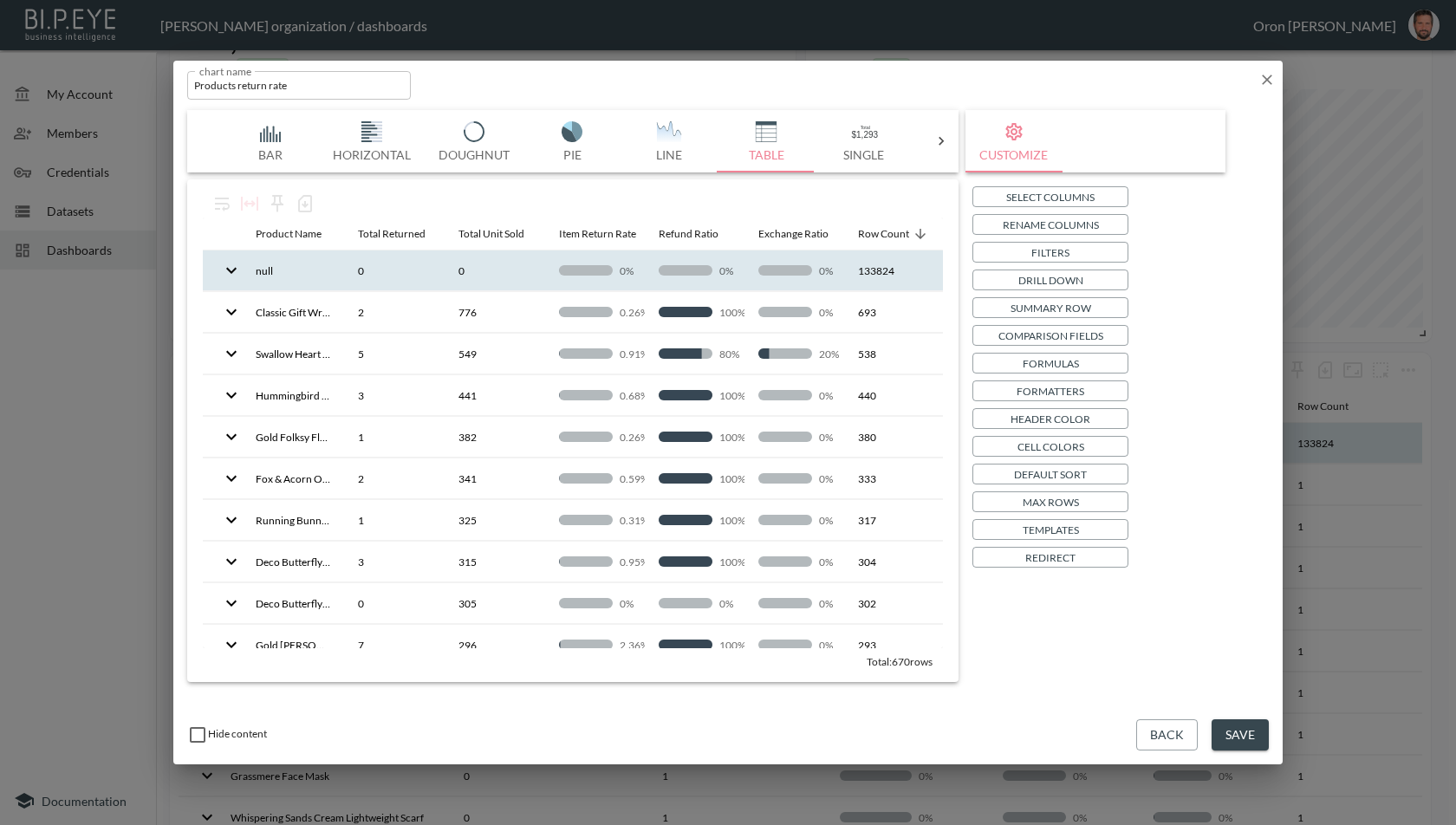
click at [1064, 249] on p "Filters" at bounding box center [1050, 252] width 38 height 19
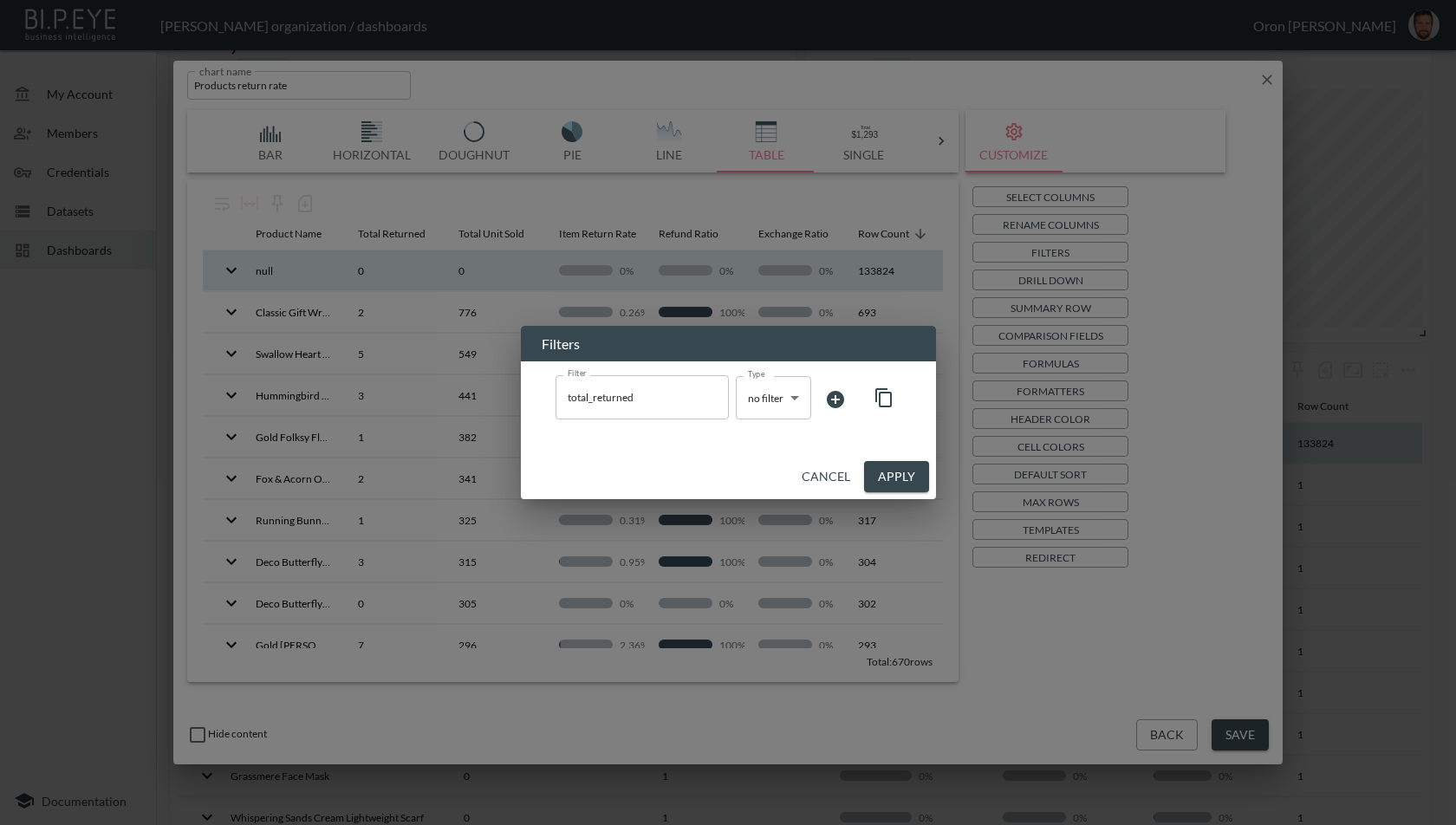
click at [840, 397] on icon at bounding box center [835, 399] width 18 height 18
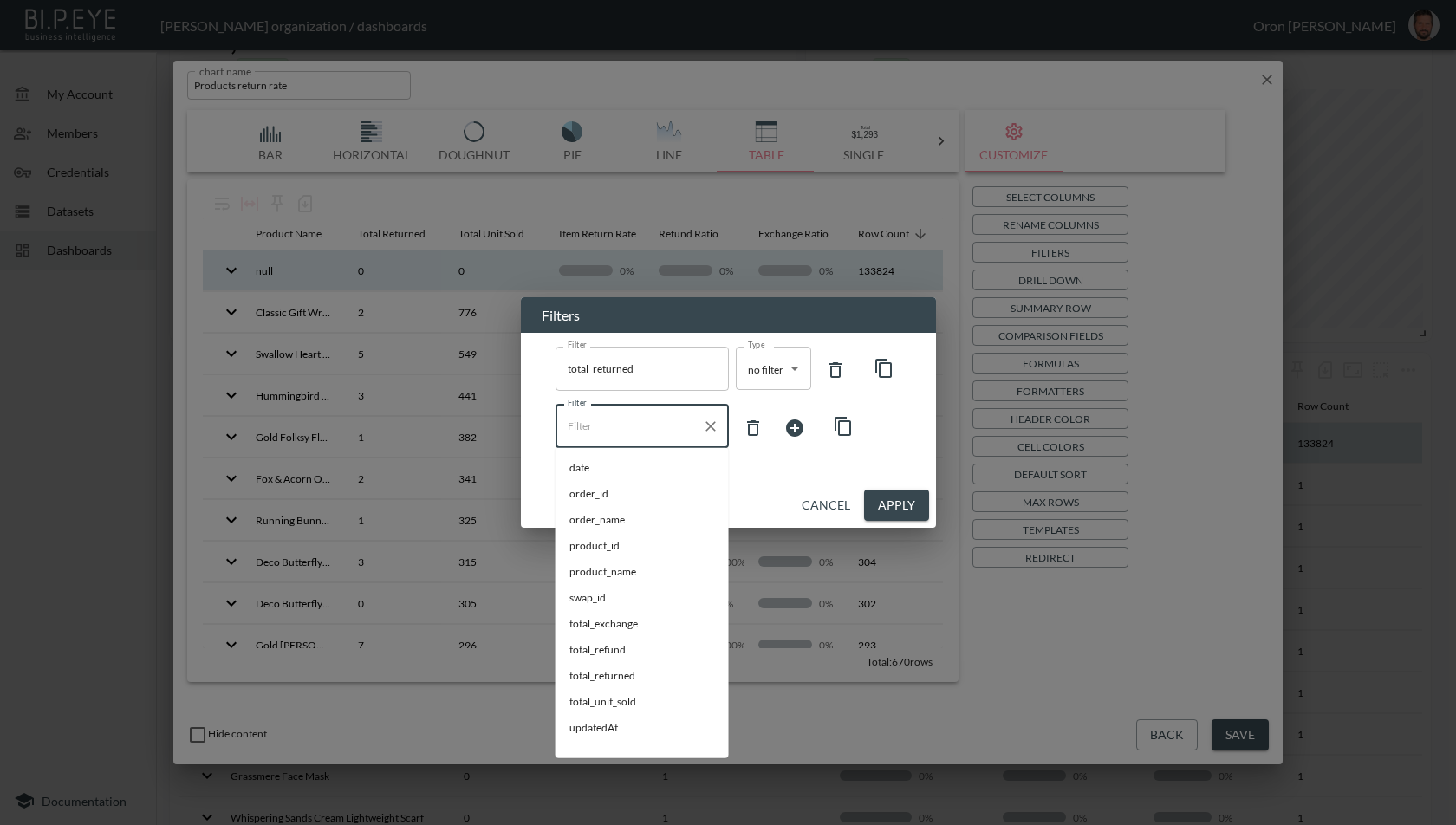
click at [677, 416] on input "Filter" at bounding box center [629, 426] width 132 height 27
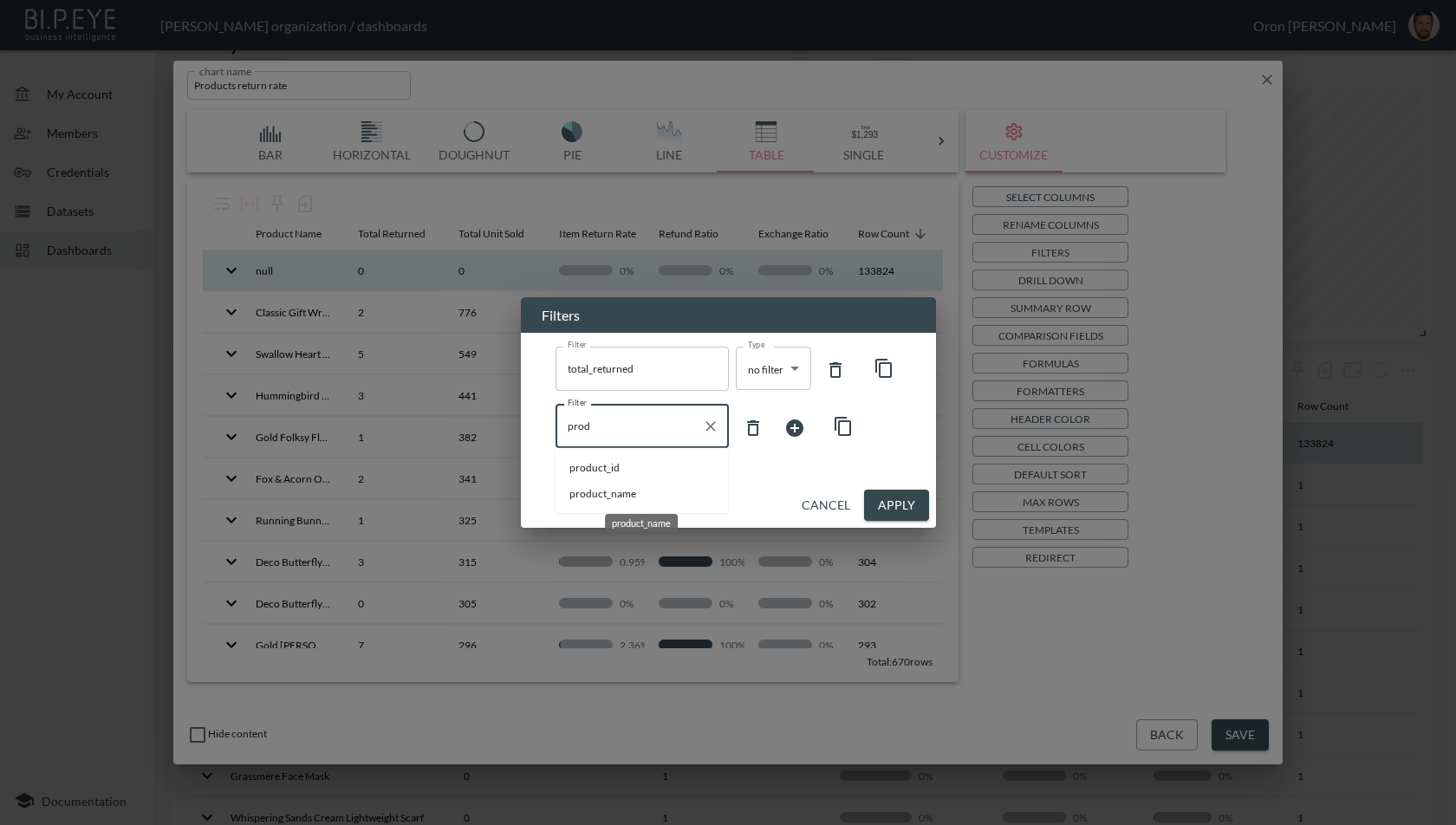
click at [608, 492] on span "product_name" at bounding box center [642, 494] width 146 height 16
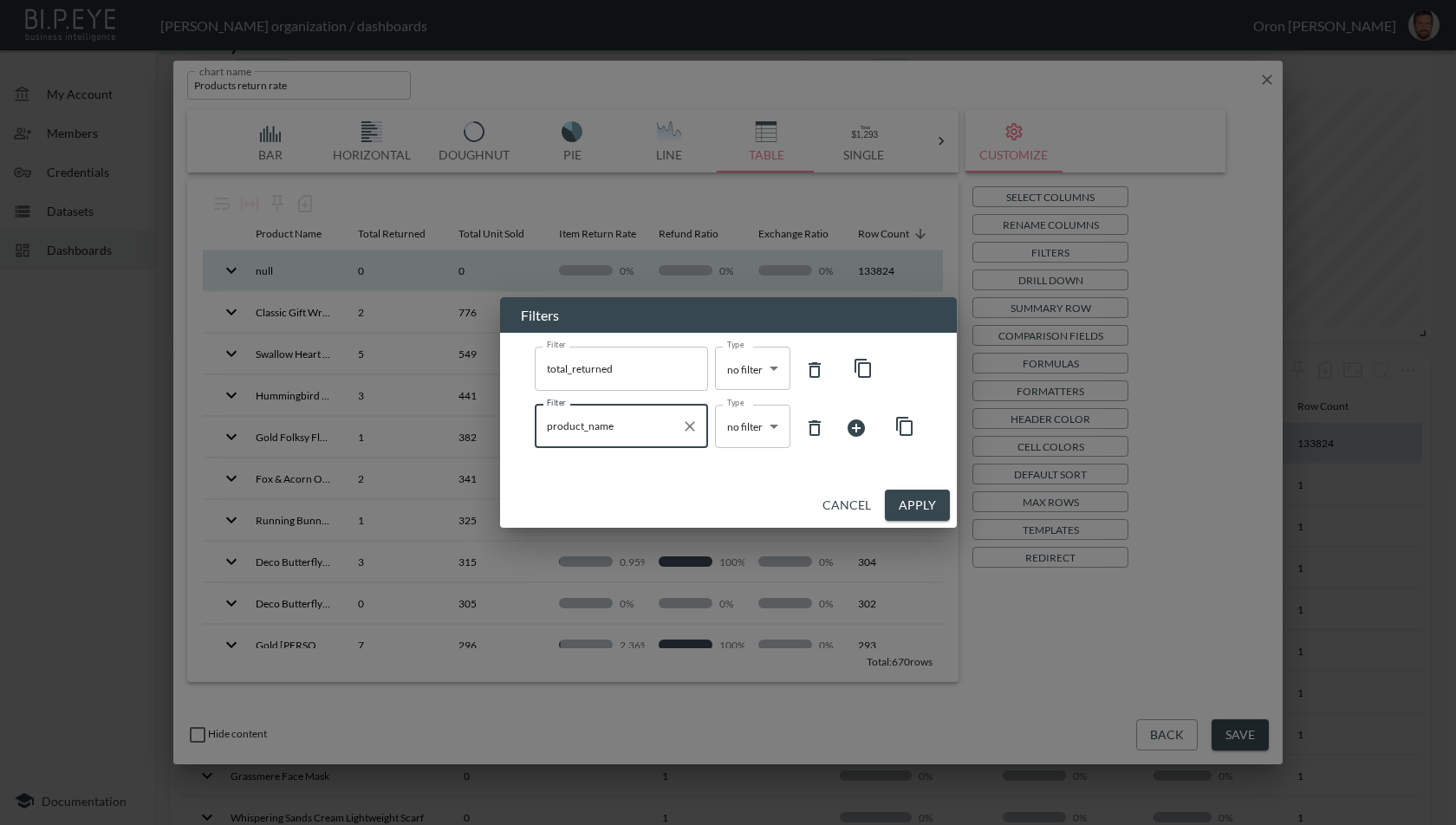
type input "product_name"
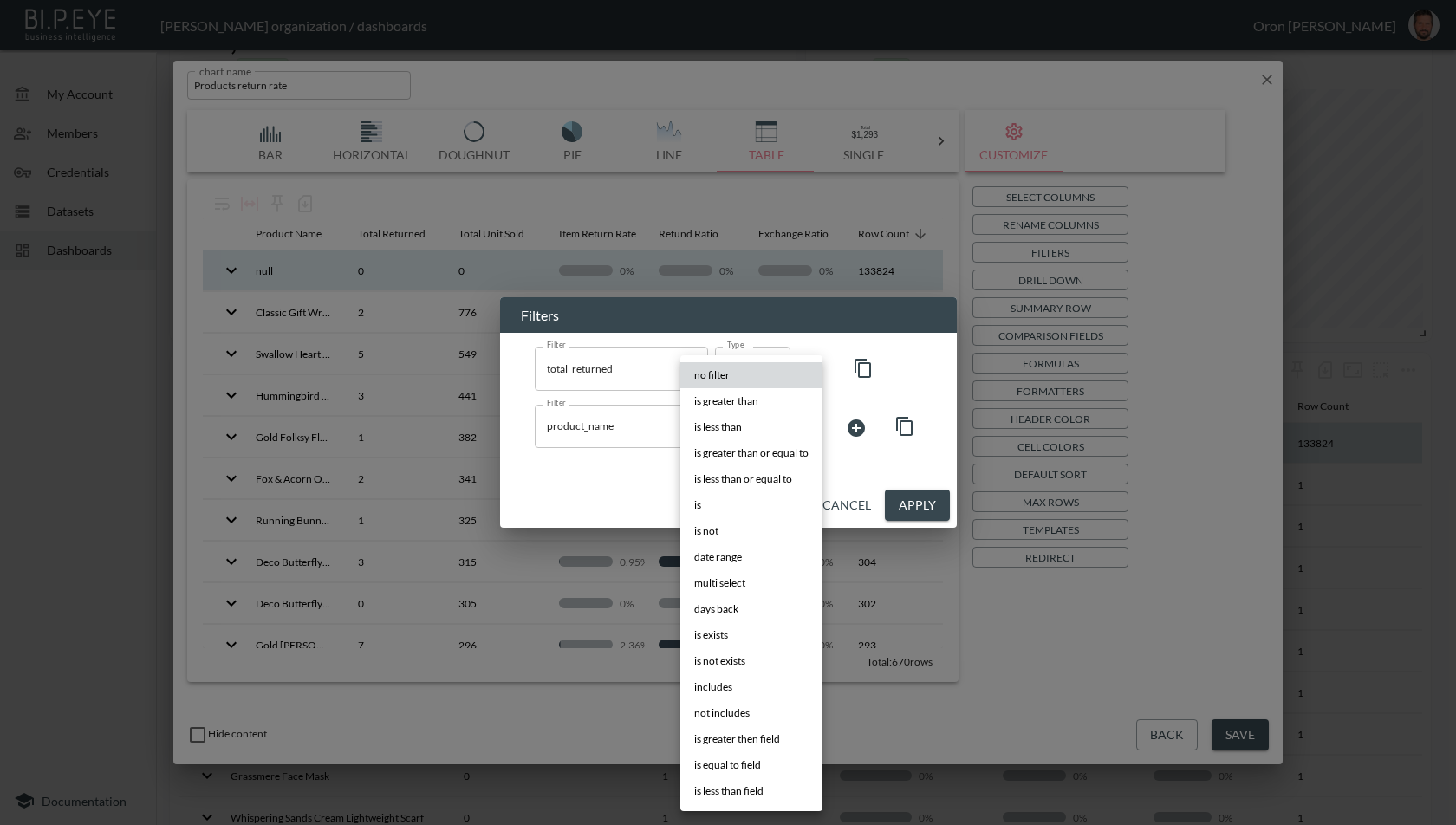
click at [723, 425] on body "BI.P.EYE, Interactive Analytics Dashboards - app [PERSON_NAME] organization / d…" at bounding box center [728, 412] width 1456 height 825
click at [740, 630] on li "is exists" at bounding box center [752, 635] width 143 height 26
type input "is exists"
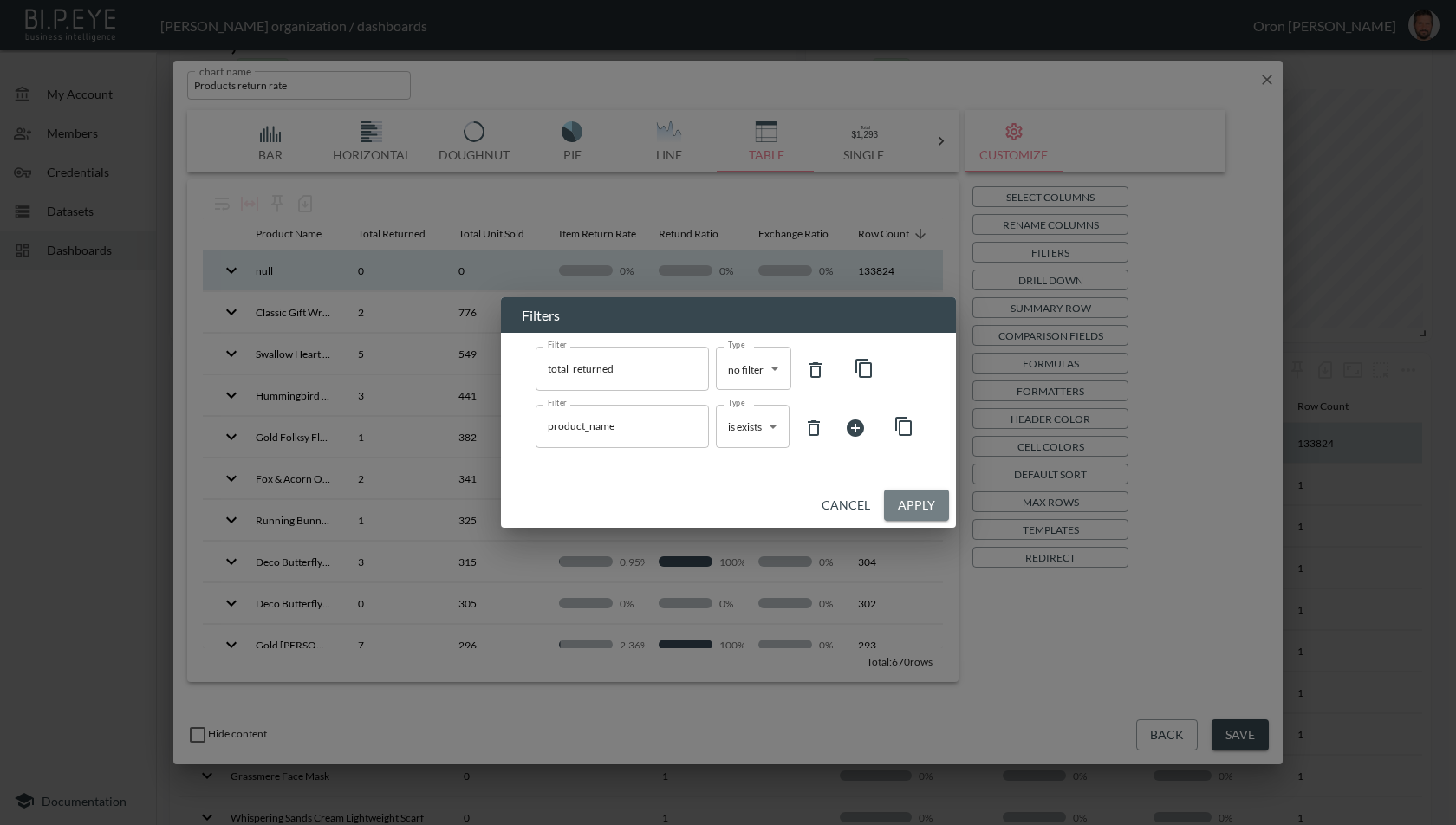
click at [936, 496] on button "Apply" at bounding box center [916, 505] width 65 height 32
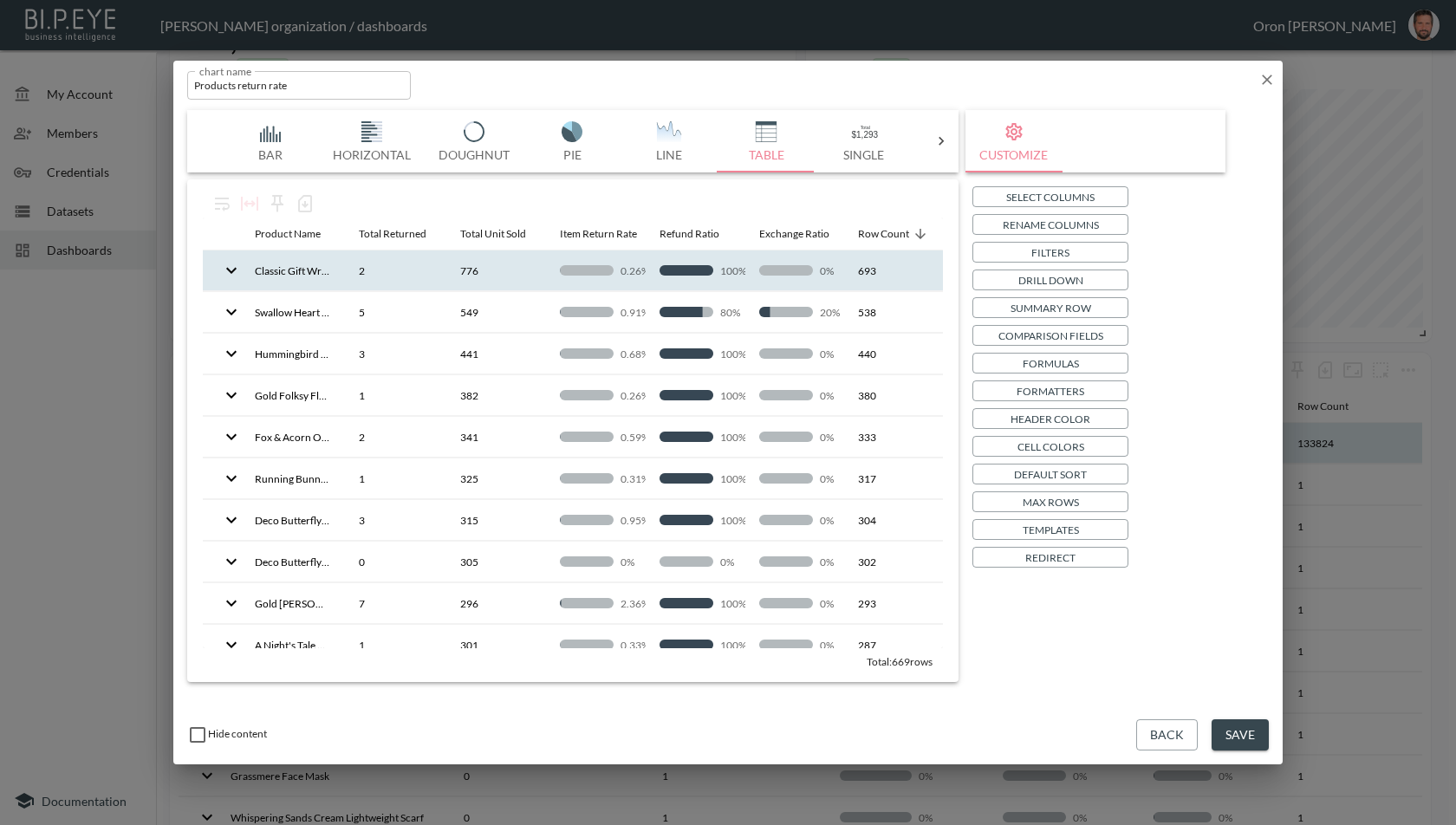
drag, startPoint x: 1208, startPoint y: 84, endPoint x: 1232, endPoint y: 82, distance: 24.1
click at [1211, 84] on div "chart name Products return rate chart name" at bounding box center [728, 81] width 1109 height 42
click at [1269, 75] on icon "button" at bounding box center [1267, 80] width 18 height 18
